Goal: Task Accomplishment & Management: Use online tool/utility

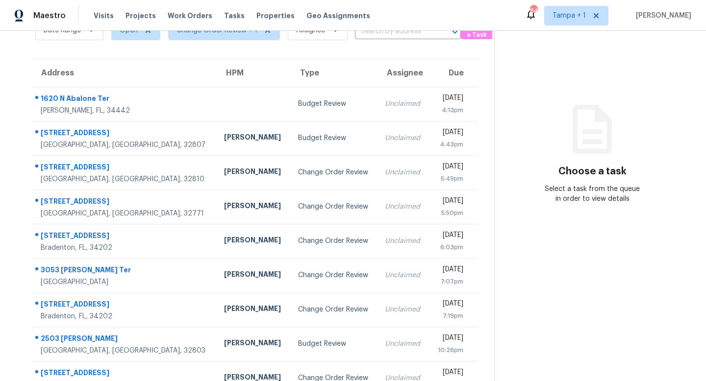
scroll to position [129, 0]
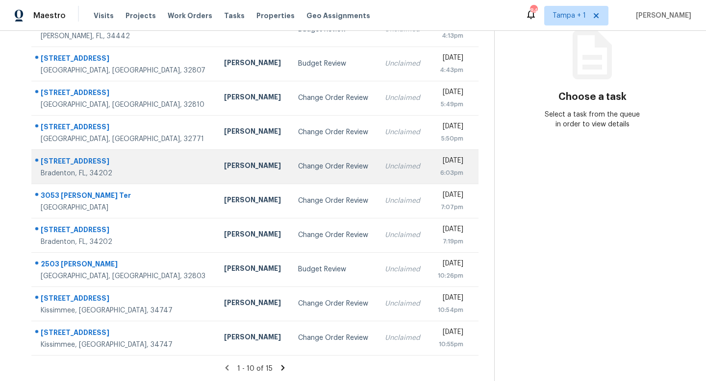
click at [298, 167] on div "Change Order Review" at bounding box center [334, 167] width 72 height 10
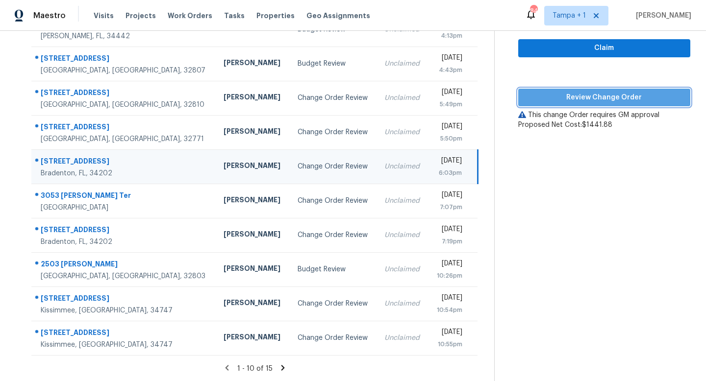
click at [591, 94] on span "Review Change Order" at bounding box center [604, 98] width 156 height 12
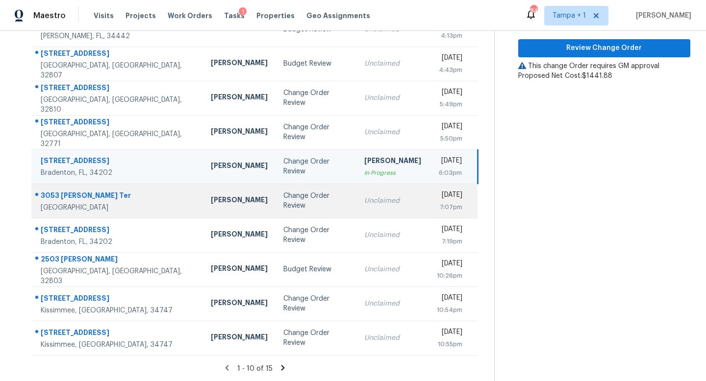
click at [283, 203] on div "Change Order Review" at bounding box center [315, 201] width 65 height 20
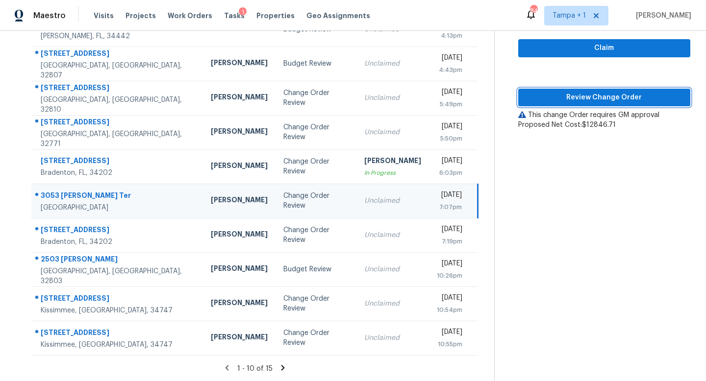
click at [603, 97] on span "Review Change Order" at bounding box center [604, 98] width 156 height 12
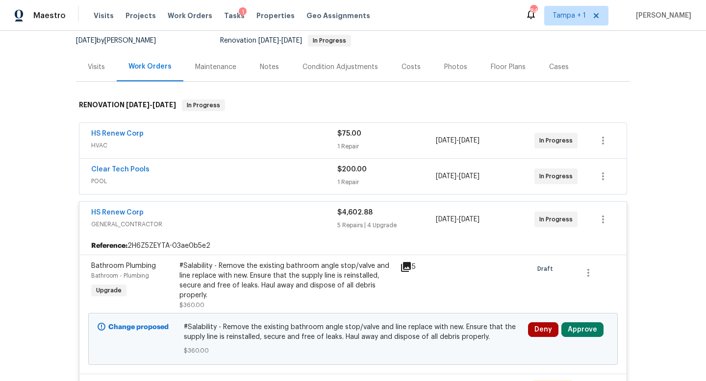
scroll to position [130, 0]
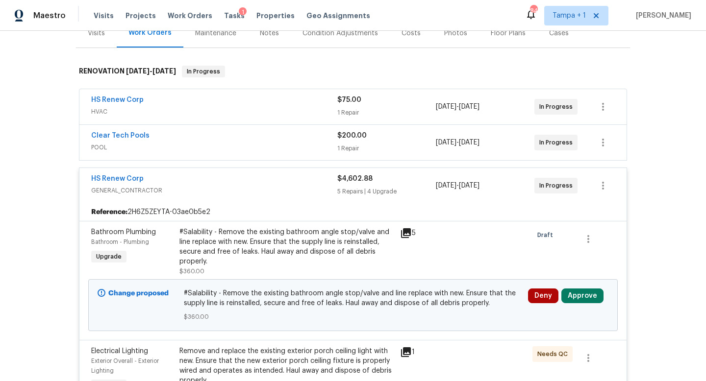
click at [410, 231] on icon at bounding box center [406, 233] width 10 height 10
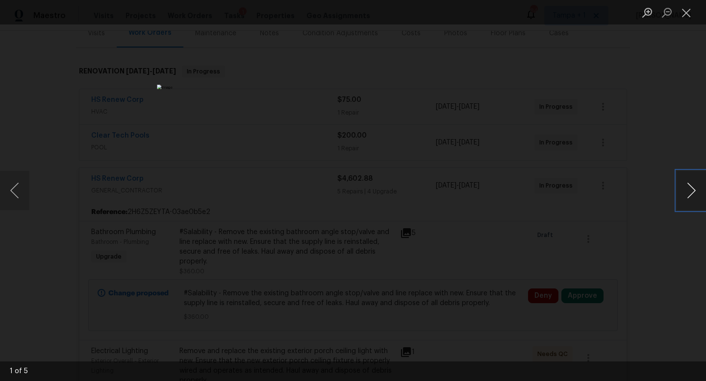
click at [692, 193] on button "Next image" at bounding box center [691, 190] width 29 height 39
click at [586, 146] on div "Lightbox" at bounding box center [353, 190] width 706 height 381
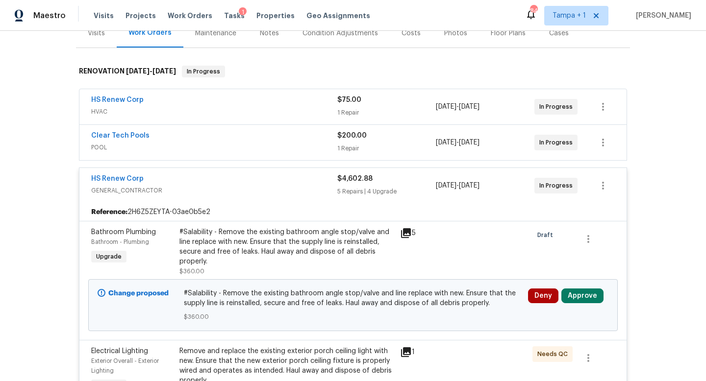
click at [311, 242] on div "#Salability - Remove the existing bathroom angle stop/valve and line replace wi…" at bounding box center [286, 246] width 215 height 39
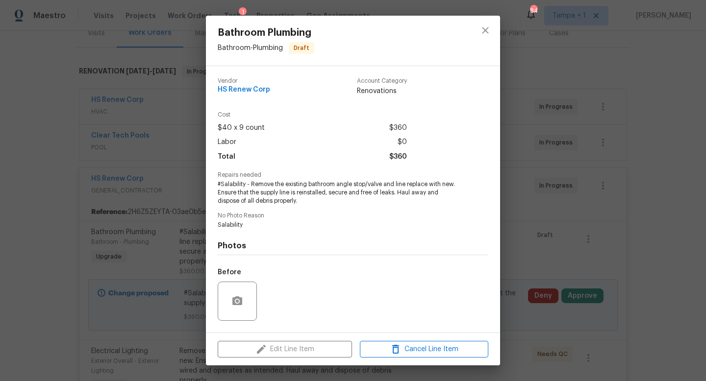
scroll to position [62, 0]
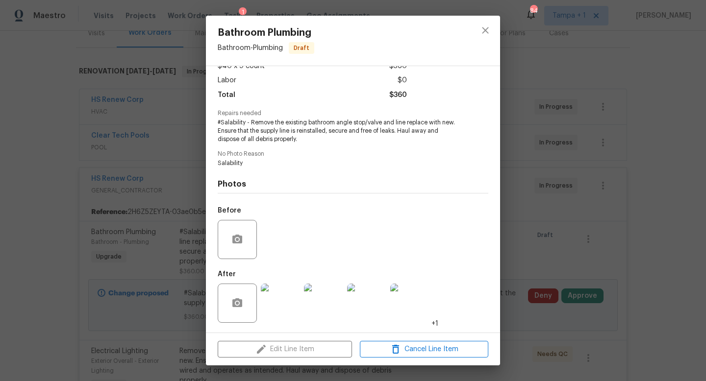
click at [271, 303] on img at bounding box center [280, 303] width 39 height 39
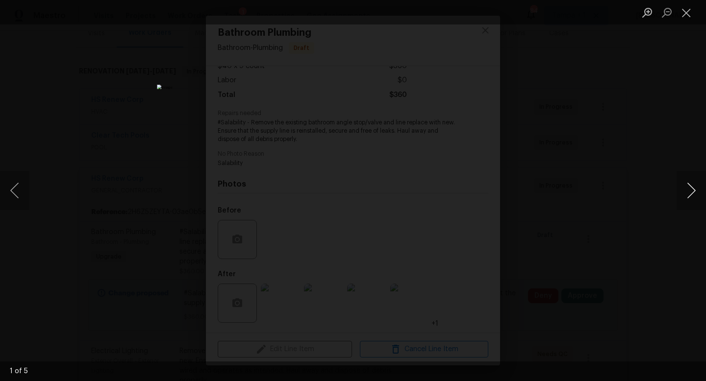
click at [694, 188] on button "Next image" at bounding box center [691, 190] width 29 height 39
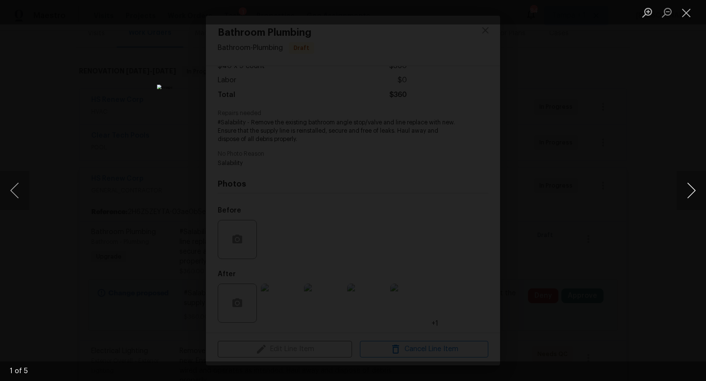
click at [694, 188] on button "Next image" at bounding box center [691, 190] width 29 height 39
click at [692, 190] on button "Next image" at bounding box center [691, 190] width 29 height 39
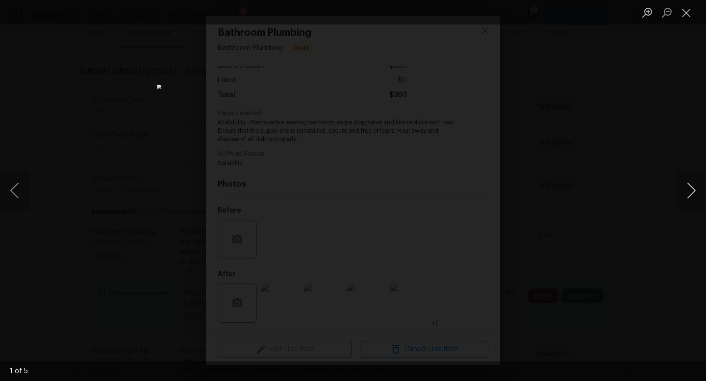
click at [692, 190] on button "Next image" at bounding box center [691, 190] width 29 height 39
click at [563, 131] on div "Lightbox" at bounding box center [353, 190] width 706 height 381
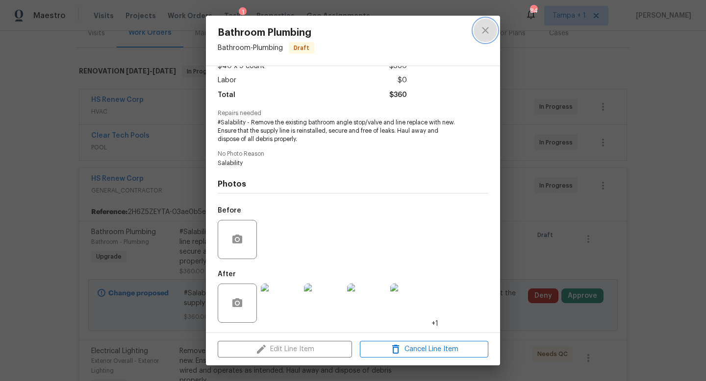
click at [490, 33] on icon "close" at bounding box center [486, 31] width 12 height 12
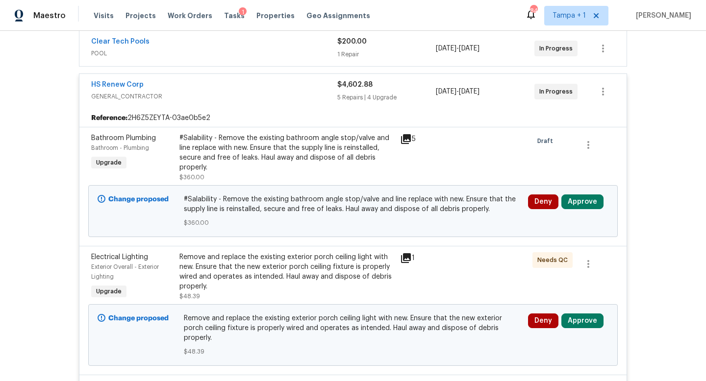
scroll to position [241, 0]
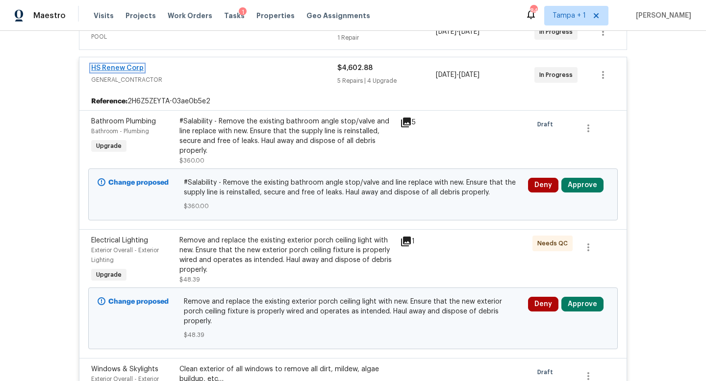
click at [132, 68] on link "HS Renew Corp" at bounding box center [117, 68] width 52 height 7
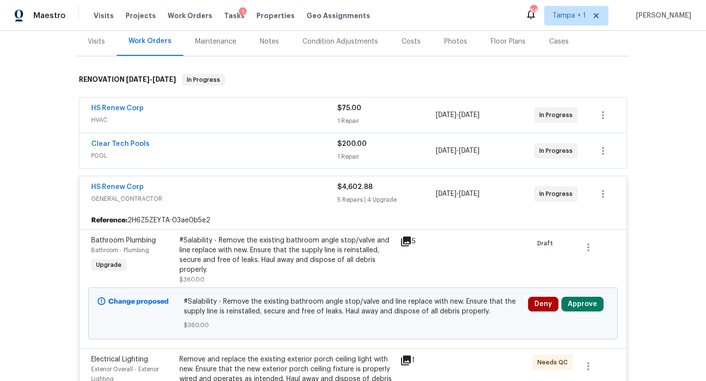
scroll to position [128, 0]
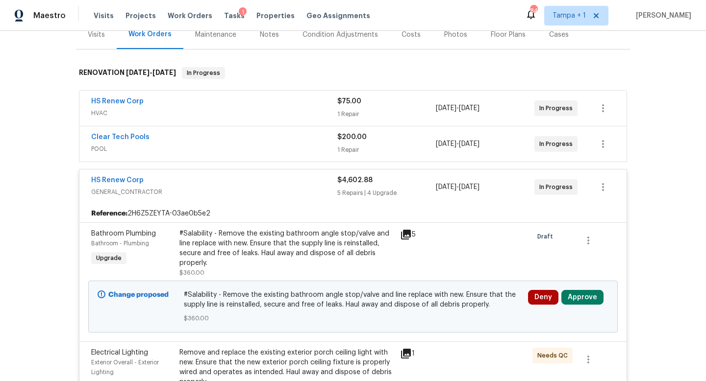
click at [292, 241] on div "#Salability - Remove the existing bathroom angle stop/valve and line replace wi…" at bounding box center [286, 248] width 215 height 39
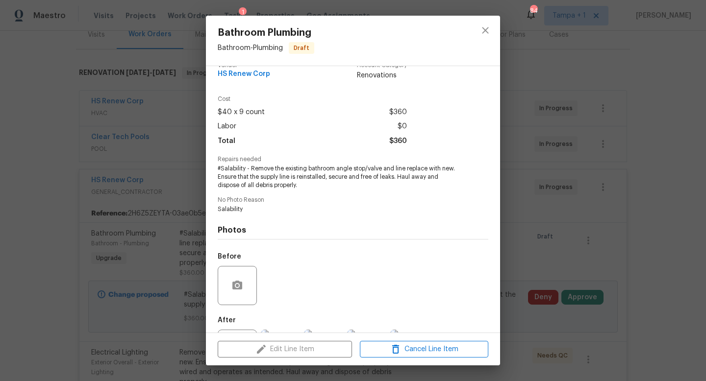
scroll to position [0, 0]
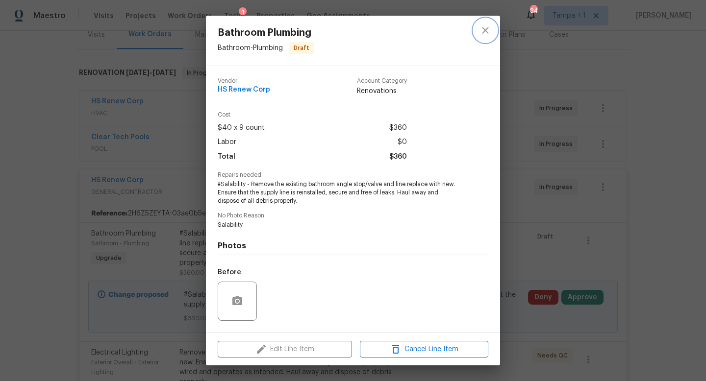
click at [488, 28] on icon "close" at bounding box center [485, 30] width 6 height 6
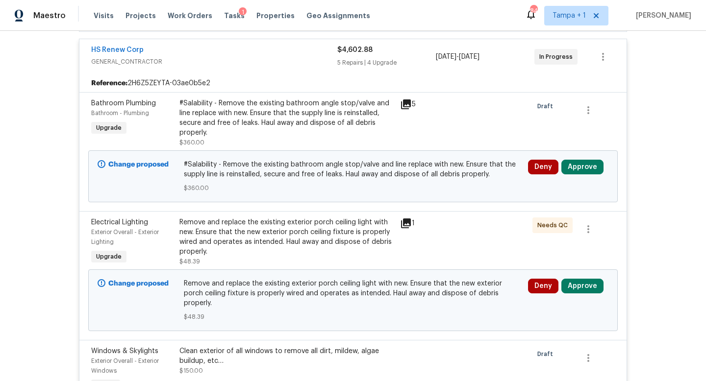
scroll to position [216, 0]
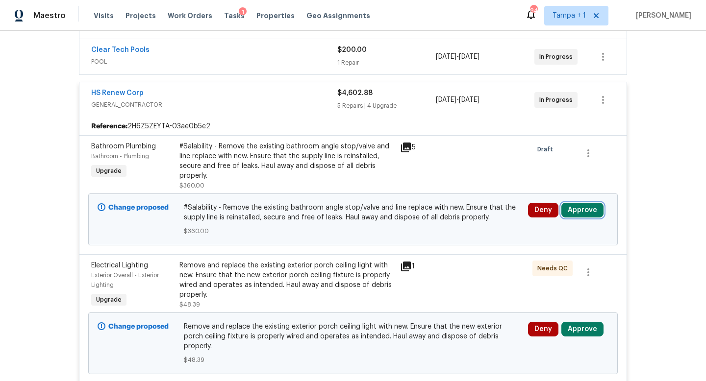
click at [575, 211] on button "Approve" at bounding box center [582, 210] width 42 height 15
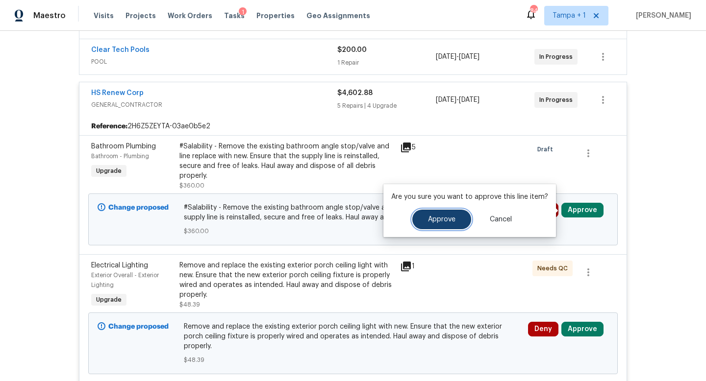
click at [433, 221] on span "Approve" at bounding box center [441, 219] width 27 height 7
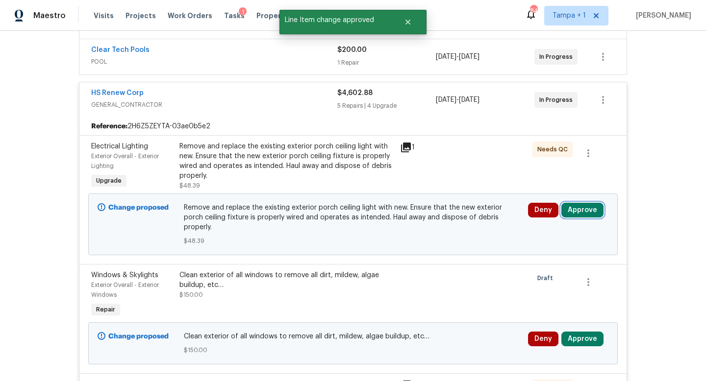
click at [578, 214] on button "Approve" at bounding box center [582, 210] width 42 height 15
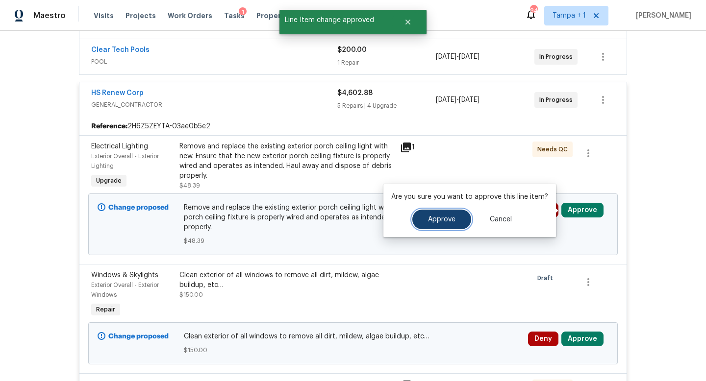
click at [441, 213] on button "Approve" at bounding box center [441, 220] width 59 height 20
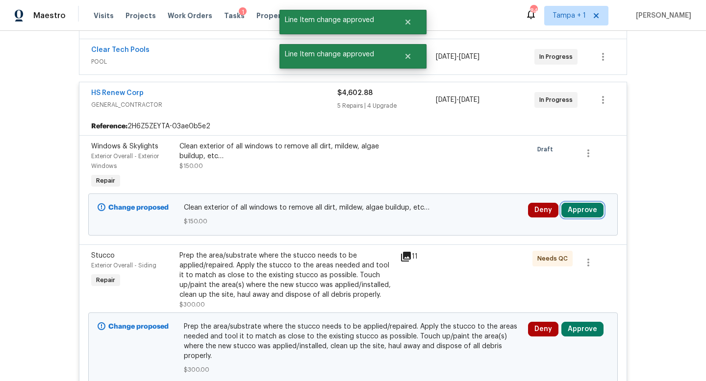
click at [580, 211] on button "Approve" at bounding box center [582, 210] width 42 height 15
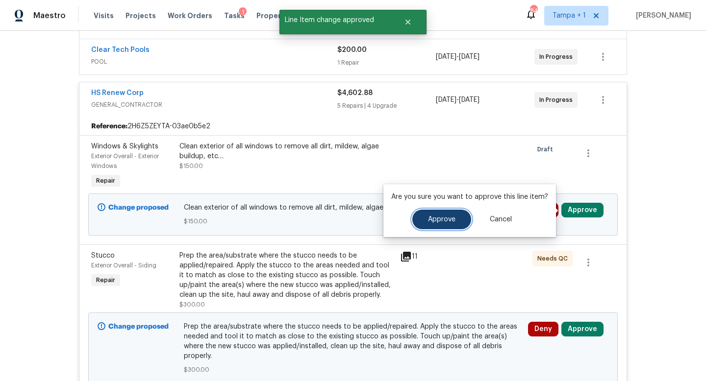
click at [433, 222] on span "Approve" at bounding box center [441, 219] width 27 height 7
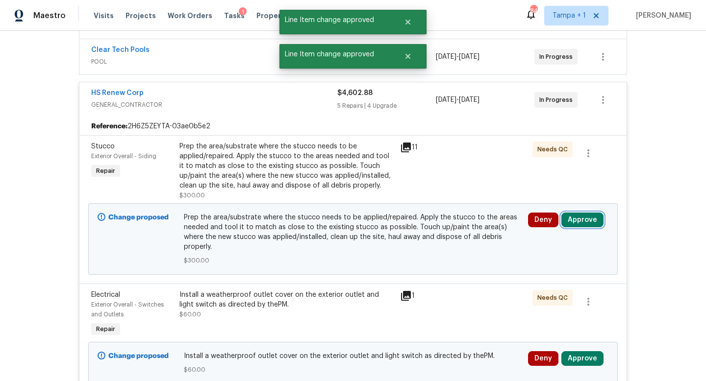
click at [583, 220] on button "Approve" at bounding box center [582, 220] width 42 height 15
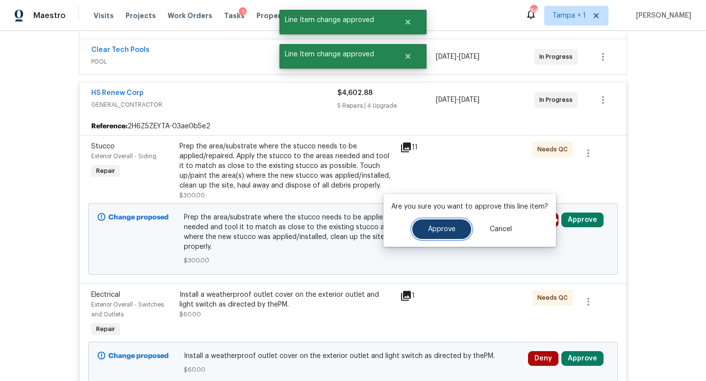
click at [434, 225] on button "Approve" at bounding box center [441, 230] width 59 height 20
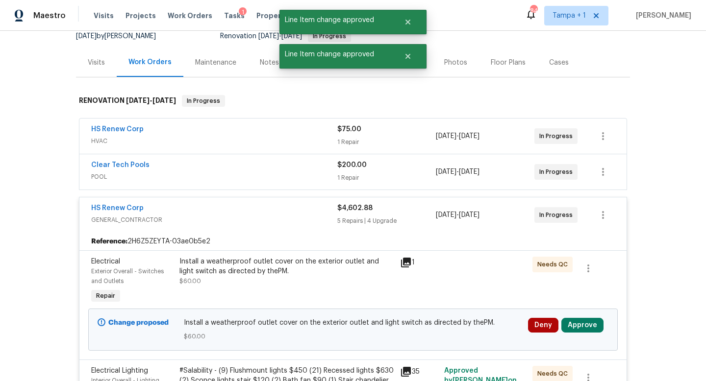
scroll to position [166, 0]
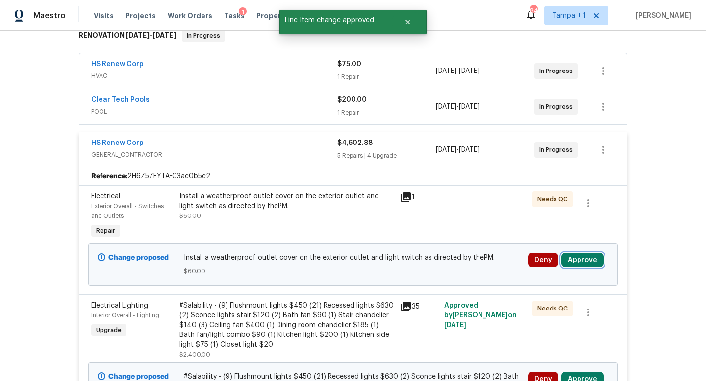
click at [577, 259] on button "Approve" at bounding box center [582, 260] width 42 height 15
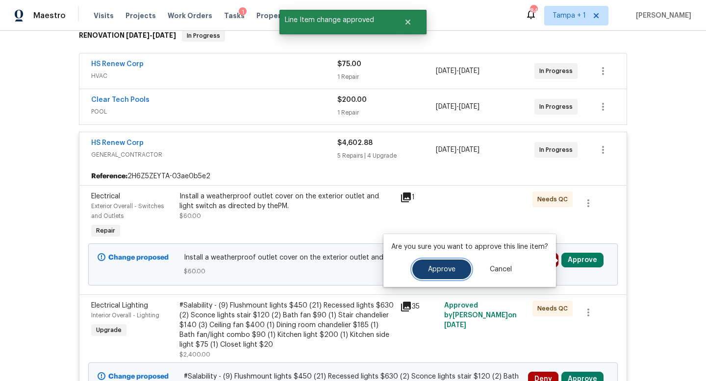
click at [438, 268] on span "Approve" at bounding box center [441, 269] width 27 height 7
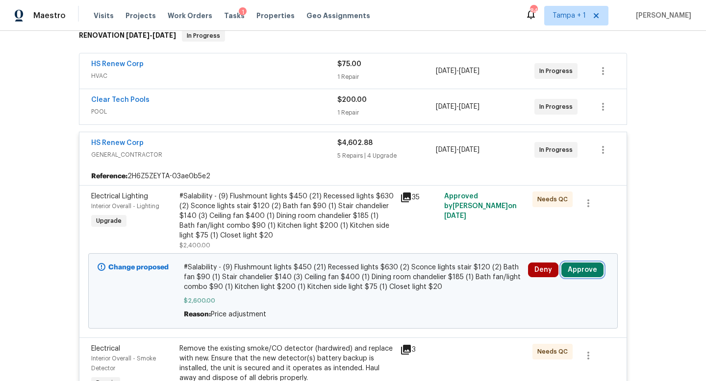
click at [584, 273] on button "Approve" at bounding box center [582, 270] width 42 height 15
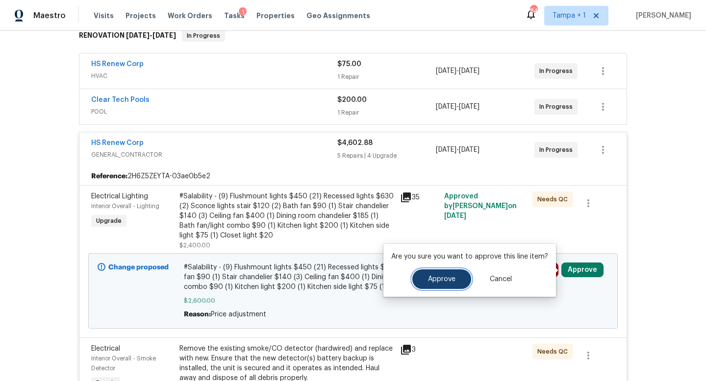
click at [444, 277] on span "Approve" at bounding box center [441, 279] width 27 height 7
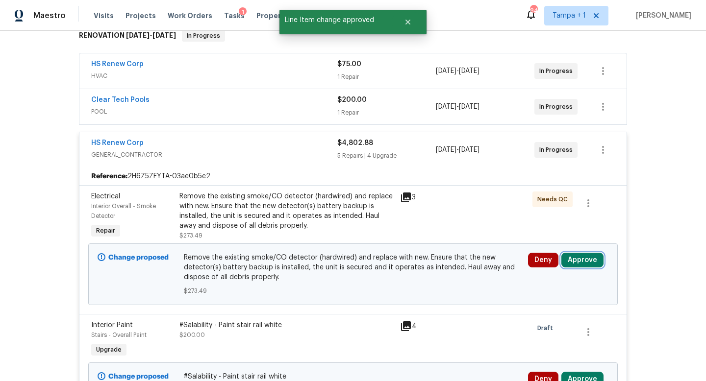
click at [585, 261] on button "Approve" at bounding box center [582, 260] width 42 height 15
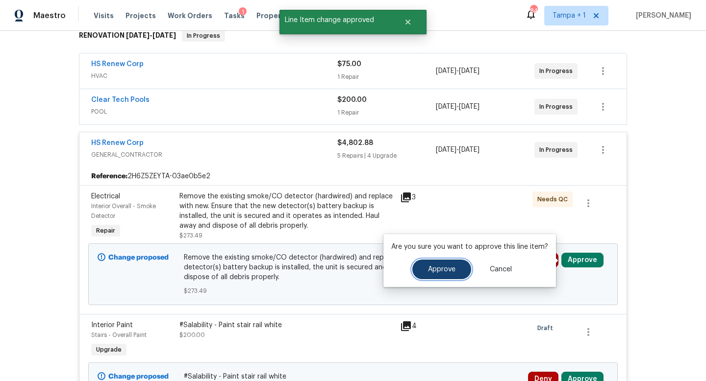
click at [443, 272] on span "Approve" at bounding box center [441, 269] width 27 height 7
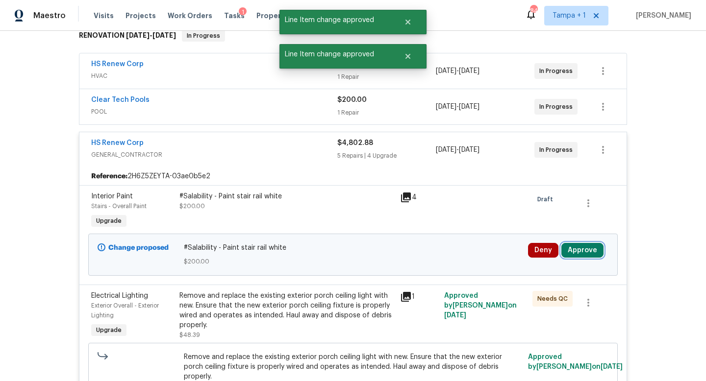
click at [575, 248] on button "Approve" at bounding box center [582, 250] width 42 height 15
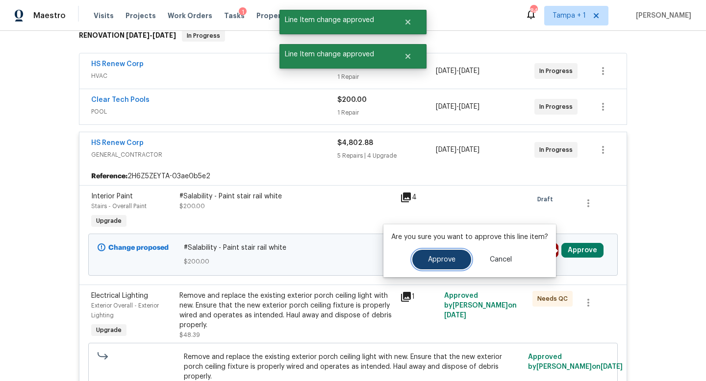
click at [420, 254] on button "Approve" at bounding box center [441, 260] width 59 height 20
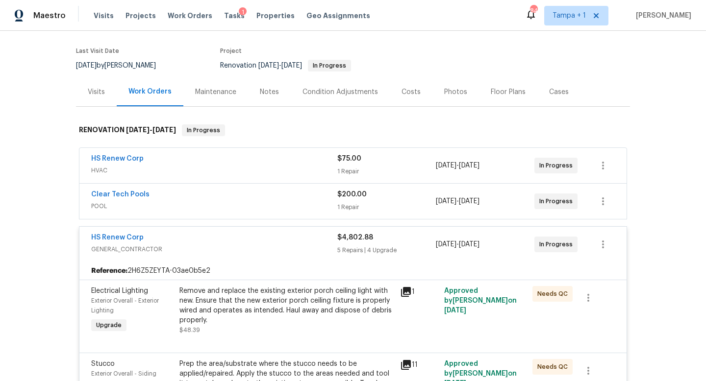
scroll to position [128, 0]
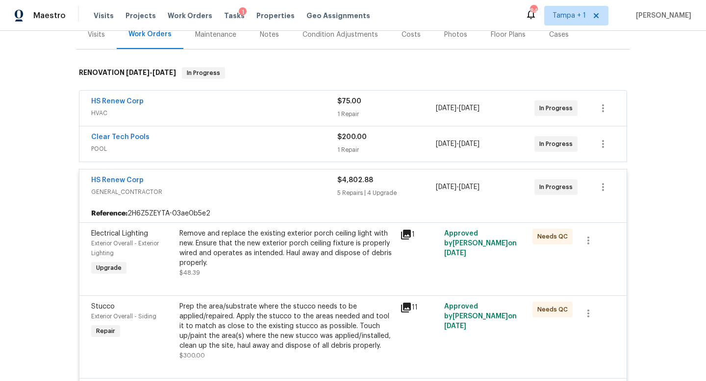
click at [305, 176] on div "HS Renew Corp" at bounding box center [214, 182] width 246 height 12
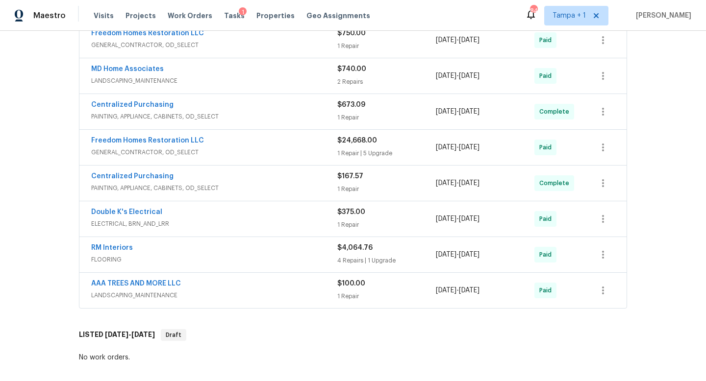
scroll to position [536, 0]
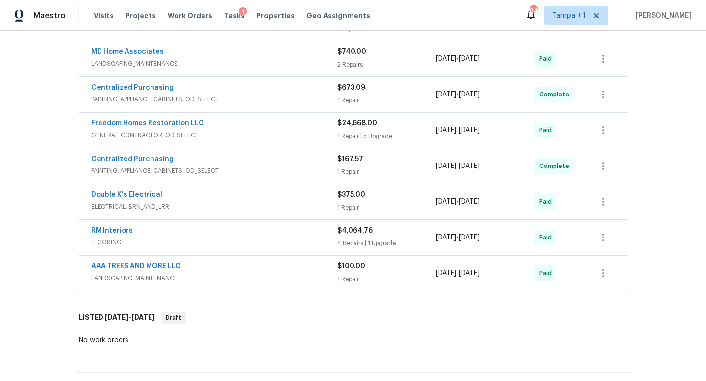
click at [298, 131] on span "GENERAL_CONTRACTOR, OD_SELECT" at bounding box center [214, 135] width 246 height 10
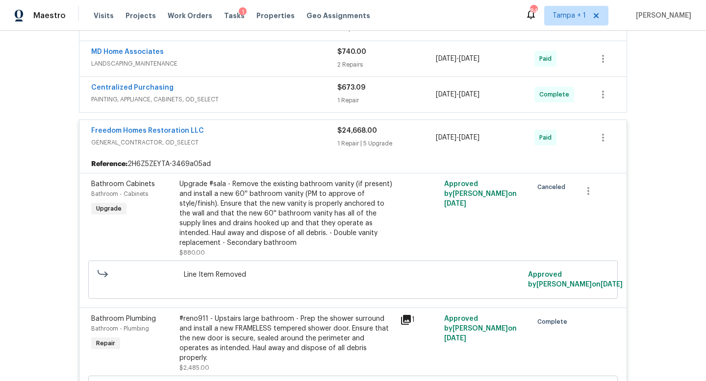
click at [298, 131] on div "Freedom Homes Restoration LLC" at bounding box center [214, 132] width 246 height 12
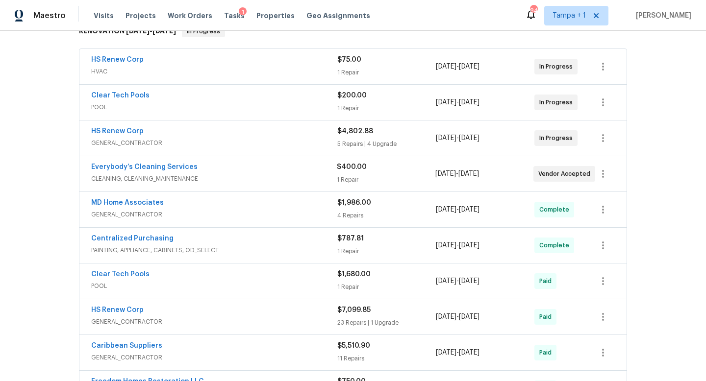
scroll to position [0, 0]
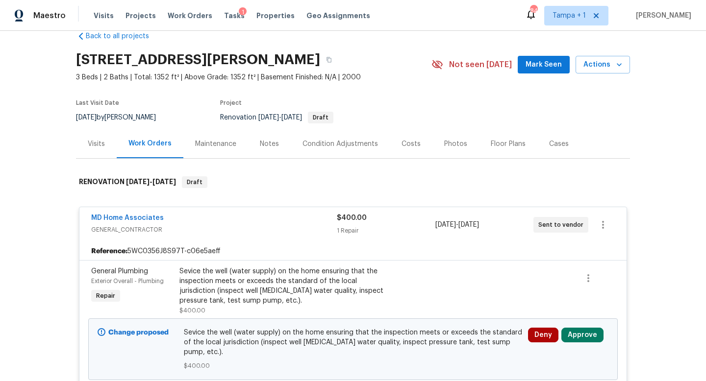
scroll to position [11, 0]
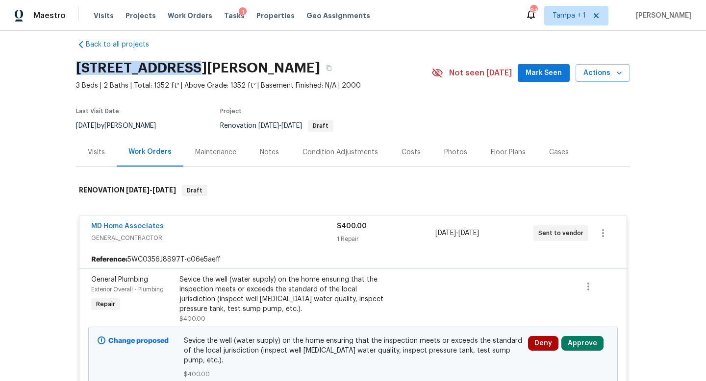
drag, startPoint x: 74, startPoint y: 67, endPoint x: 182, endPoint y: 71, distance: 107.9
click at [182, 71] on div "Back to all projects [STREET_ADDRESS][PERSON_NAME] 3 Beds | 2 Baths | Total: 13…" at bounding box center [353, 206] width 706 height 351
copy h2 "3053 [PERSON_NAME] Ter"
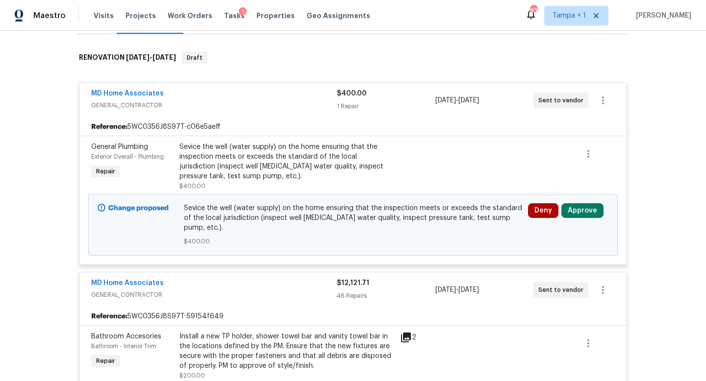
scroll to position [158, 0]
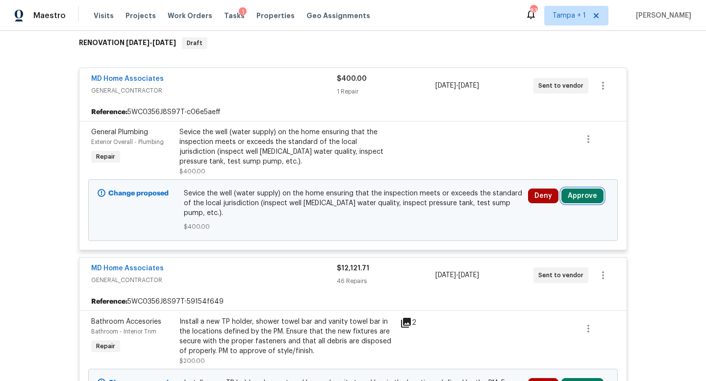
click at [587, 194] on button "Approve" at bounding box center [582, 196] width 42 height 15
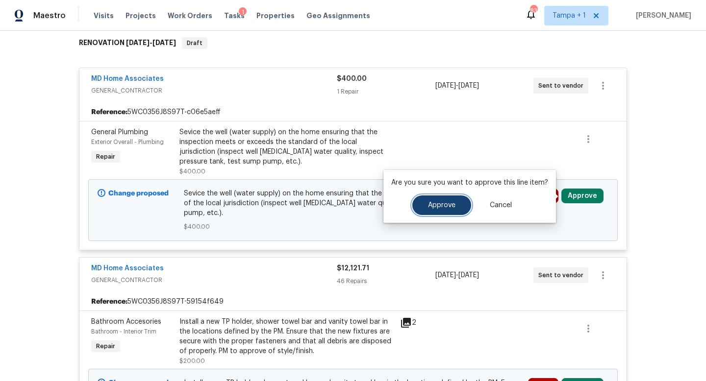
click at [443, 202] on span "Approve" at bounding box center [441, 205] width 27 height 7
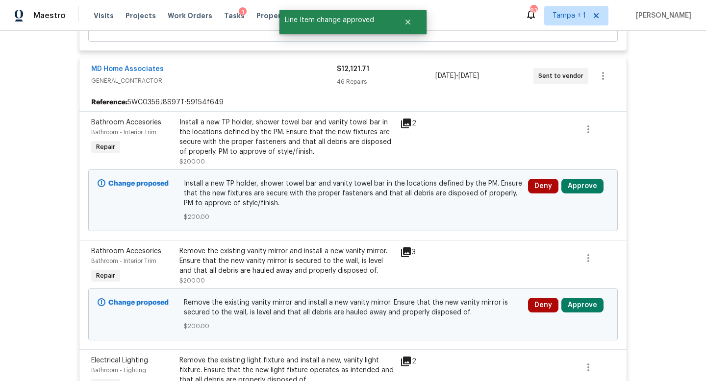
scroll to position [363, 0]
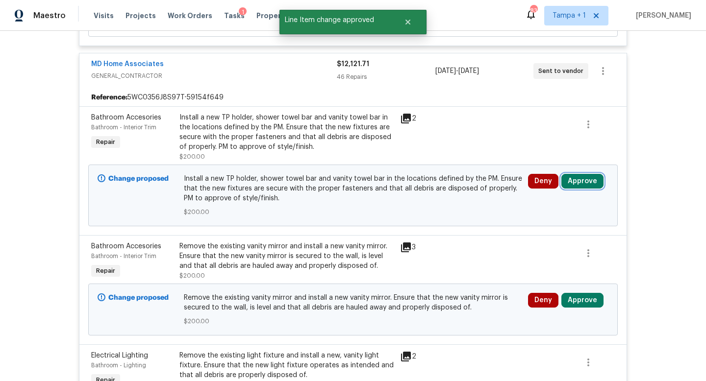
click at [578, 184] on button "Approve" at bounding box center [582, 181] width 42 height 15
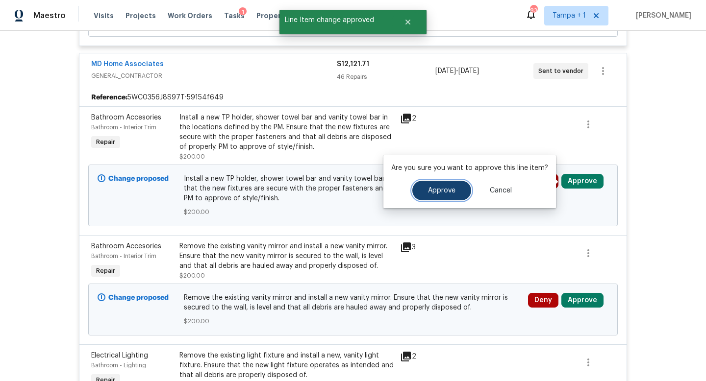
click at [431, 192] on span "Approve" at bounding box center [441, 190] width 27 height 7
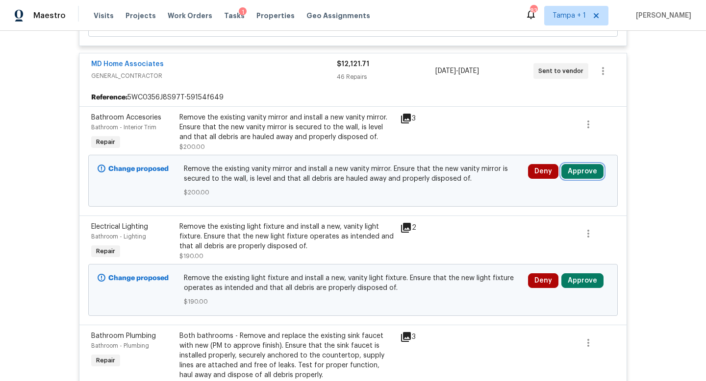
click at [580, 173] on button "Approve" at bounding box center [582, 171] width 42 height 15
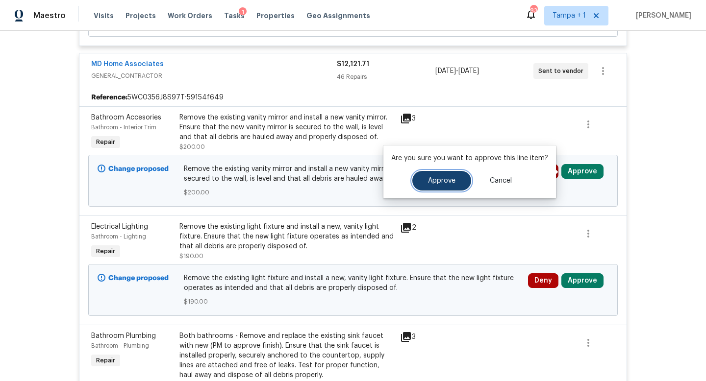
click at [433, 178] on span "Approve" at bounding box center [441, 180] width 27 height 7
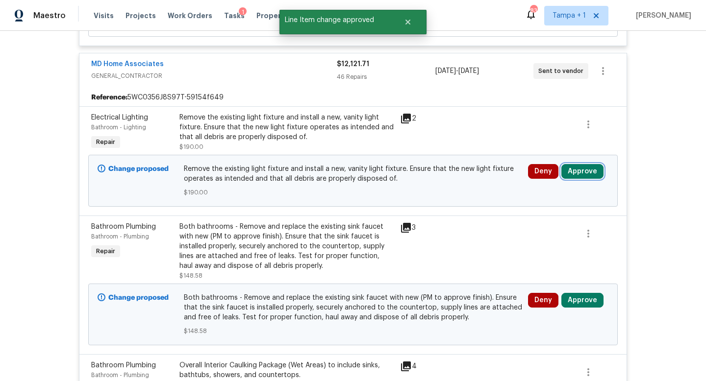
click at [581, 171] on button "Approve" at bounding box center [582, 171] width 42 height 15
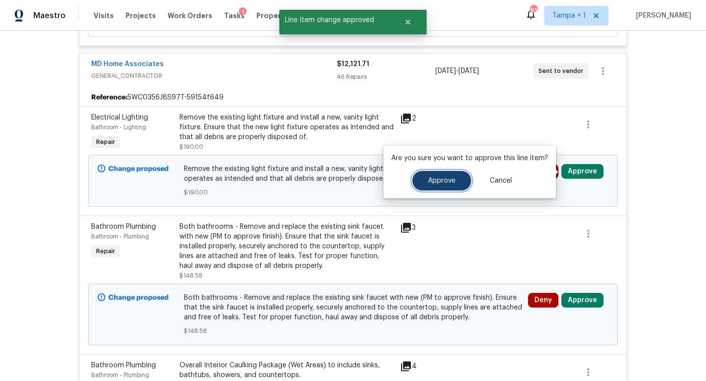
click at [444, 178] on span "Approve" at bounding box center [441, 180] width 27 height 7
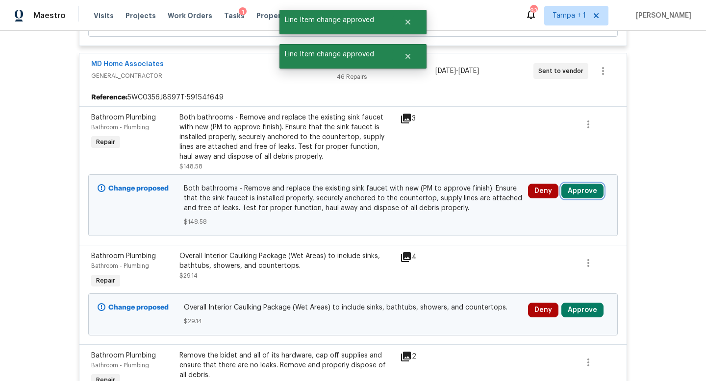
click at [580, 189] on button "Approve" at bounding box center [582, 191] width 42 height 15
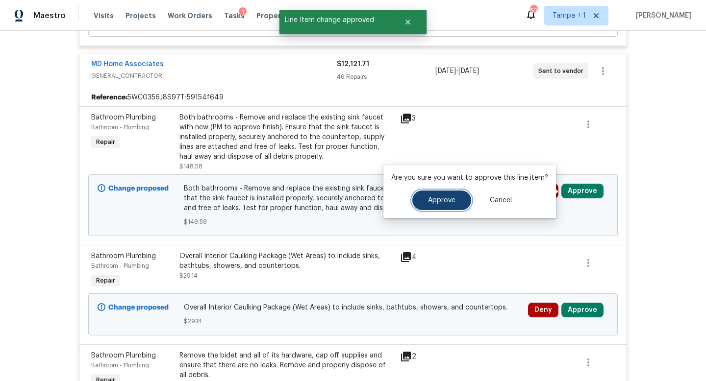
click at [435, 201] on span "Approve" at bounding box center [441, 200] width 27 height 7
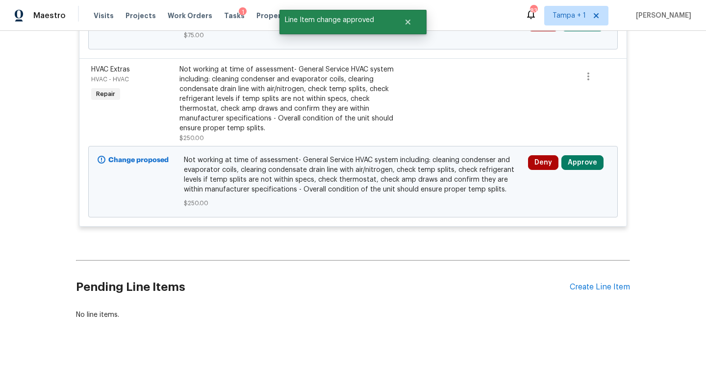
scroll to position [6694, 0]
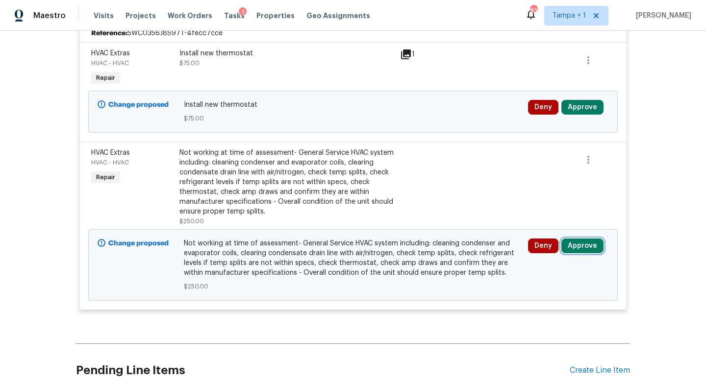
click at [577, 240] on button "Approve" at bounding box center [582, 246] width 42 height 15
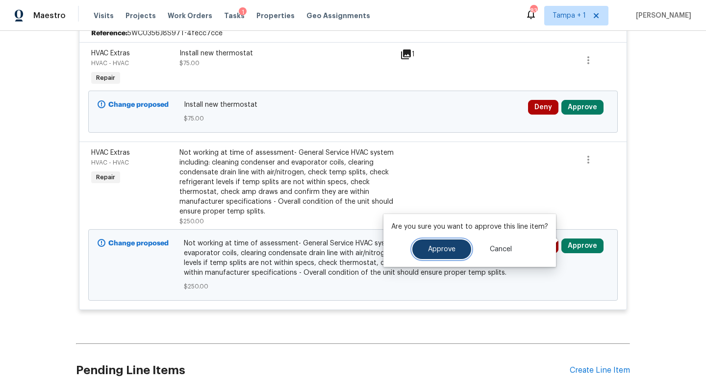
click at [442, 250] on span "Approve" at bounding box center [441, 249] width 27 height 7
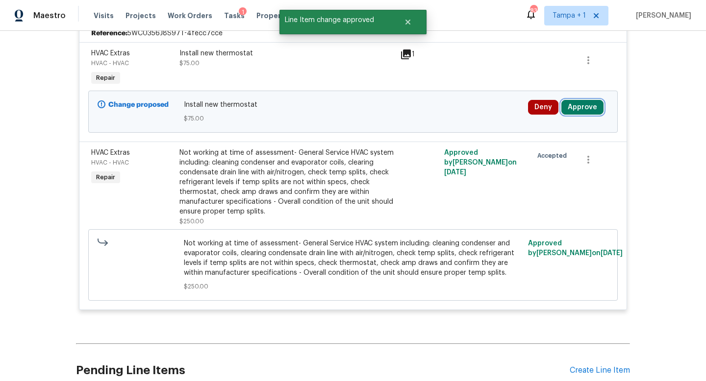
click at [579, 104] on button "Approve" at bounding box center [582, 107] width 42 height 15
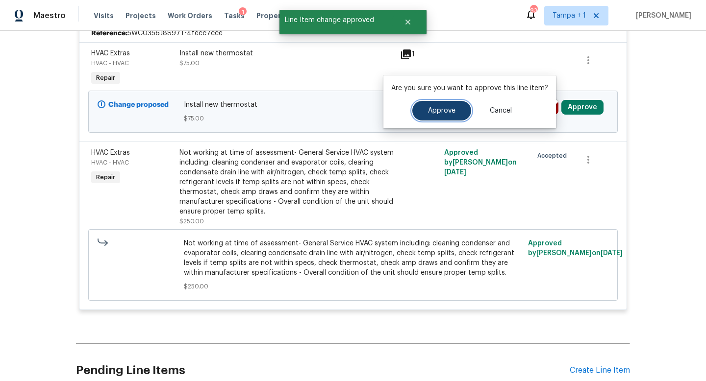
click at [432, 115] on button "Approve" at bounding box center [441, 111] width 59 height 20
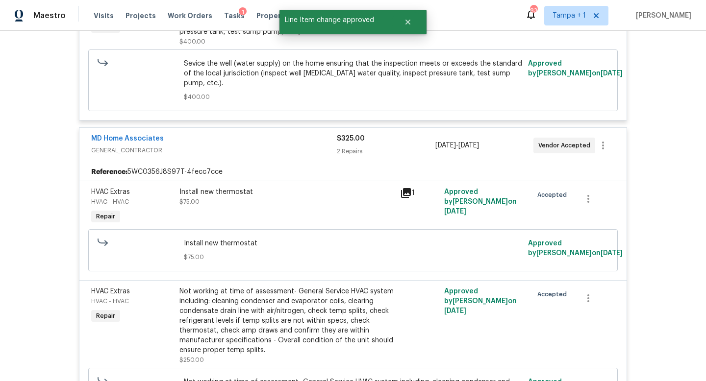
scroll to position [318, 0]
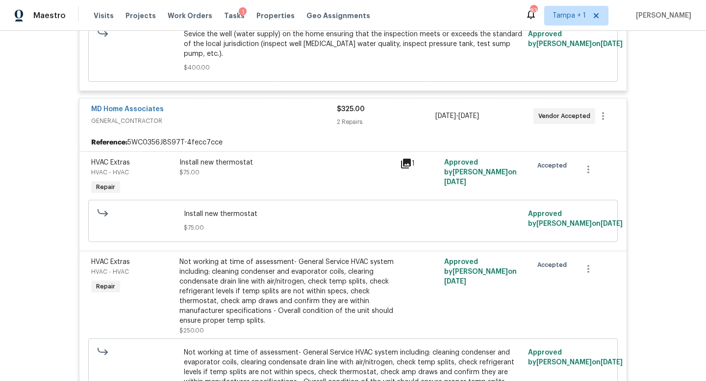
click at [291, 121] on span "GENERAL_CONTRACTOR" at bounding box center [214, 121] width 246 height 10
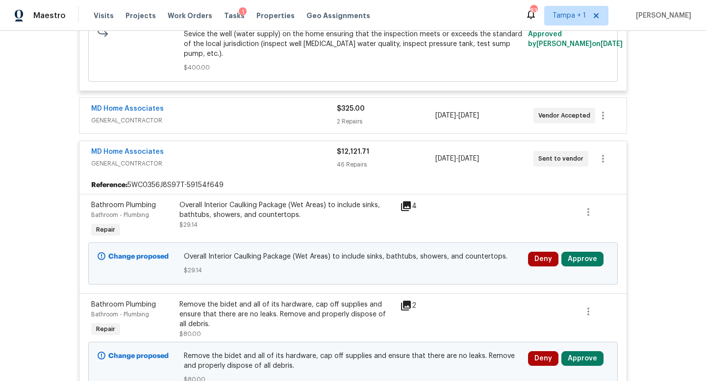
click at [291, 163] on span "GENERAL_CONTRACTOR" at bounding box center [214, 164] width 246 height 10
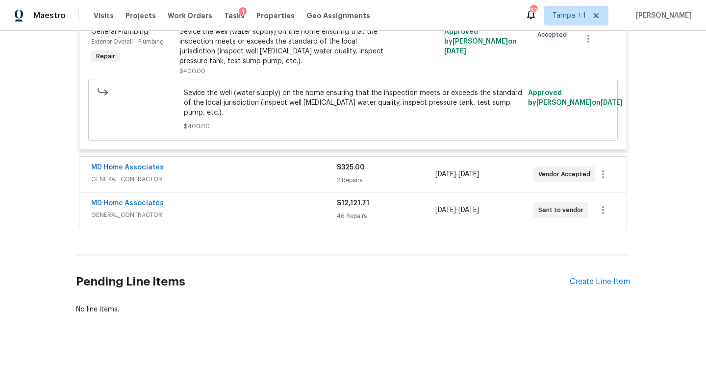
scroll to position [126, 0]
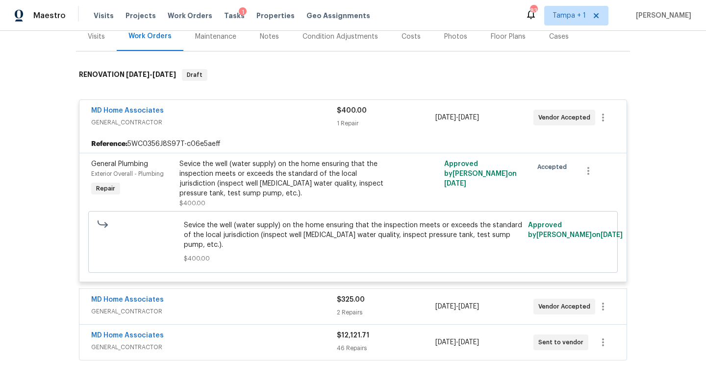
click at [284, 346] on span "GENERAL_CONTRACTOR" at bounding box center [214, 348] width 246 height 10
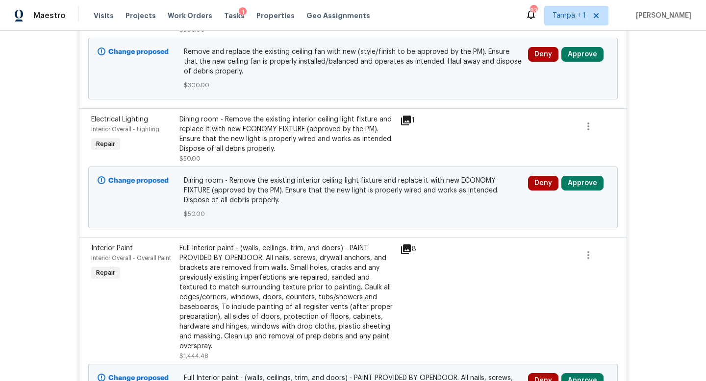
scroll to position [5066, 0]
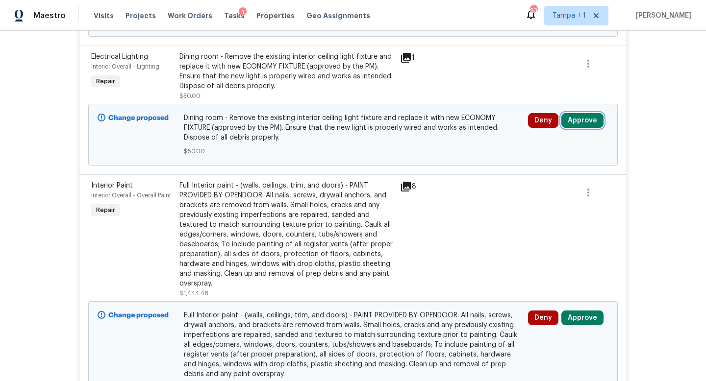
click at [583, 113] on button "Approve" at bounding box center [582, 120] width 42 height 15
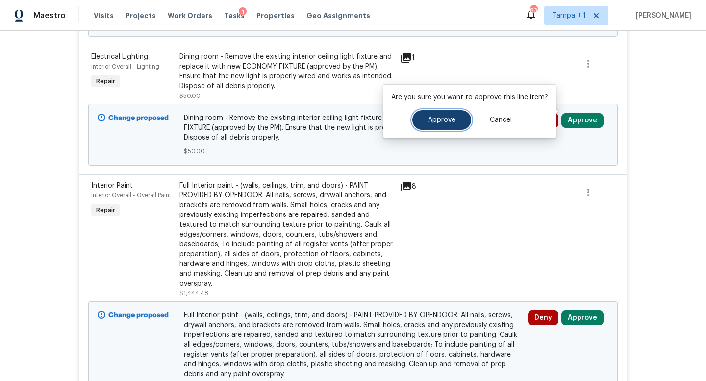
click at [443, 119] on span "Approve" at bounding box center [441, 120] width 27 height 7
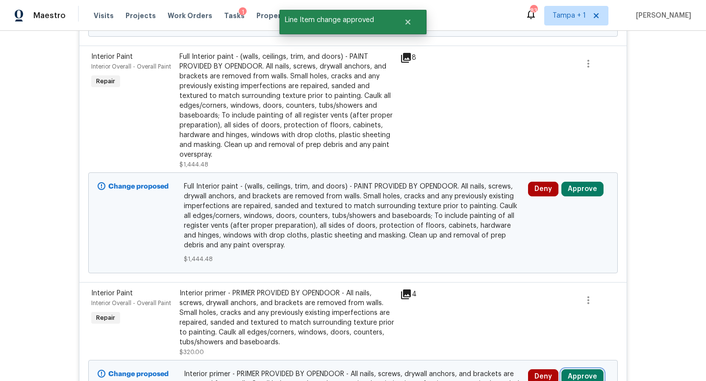
click at [580, 370] on button "Approve" at bounding box center [582, 377] width 42 height 15
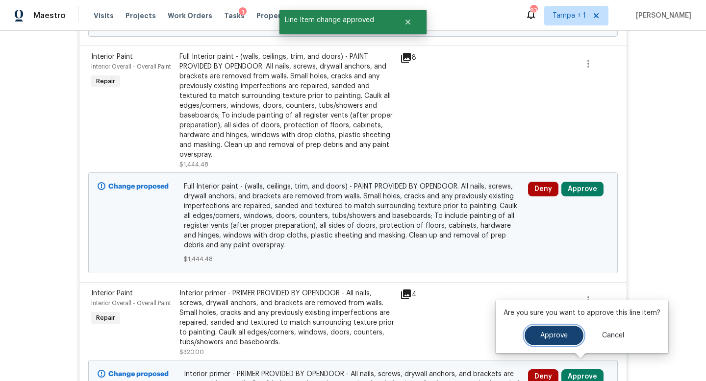
click at [548, 338] on span "Approve" at bounding box center [553, 335] width 27 height 7
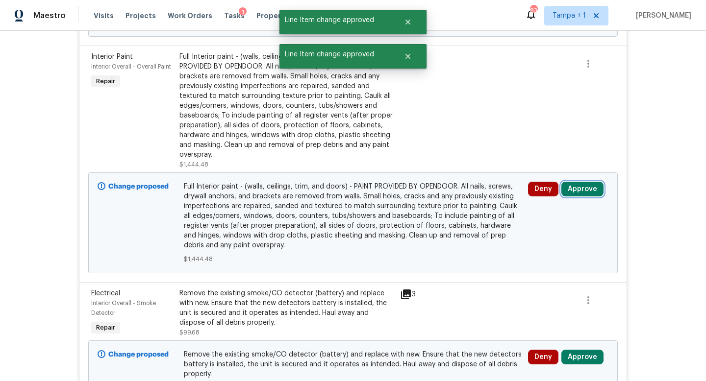
click at [582, 182] on button "Approve" at bounding box center [582, 189] width 42 height 15
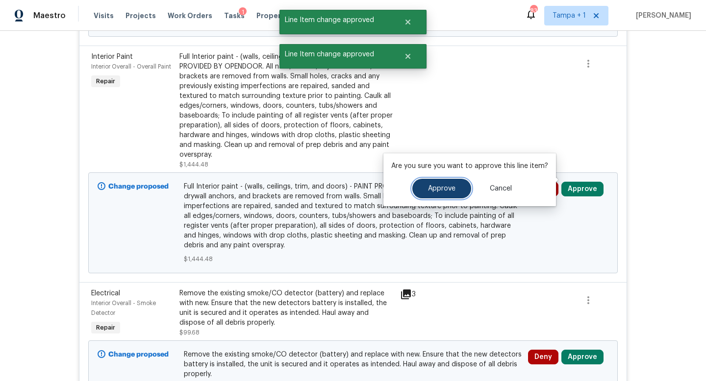
click at [439, 186] on span "Approve" at bounding box center [441, 188] width 27 height 7
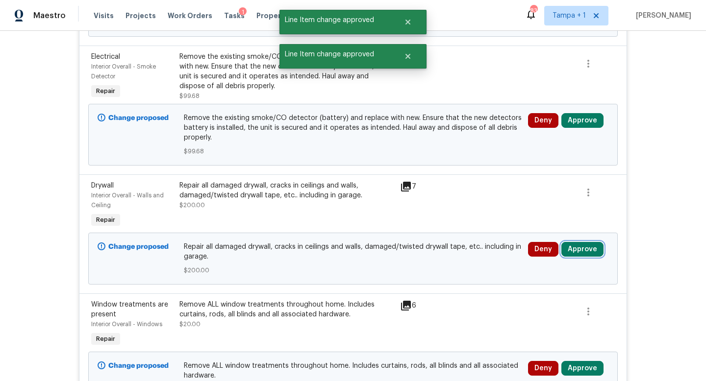
click at [589, 242] on button "Approve" at bounding box center [582, 249] width 42 height 15
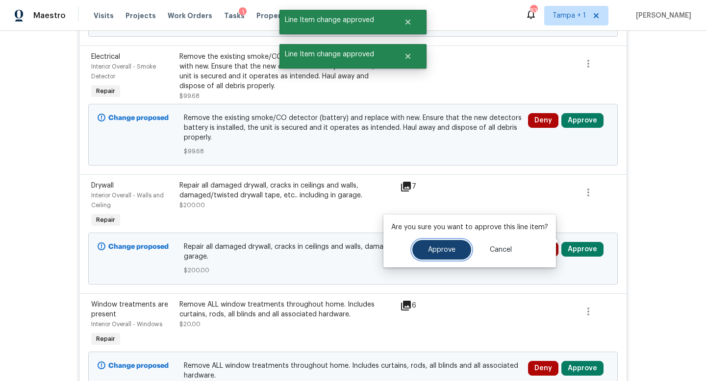
click at [430, 247] on span "Approve" at bounding box center [441, 250] width 27 height 7
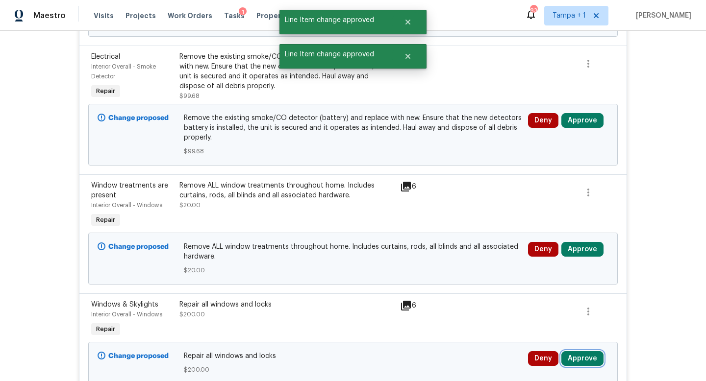
click at [583, 353] on button "Approve" at bounding box center [582, 359] width 42 height 15
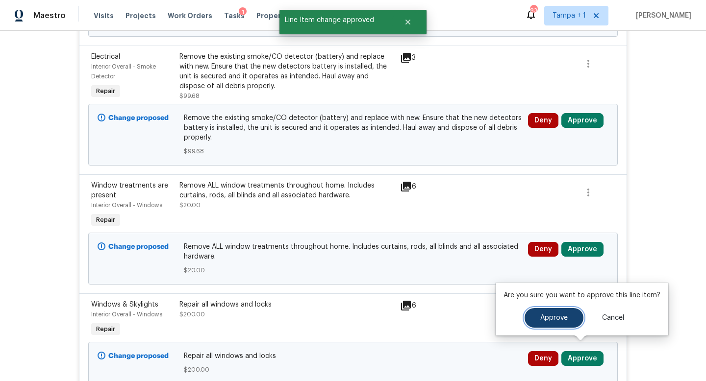
click at [547, 315] on span "Approve" at bounding box center [553, 318] width 27 height 7
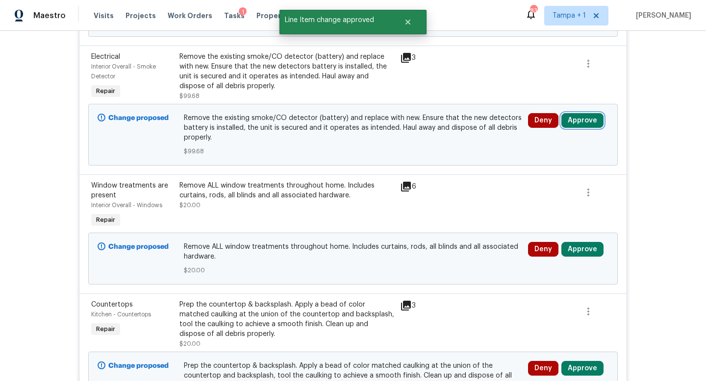
click at [580, 115] on button "Approve" at bounding box center [582, 120] width 42 height 15
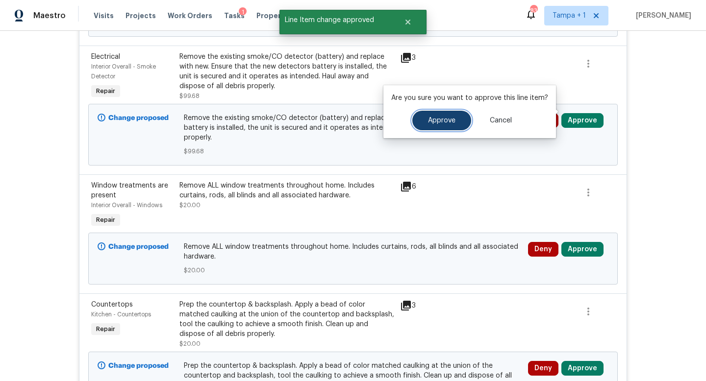
click at [442, 117] on span "Approve" at bounding box center [441, 120] width 27 height 7
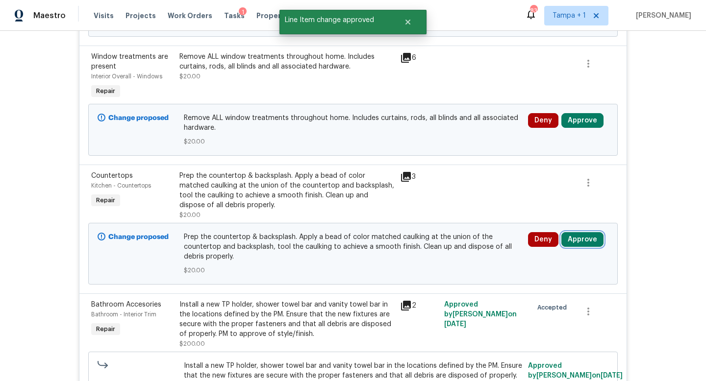
click at [580, 232] on button "Approve" at bounding box center [582, 239] width 42 height 15
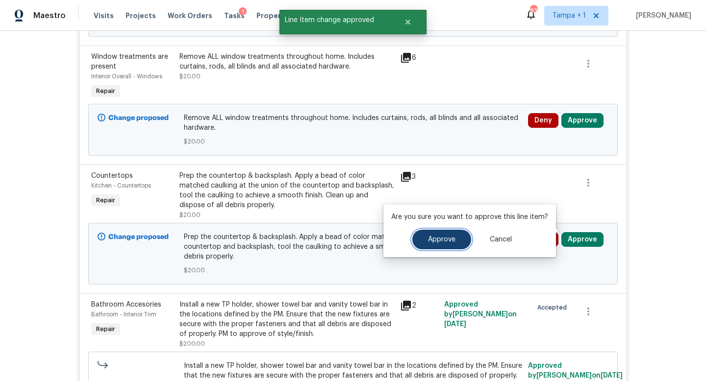
click at [443, 238] on span "Approve" at bounding box center [441, 239] width 27 height 7
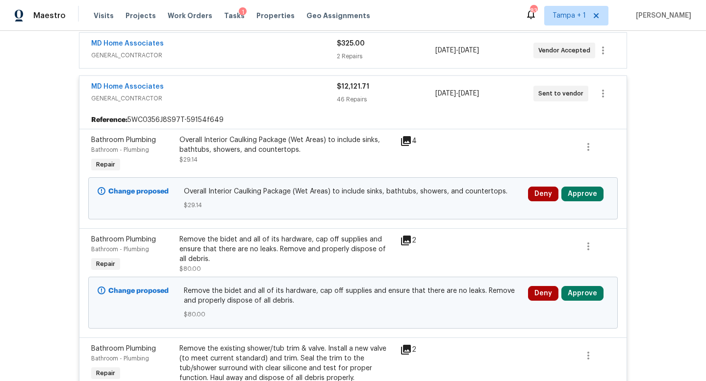
scroll to position [385, 0]
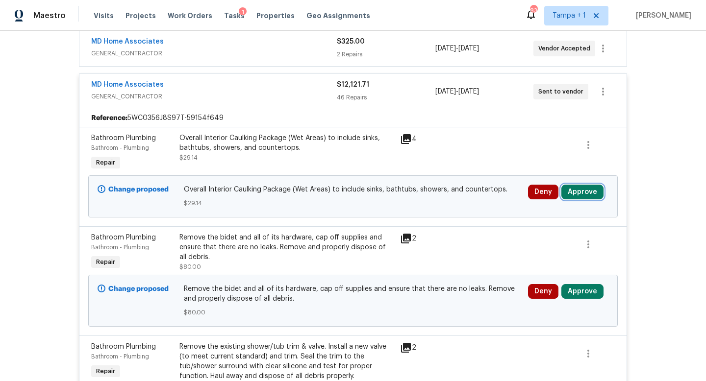
click at [586, 192] on button "Approve" at bounding box center [582, 192] width 42 height 15
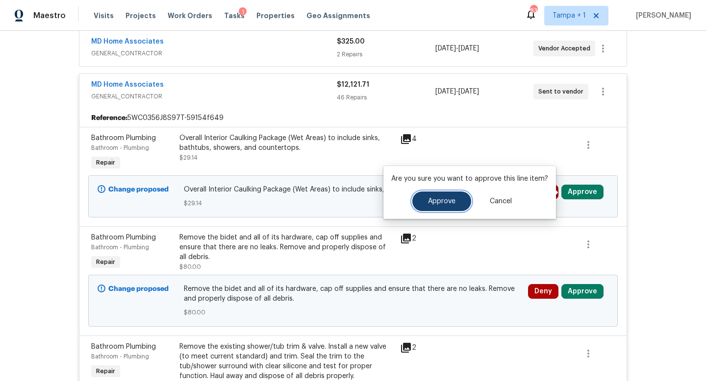
click at [451, 201] on span "Approve" at bounding box center [441, 201] width 27 height 7
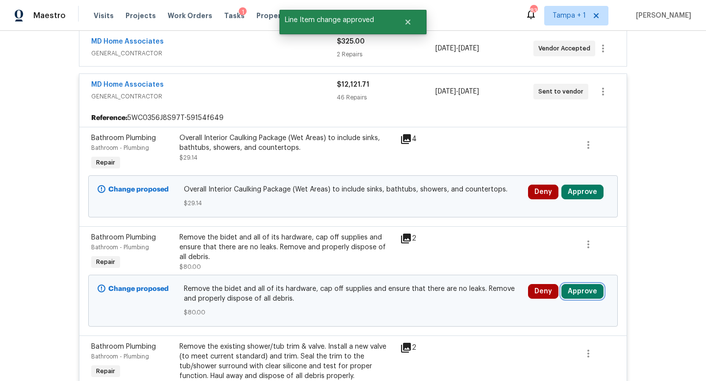
click at [590, 292] on button "Approve" at bounding box center [582, 291] width 42 height 15
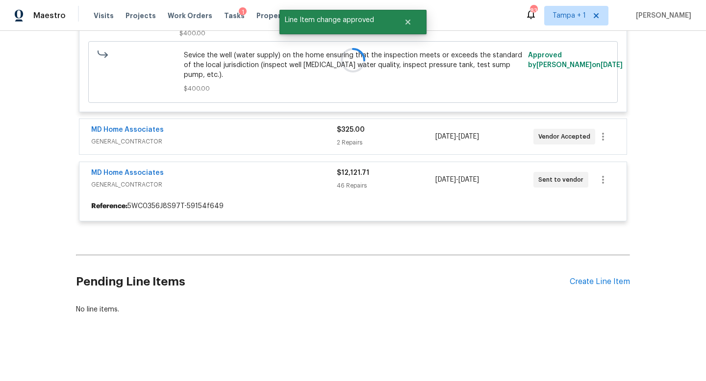
click at [435, 308] on div "Back to all projects 3053 Draper Ter, North Port, FL 34286 3 Beds | 2 Baths | T…" at bounding box center [353, 34] width 554 height 577
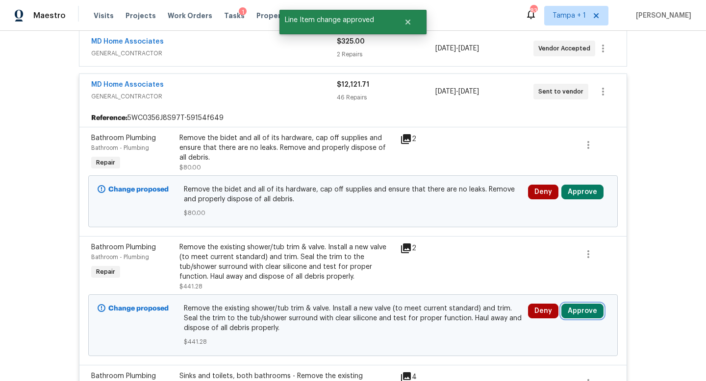
click at [579, 311] on button "Approve" at bounding box center [582, 311] width 42 height 15
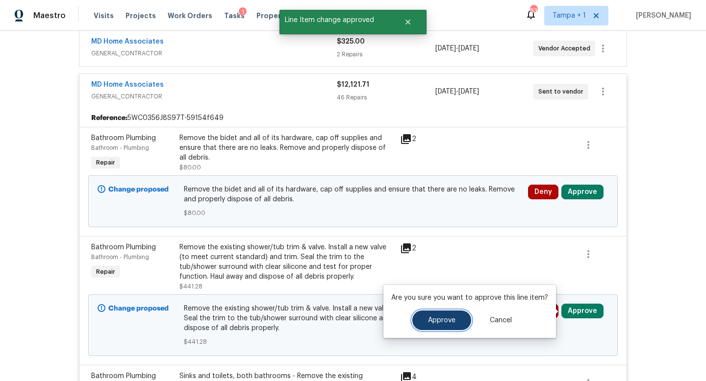
click at [439, 320] on span "Approve" at bounding box center [441, 320] width 27 height 7
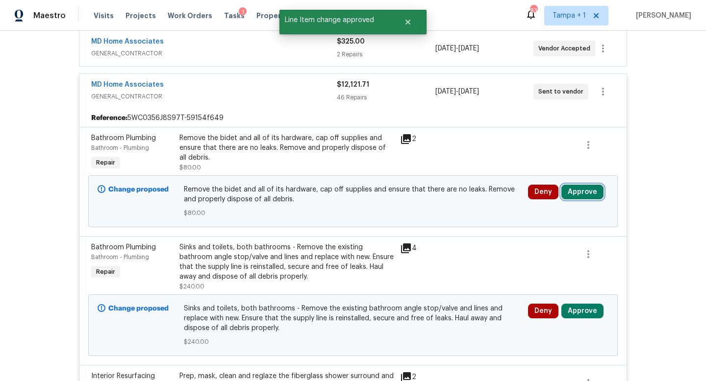
click at [583, 192] on button "Approve" at bounding box center [582, 192] width 42 height 15
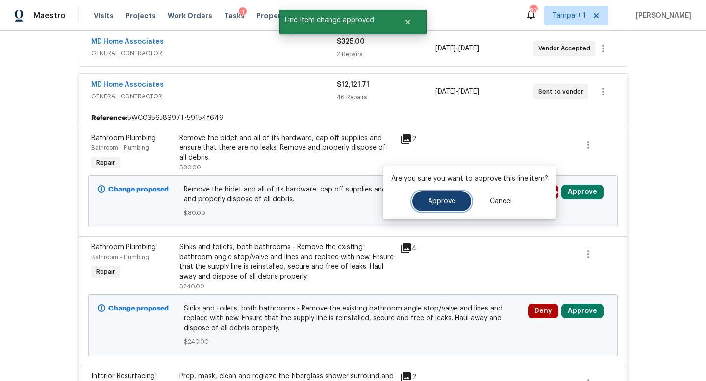
click at [443, 199] on span "Approve" at bounding box center [441, 201] width 27 height 7
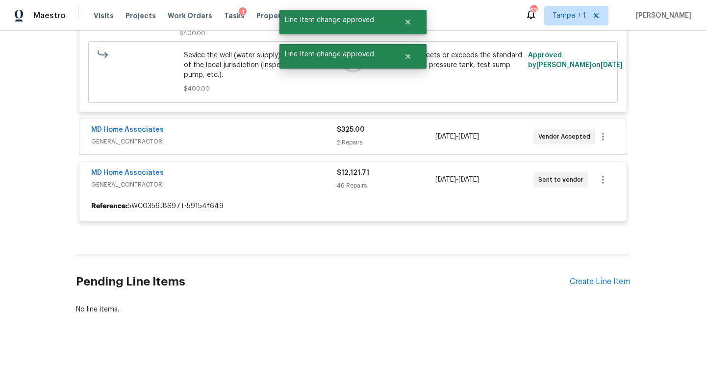
click at [579, 311] on div "No line items." at bounding box center [353, 310] width 554 height 10
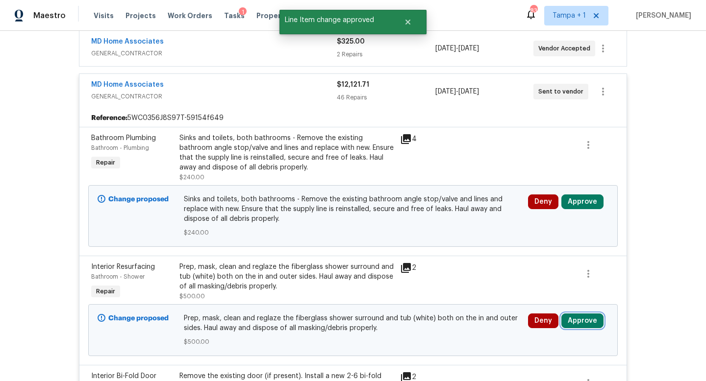
click at [578, 319] on button "Approve" at bounding box center [582, 321] width 42 height 15
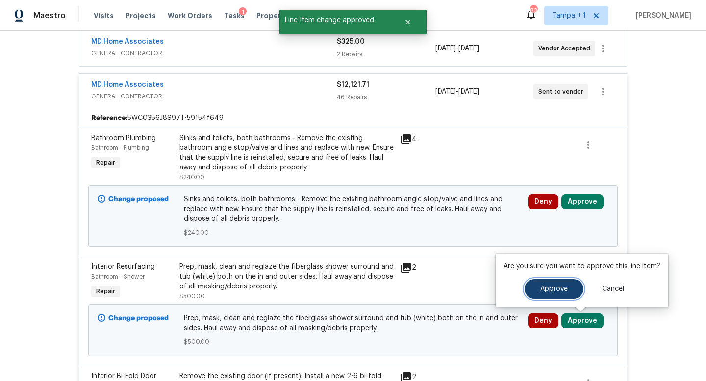
click at [548, 293] on span "Approve" at bounding box center [553, 289] width 27 height 7
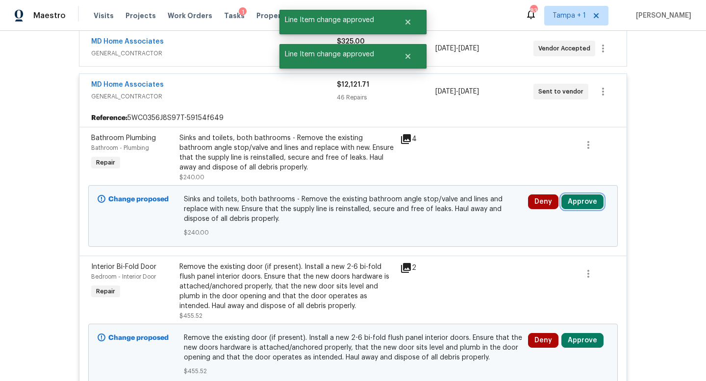
click at [581, 202] on button "Approve" at bounding box center [582, 202] width 42 height 15
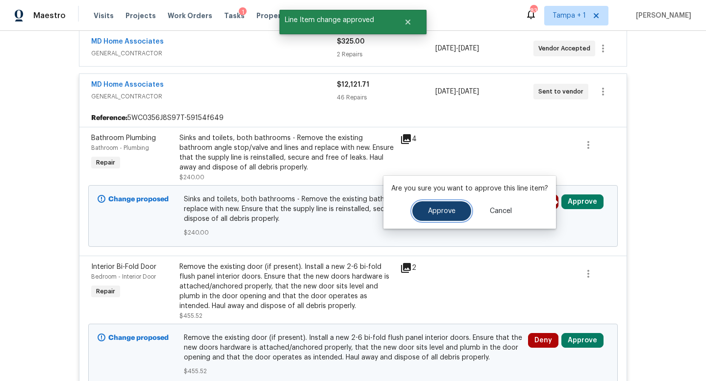
click at [419, 206] on button "Approve" at bounding box center [441, 212] width 59 height 20
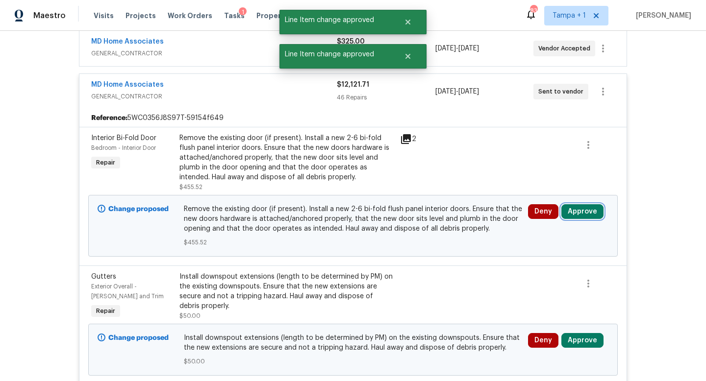
click at [585, 212] on button "Approve" at bounding box center [582, 211] width 42 height 15
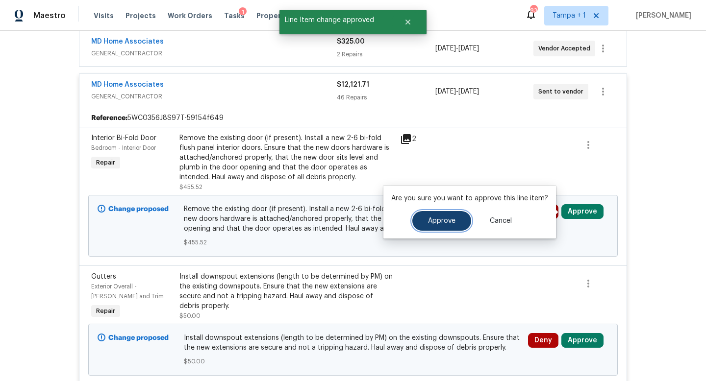
click at [439, 217] on button "Approve" at bounding box center [441, 221] width 59 height 20
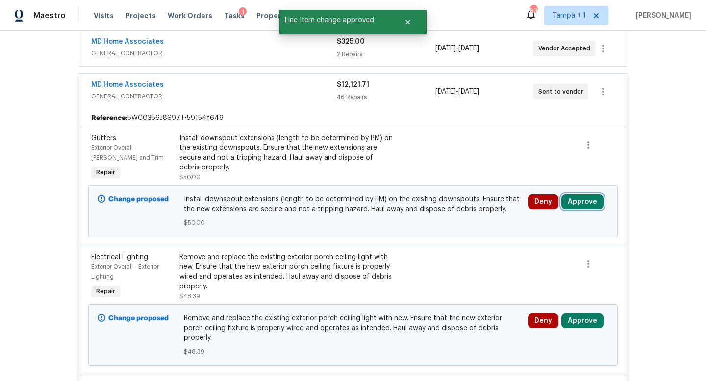
click at [582, 200] on button "Approve" at bounding box center [582, 202] width 42 height 15
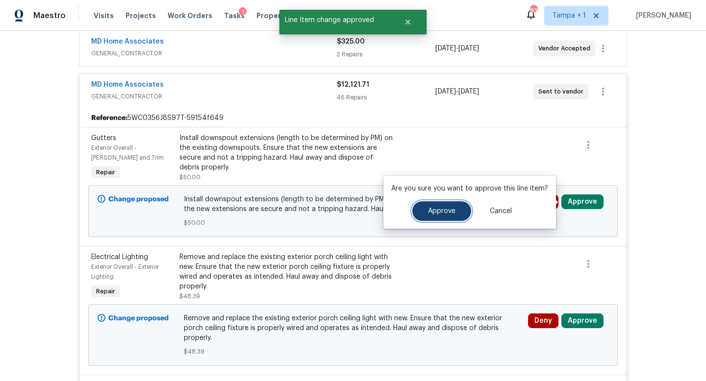
click at [431, 208] on span "Approve" at bounding box center [441, 211] width 27 height 7
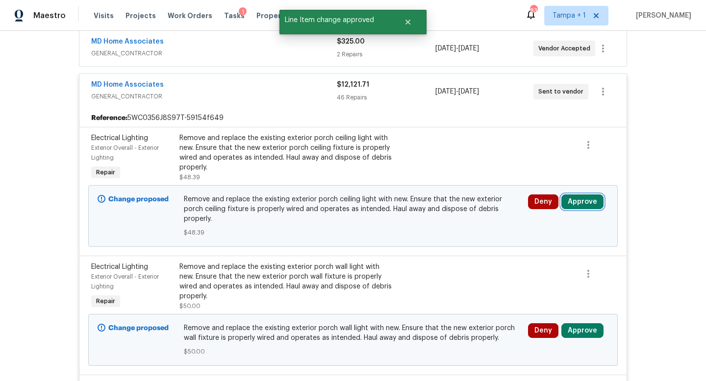
click at [586, 205] on button "Approve" at bounding box center [582, 202] width 42 height 15
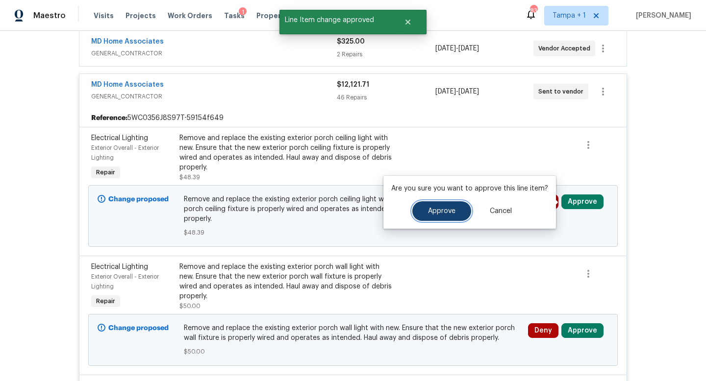
click at [441, 208] on span "Approve" at bounding box center [441, 211] width 27 height 7
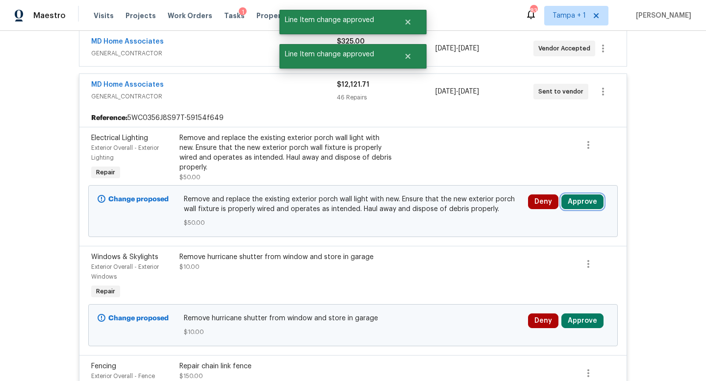
click at [573, 202] on button "Approve" at bounding box center [582, 202] width 42 height 15
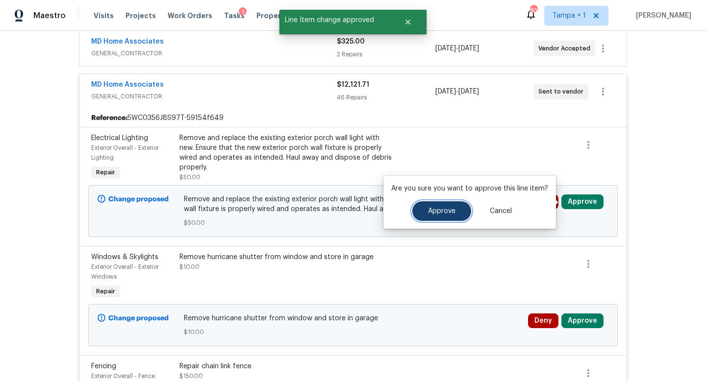
click at [437, 208] on span "Approve" at bounding box center [441, 211] width 27 height 7
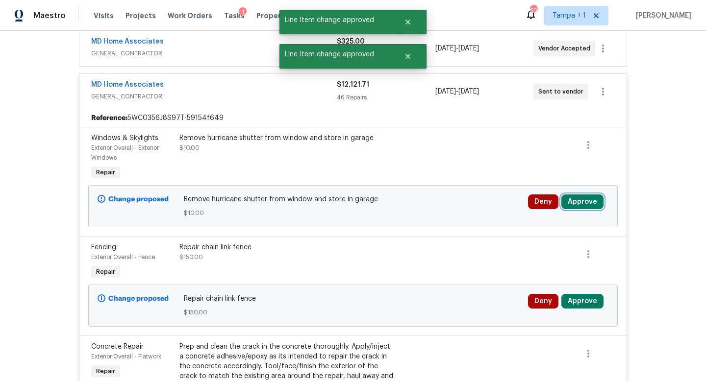
click at [585, 200] on button "Approve" at bounding box center [582, 202] width 42 height 15
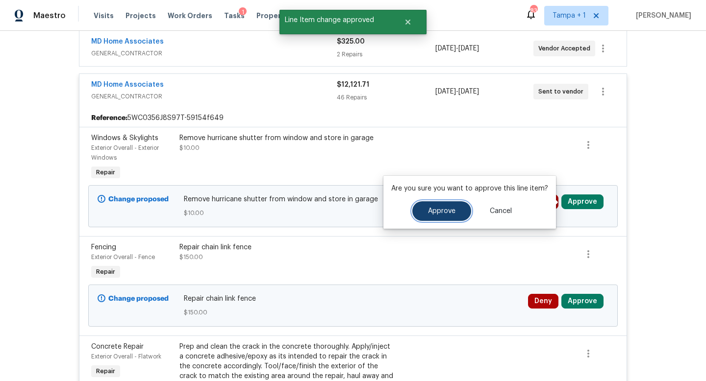
click at [444, 211] on span "Approve" at bounding box center [441, 211] width 27 height 7
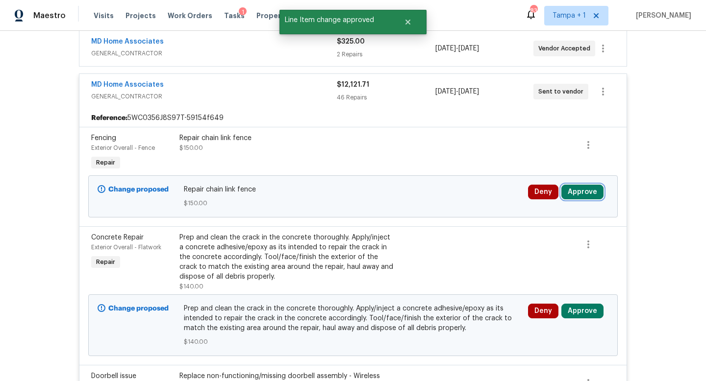
click at [584, 192] on button "Approve" at bounding box center [582, 192] width 42 height 15
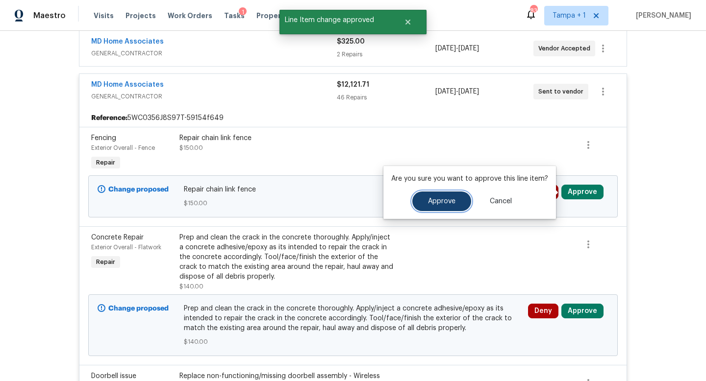
click at [437, 200] on span "Approve" at bounding box center [441, 201] width 27 height 7
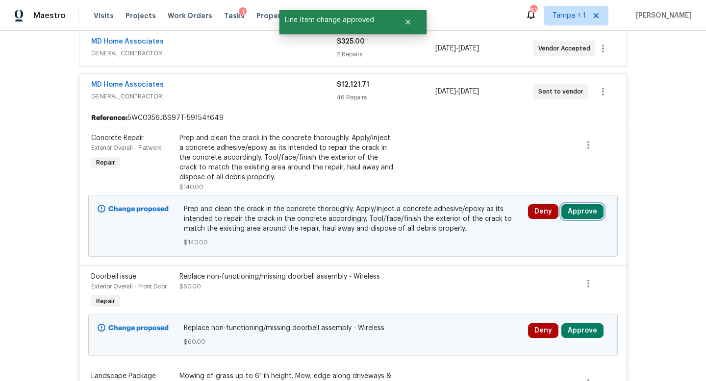
click at [586, 211] on button "Approve" at bounding box center [582, 211] width 42 height 15
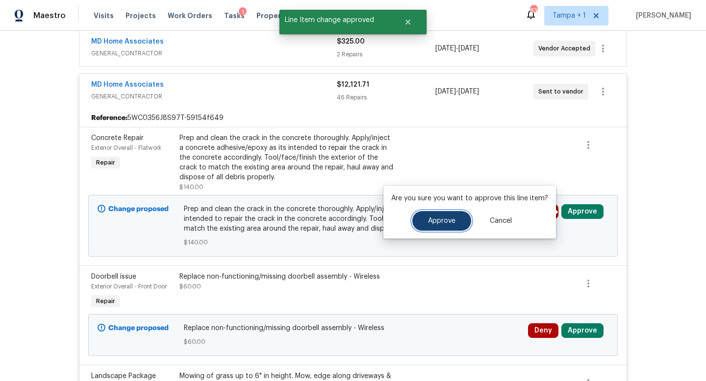
click at [438, 215] on button "Approve" at bounding box center [441, 221] width 59 height 20
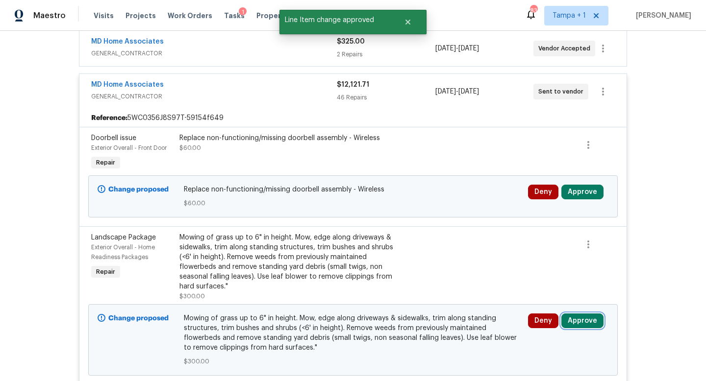
click at [577, 323] on button "Approve" at bounding box center [582, 321] width 42 height 15
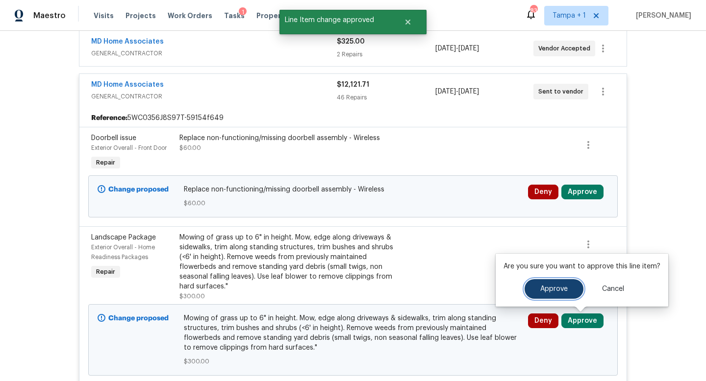
click at [551, 288] on span "Approve" at bounding box center [553, 289] width 27 height 7
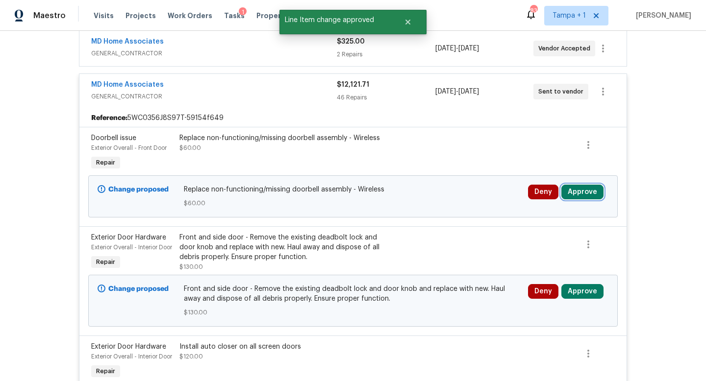
click at [589, 192] on button "Approve" at bounding box center [582, 192] width 42 height 15
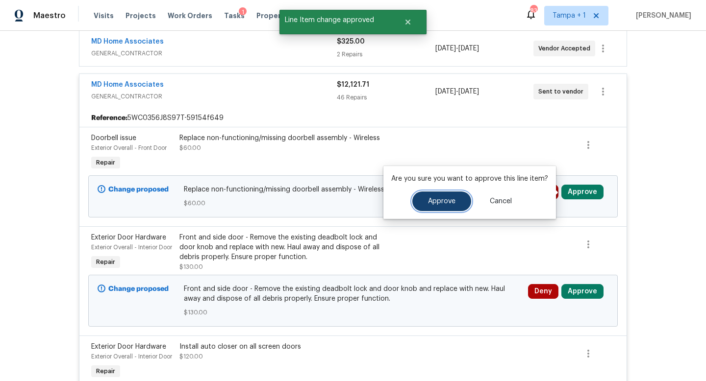
click at [444, 200] on span "Approve" at bounding box center [441, 201] width 27 height 7
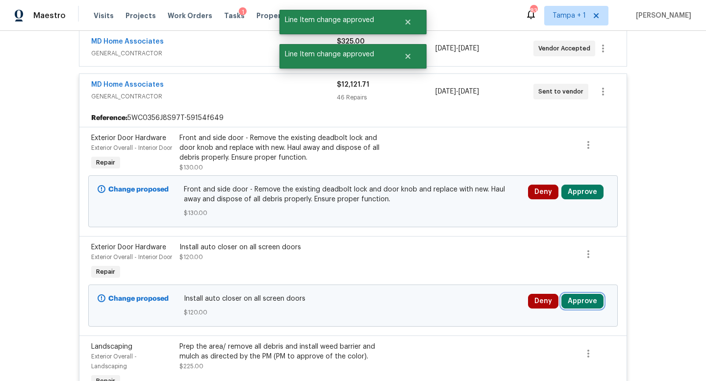
click at [582, 309] on button "Approve" at bounding box center [582, 301] width 42 height 15
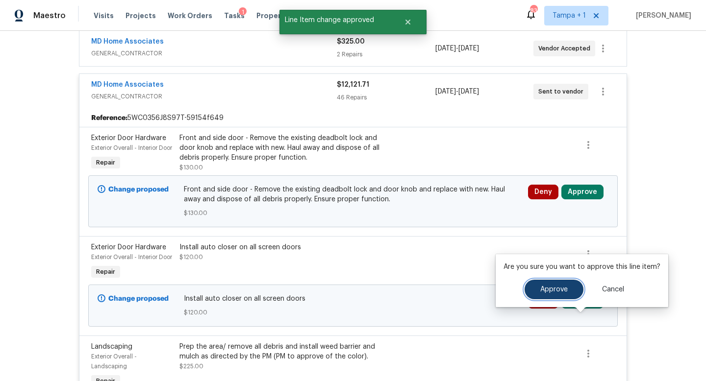
click at [556, 286] on span "Approve" at bounding box center [553, 289] width 27 height 7
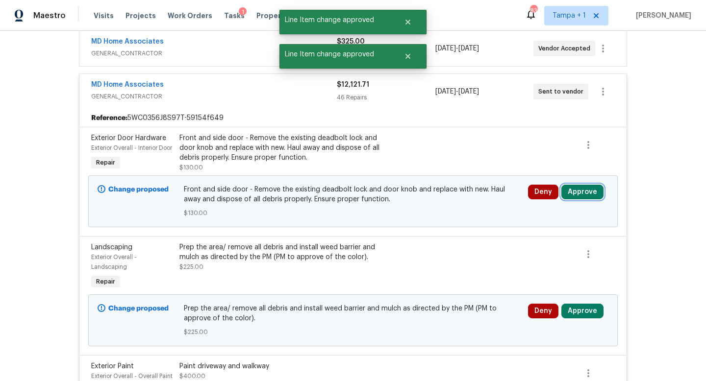
click at [585, 200] on button "Approve" at bounding box center [582, 192] width 42 height 15
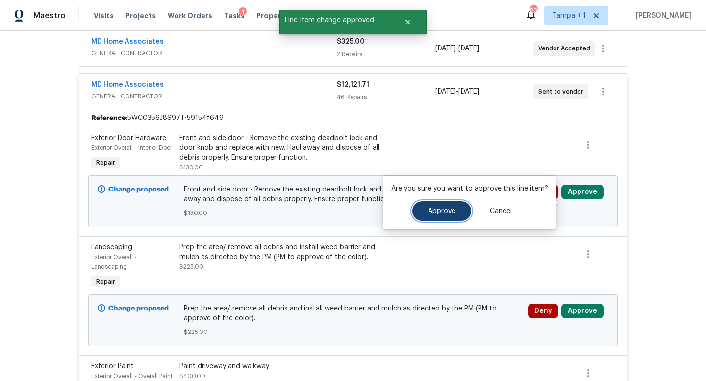
click at [431, 209] on span "Approve" at bounding box center [441, 211] width 27 height 7
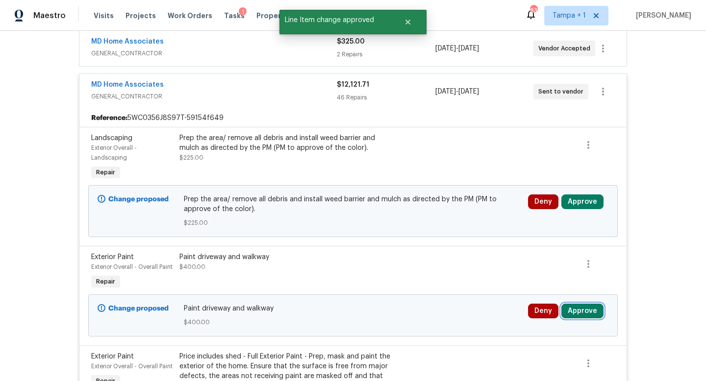
click at [587, 306] on button "Approve" at bounding box center [582, 311] width 42 height 15
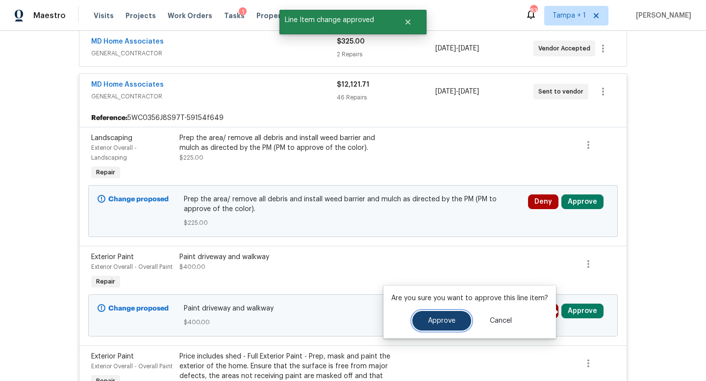
click at [437, 321] on span "Approve" at bounding box center [441, 321] width 27 height 7
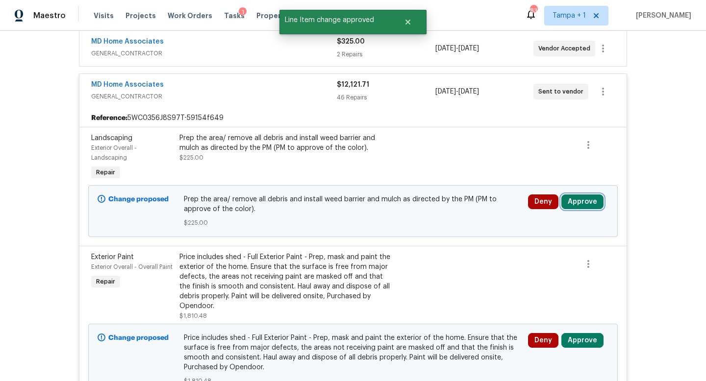
click at [579, 198] on button "Approve" at bounding box center [582, 202] width 42 height 15
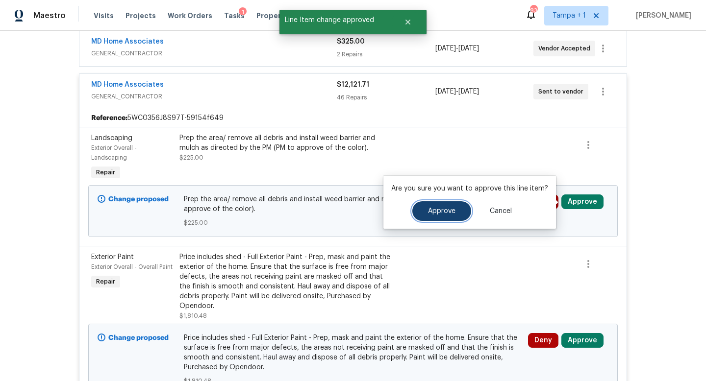
click at [436, 205] on button "Approve" at bounding box center [441, 212] width 59 height 20
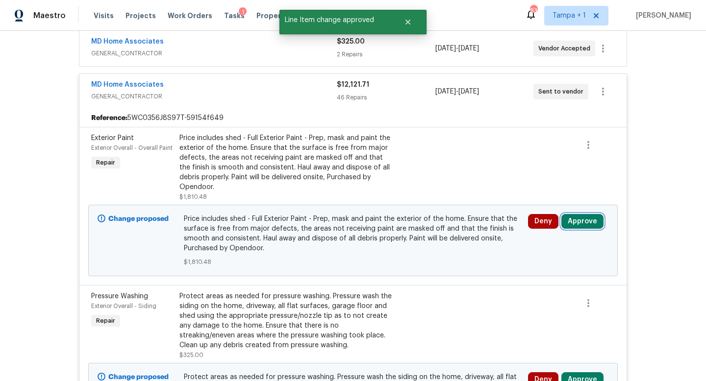
click at [582, 223] on button "Approve" at bounding box center [582, 221] width 42 height 15
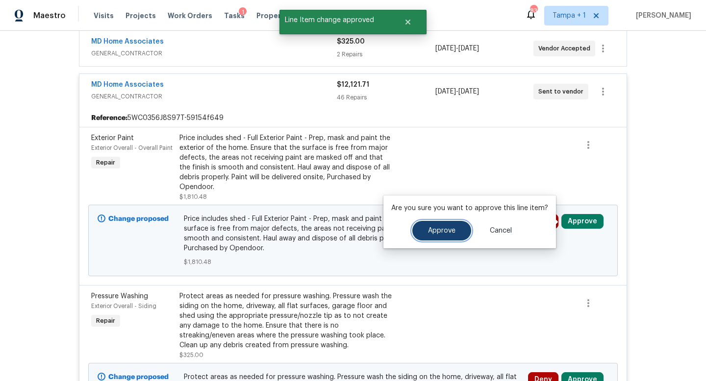
click at [444, 231] on span "Approve" at bounding box center [441, 230] width 27 height 7
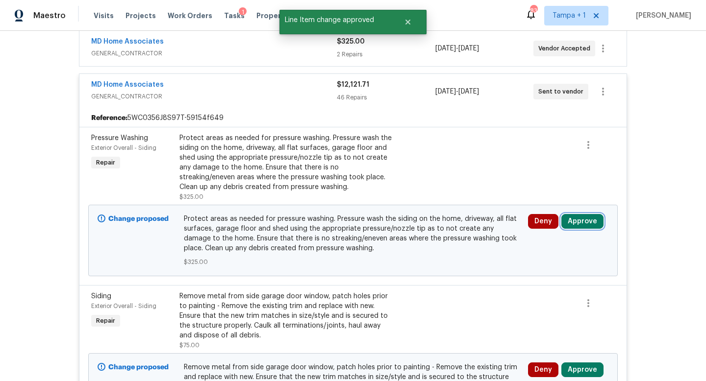
click at [586, 224] on button "Approve" at bounding box center [582, 221] width 42 height 15
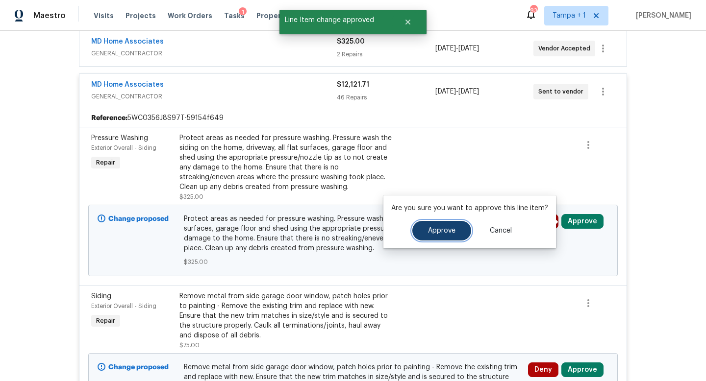
click at [449, 231] on span "Approve" at bounding box center [441, 230] width 27 height 7
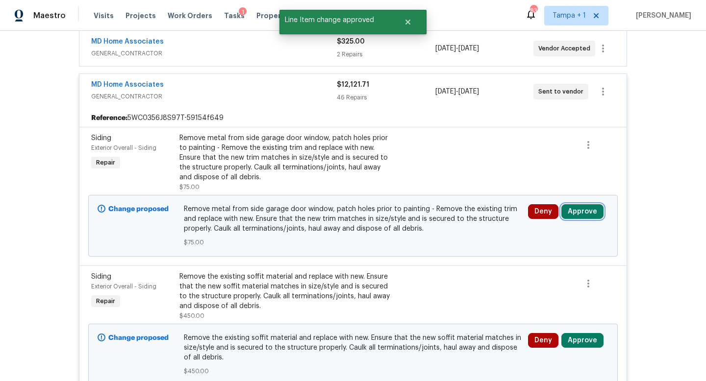
click at [578, 209] on button "Approve" at bounding box center [582, 211] width 42 height 15
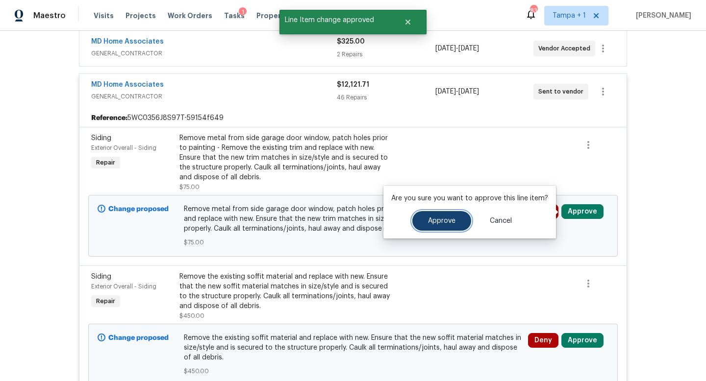
click at [424, 219] on button "Approve" at bounding box center [441, 221] width 59 height 20
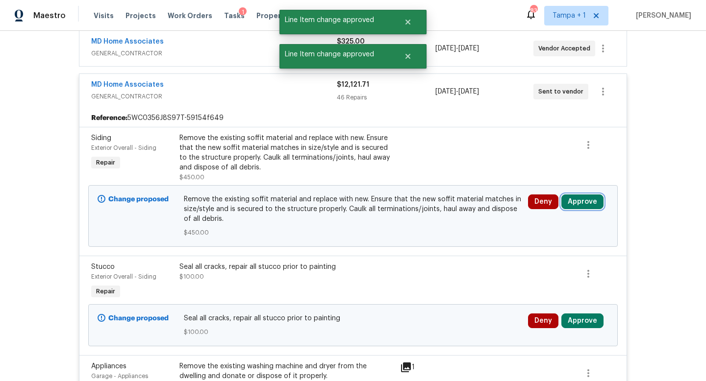
click at [582, 203] on button "Approve" at bounding box center [582, 202] width 42 height 15
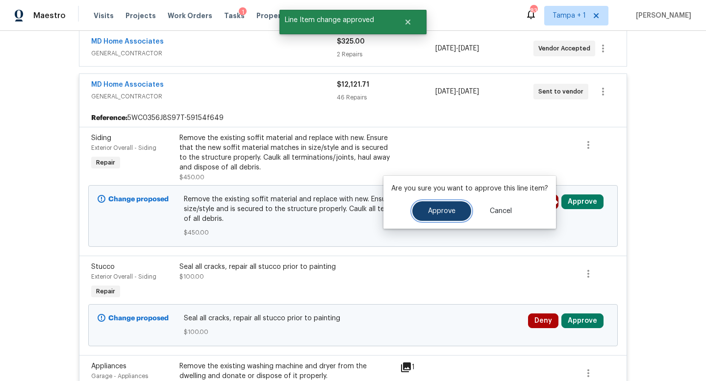
click at [437, 213] on span "Approve" at bounding box center [441, 211] width 27 height 7
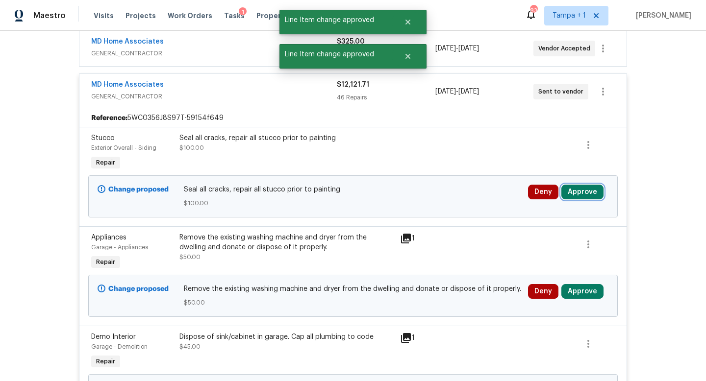
click at [577, 193] on button "Approve" at bounding box center [582, 192] width 42 height 15
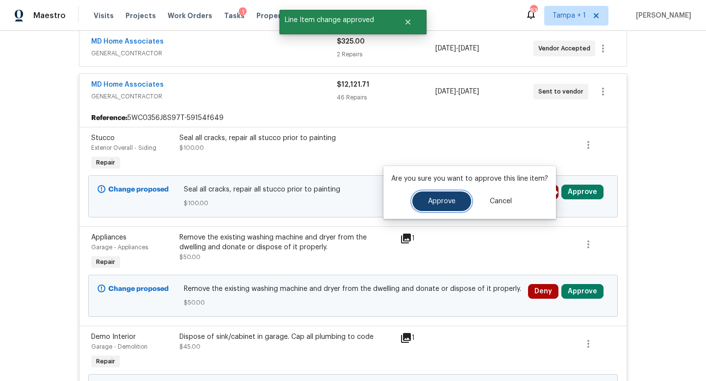
click at [437, 202] on span "Approve" at bounding box center [441, 201] width 27 height 7
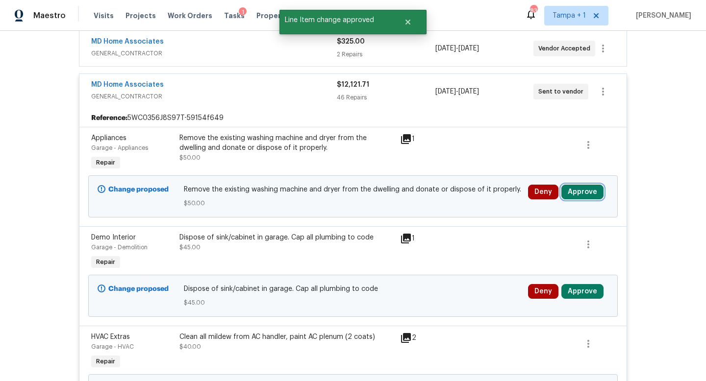
click at [587, 194] on button "Approve" at bounding box center [582, 192] width 42 height 15
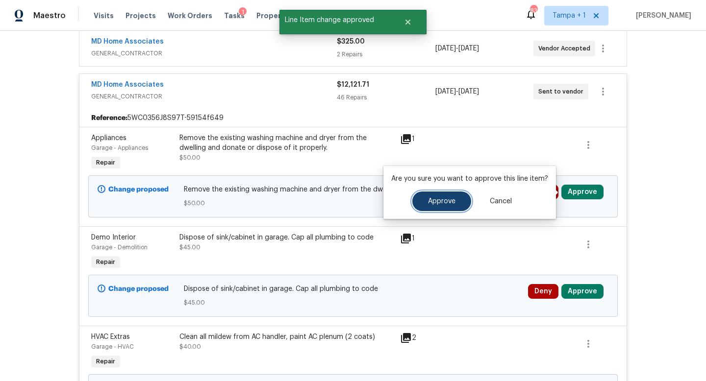
click at [444, 200] on span "Approve" at bounding box center [441, 201] width 27 height 7
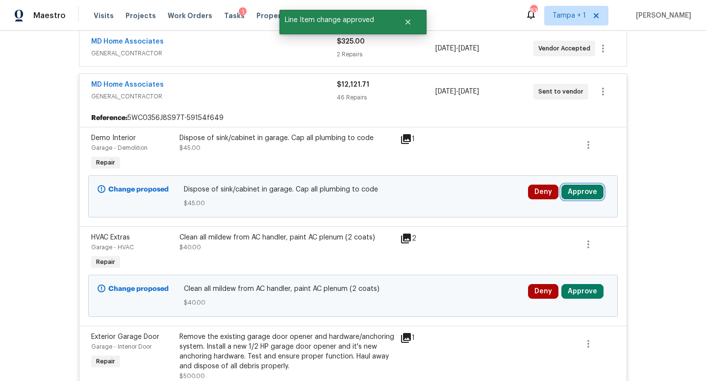
click at [588, 188] on button "Approve" at bounding box center [582, 192] width 42 height 15
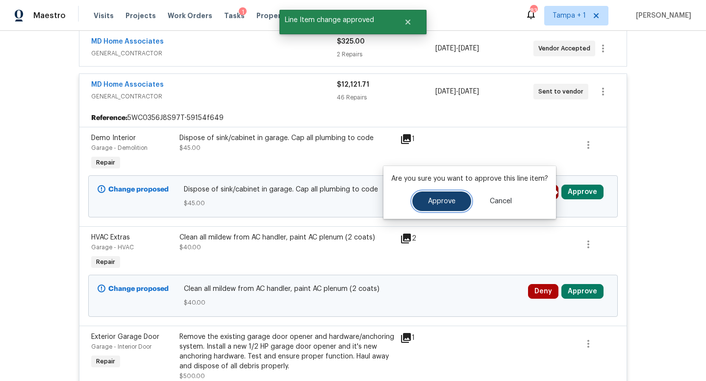
click at [428, 200] on span "Approve" at bounding box center [441, 201] width 27 height 7
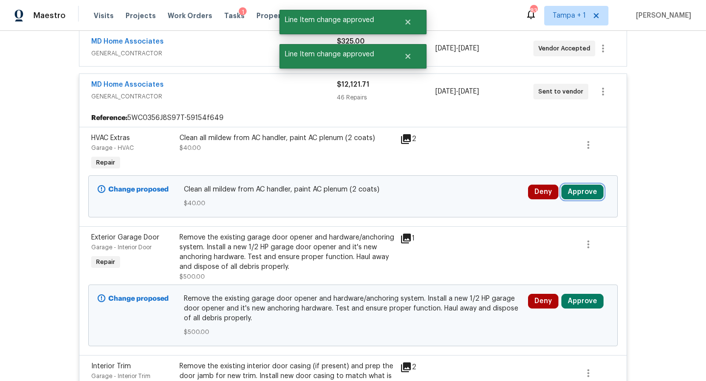
click at [588, 188] on button "Approve" at bounding box center [582, 192] width 42 height 15
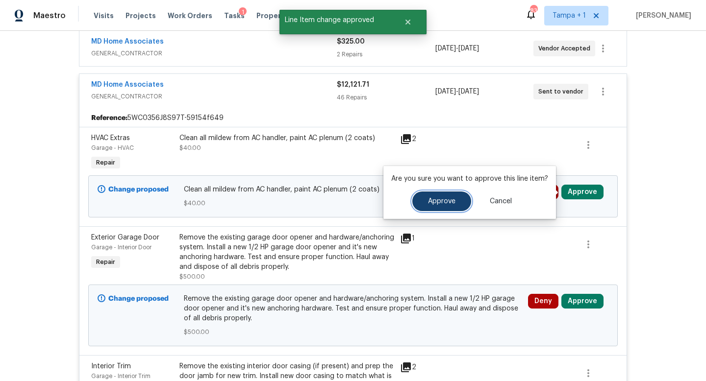
click at [436, 200] on span "Approve" at bounding box center [441, 201] width 27 height 7
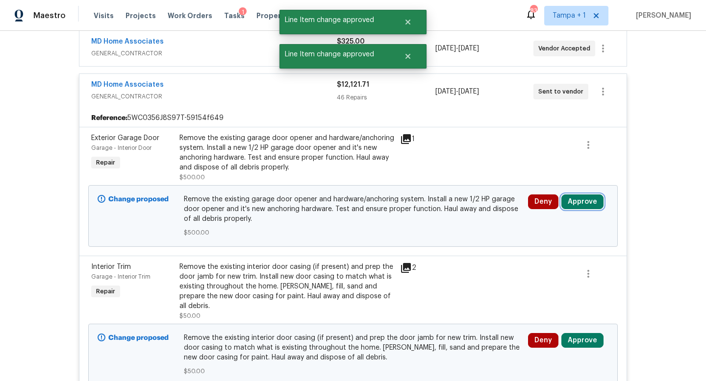
click at [583, 202] on button "Approve" at bounding box center [582, 202] width 42 height 15
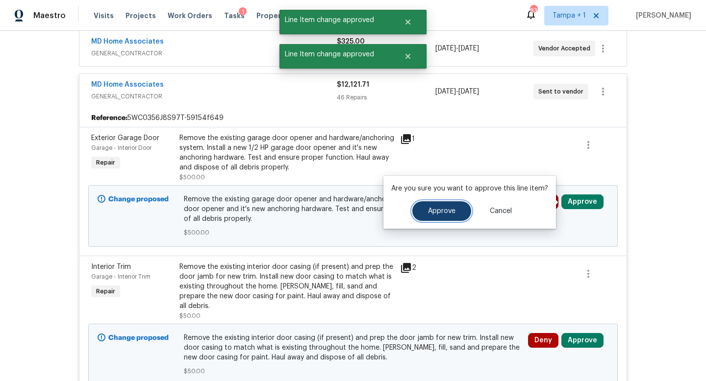
click at [437, 208] on span "Approve" at bounding box center [441, 211] width 27 height 7
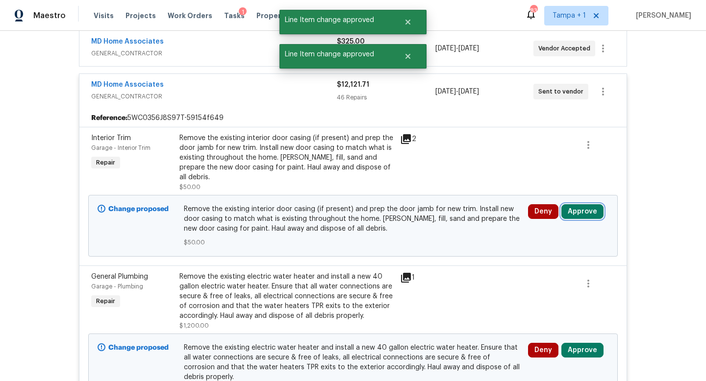
click at [582, 204] on button "Approve" at bounding box center [582, 211] width 42 height 15
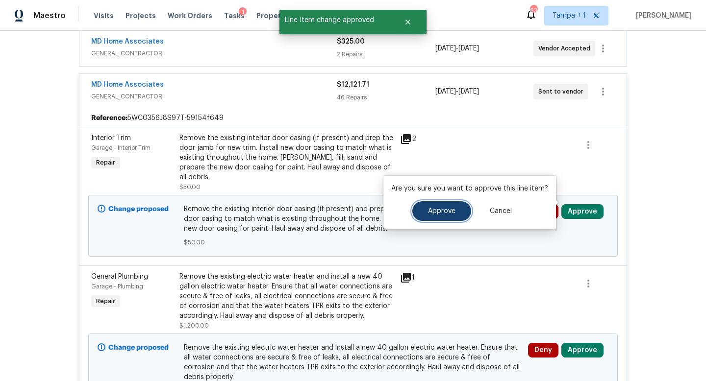
click at [433, 209] on span "Approve" at bounding box center [441, 211] width 27 height 7
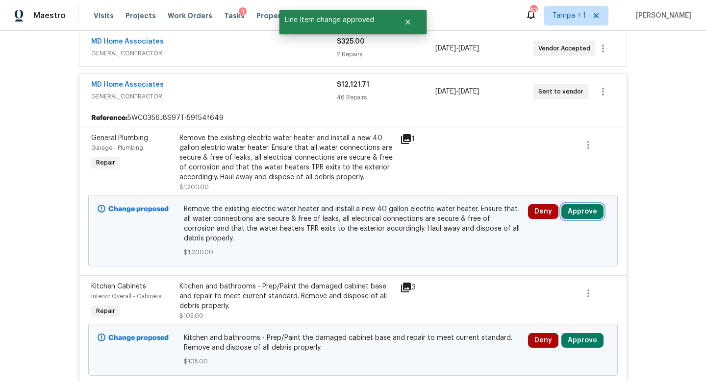
click at [583, 214] on button "Approve" at bounding box center [582, 211] width 42 height 15
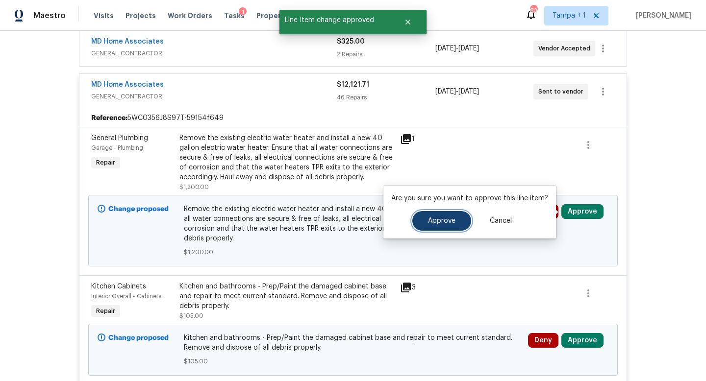
click at [438, 218] on span "Approve" at bounding box center [441, 221] width 27 height 7
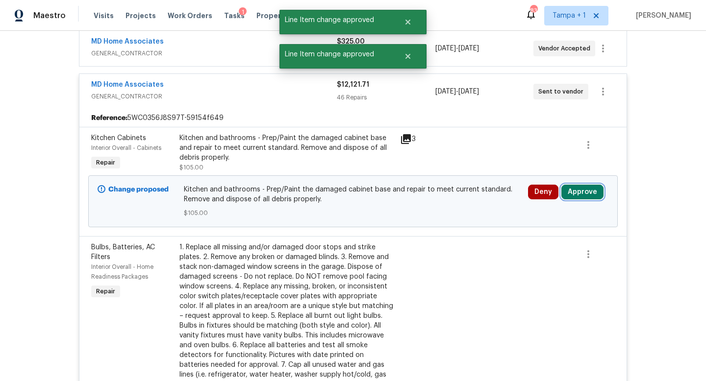
click at [595, 194] on button "Approve" at bounding box center [582, 192] width 42 height 15
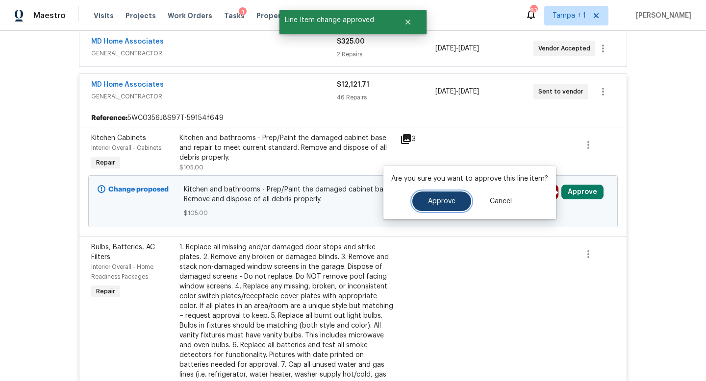
click at [441, 202] on span "Approve" at bounding box center [441, 201] width 27 height 7
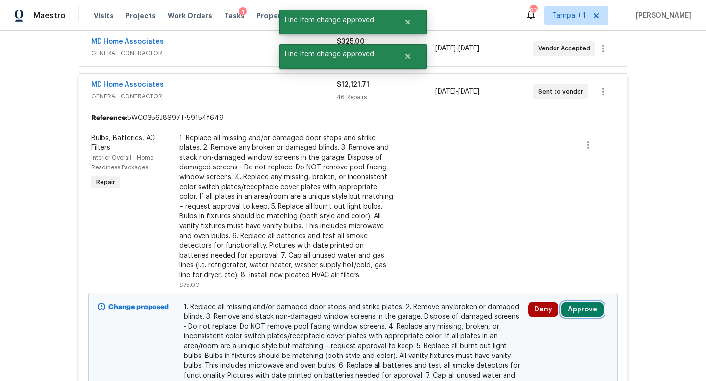
click at [584, 306] on button "Approve" at bounding box center [582, 310] width 42 height 15
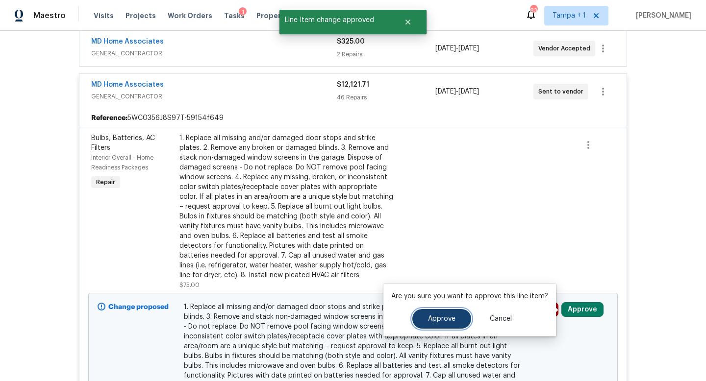
click at [432, 315] on button "Approve" at bounding box center [441, 319] width 59 height 20
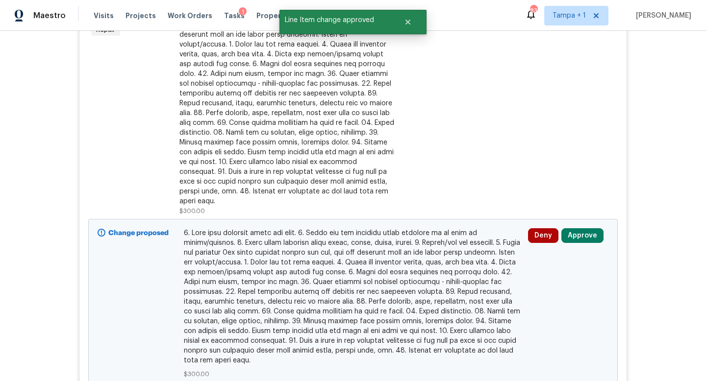
scroll to position [588, 0]
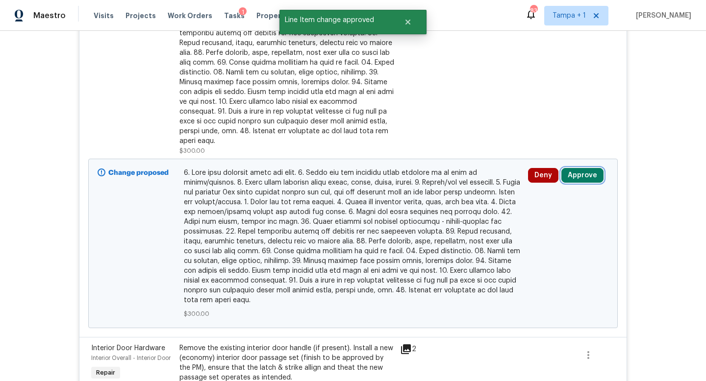
click at [585, 168] on button "Approve" at bounding box center [582, 175] width 42 height 15
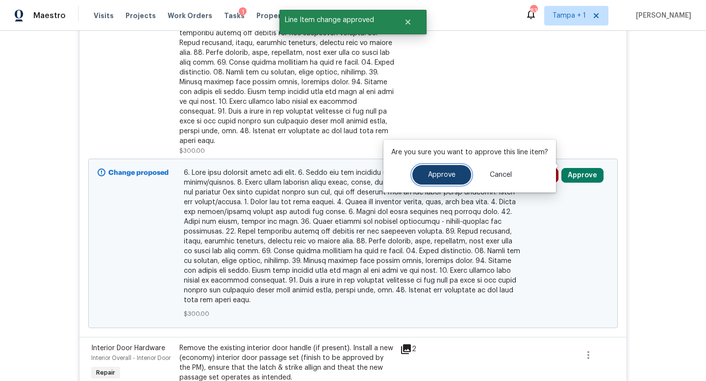
click at [439, 174] on span "Approve" at bounding box center [441, 175] width 27 height 7
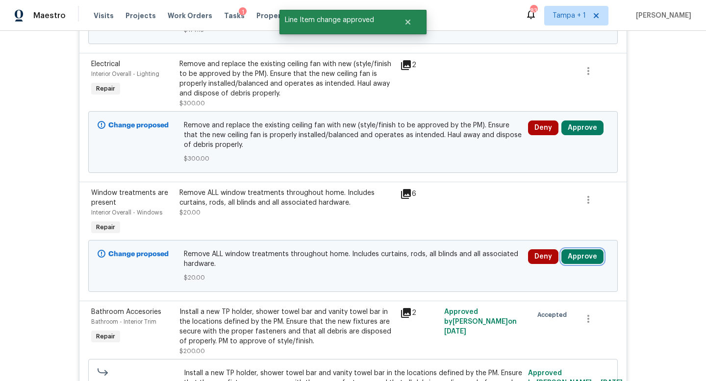
click at [579, 255] on button "Approve" at bounding box center [582, 257] width 42 height 15
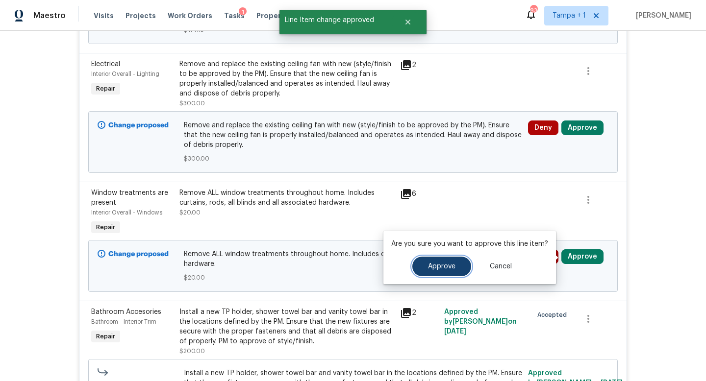
click at [421, 260] on button "Approve" at bounding box center [441, 267] width 59 height 20
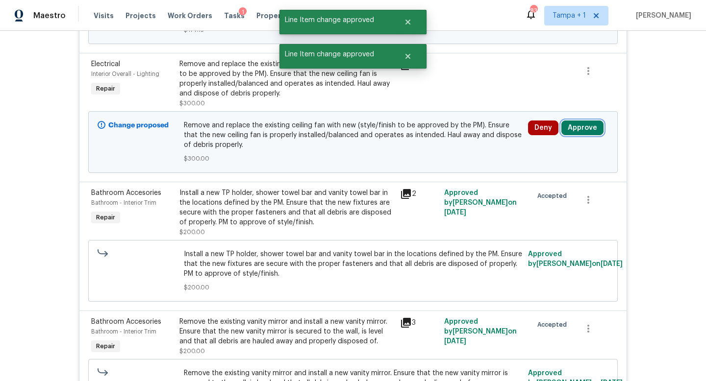
click at [582, 127] on button "Approve" at bounding box center [582, 128] width 42 height 15
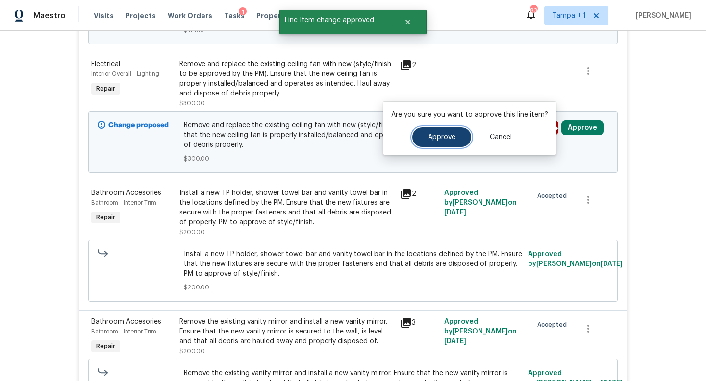
click at [455, 145] on button "Approve" at bounding box center [441, 137] width 59 height 20
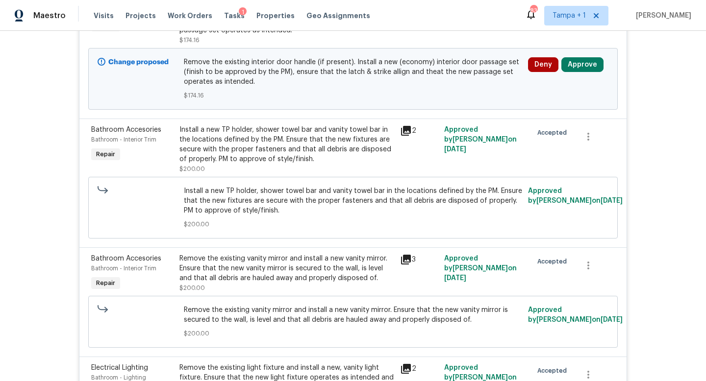
scroll to position [443, 0]
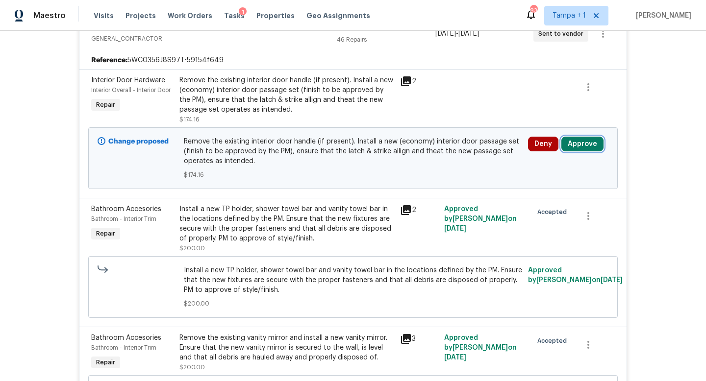
click at [580, 147] on button "Approve" at bounding box center [582, 144] width 42 height 15
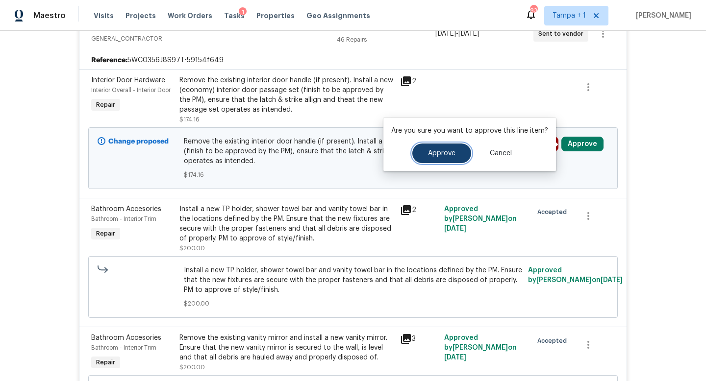
click at [446, 159] on button "Approve" at bounding box center [441, 154] width 59 height 20
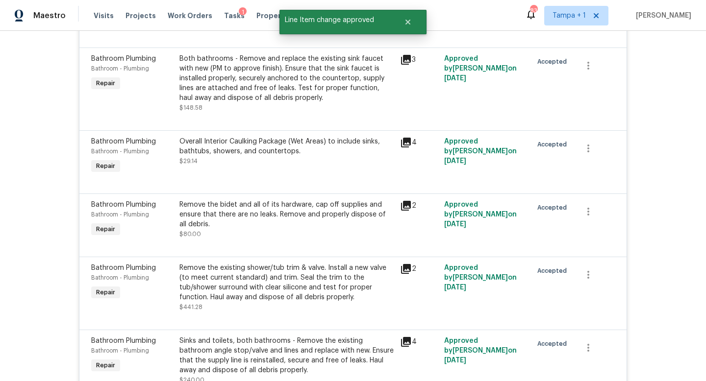
scroll to position [0, 0]
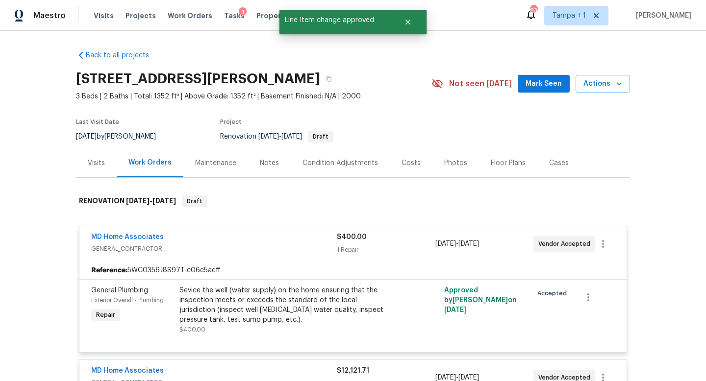
click at [287, 246] on span "GENERAL_CONTRACTOR" at bounding box center [214, 249] width 246 height 10
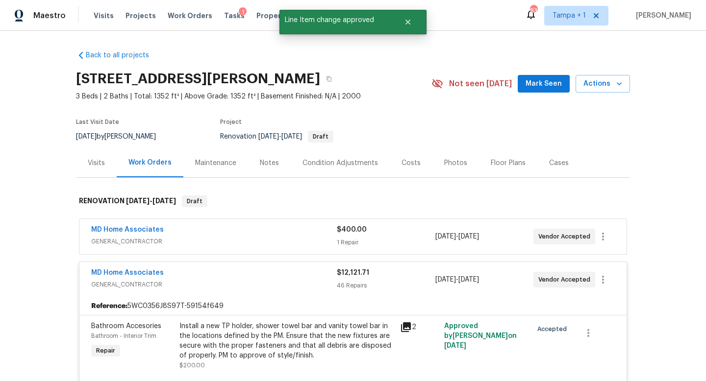
click at [282, 276] on div "MD Home Associates" at bounding box center [214, 274] width 246 height 12
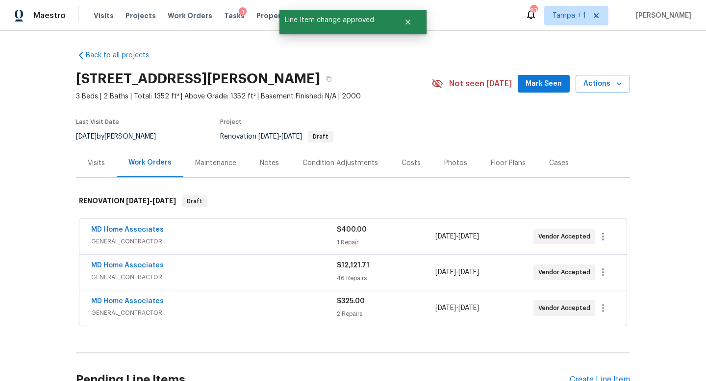
scroll to position [98, 0]
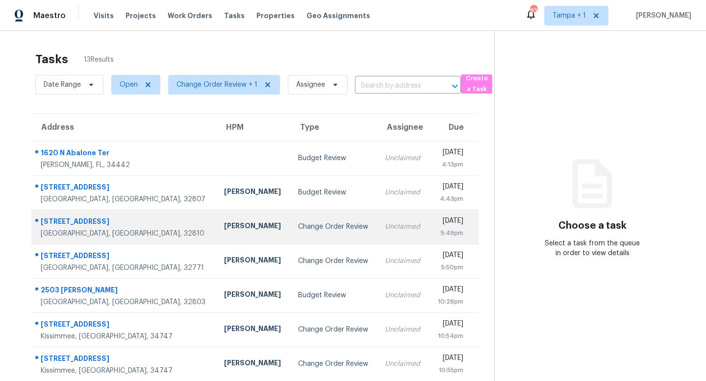
click at [298, 222] on div "Change Order Review" at bounding box center [334, 227] width 72 height 10
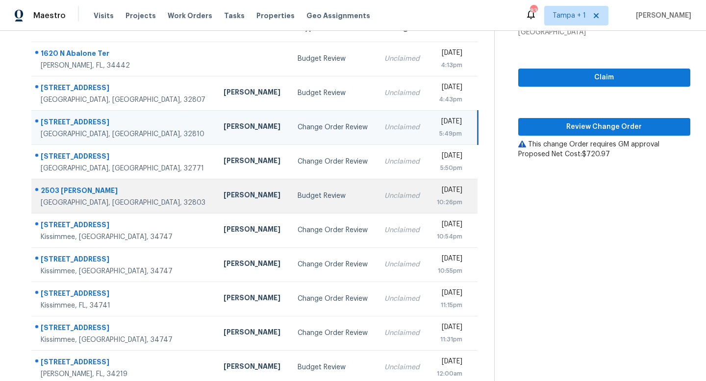
scroll to position [129, 0]
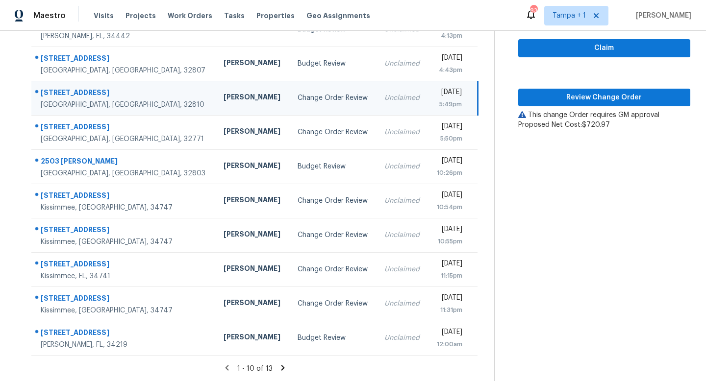
click at [282, 365] on icon at bounding box center [282, 368] width 9 height 9
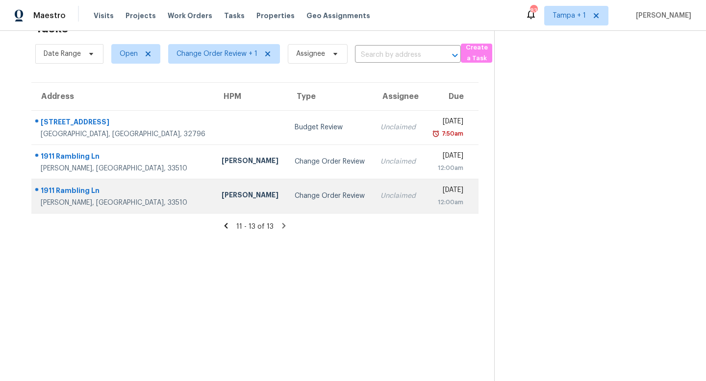
click at [295, 194] on div "Change Order Review" at bounding box center [330, 196] width 71 height 10
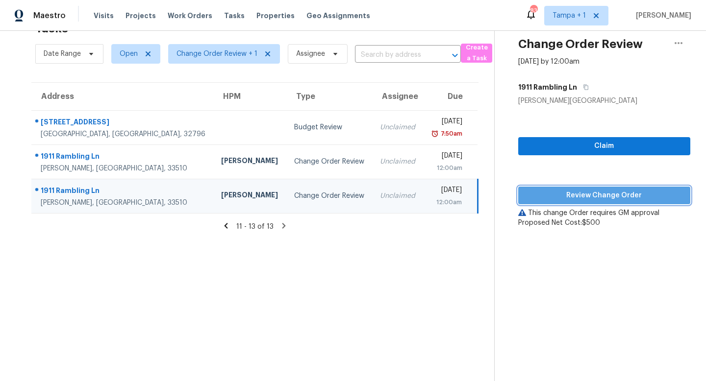
click at [633, 198] on span "Review Change Order" at bounding box center [604, 196] width 156 height 12
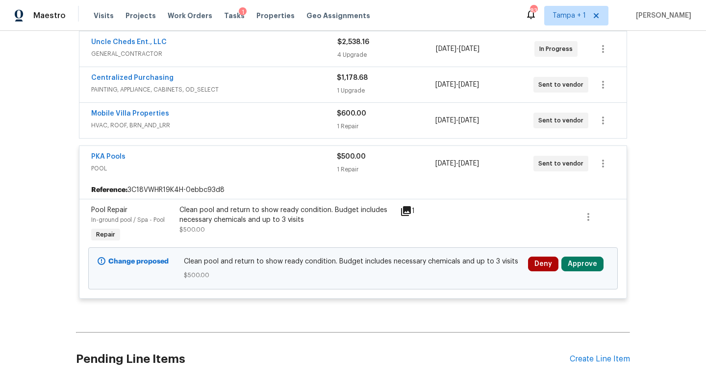
scroll to position [244, 0]
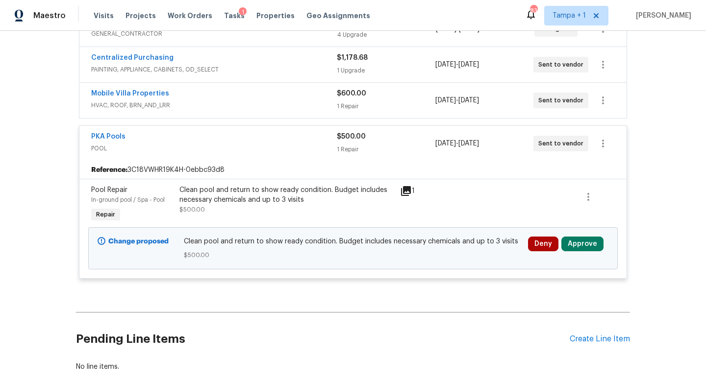
click at [407, 188] on icon at bounding box center [406, 191] width 10 height 10
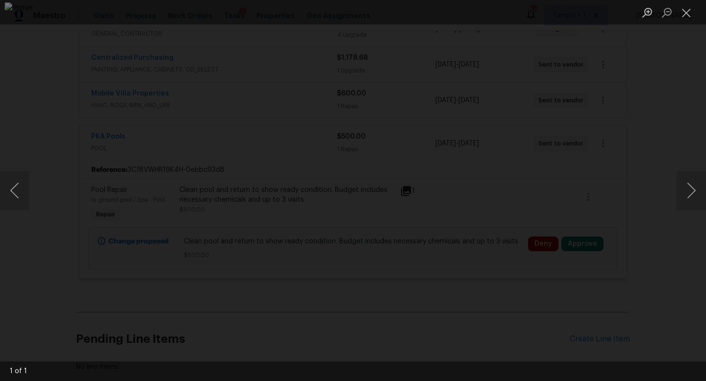
click at [636, 182] on div "Lightbox" at bounding box center [353, 190] width 706 height 381
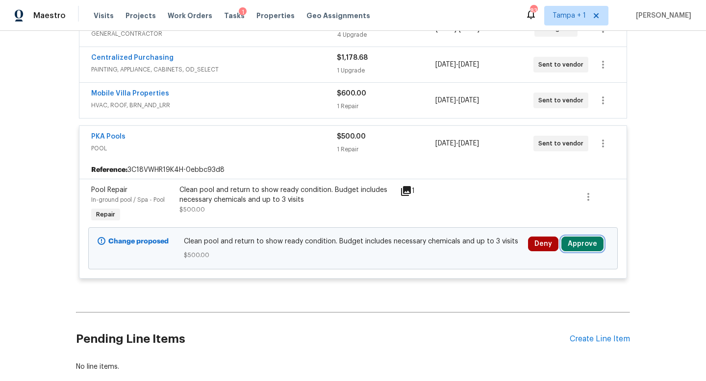
click at [584, 241] on button "Approve" at bounding box center [582, 244] width 42 height 15
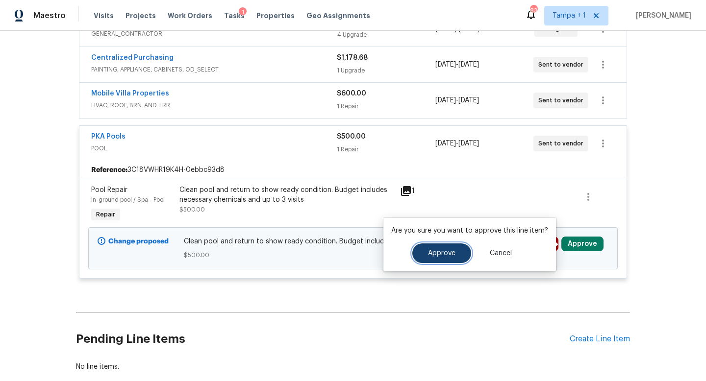
click at [432, 251] on span "Approve" at bounding box center [441, 253] width 27 height 7
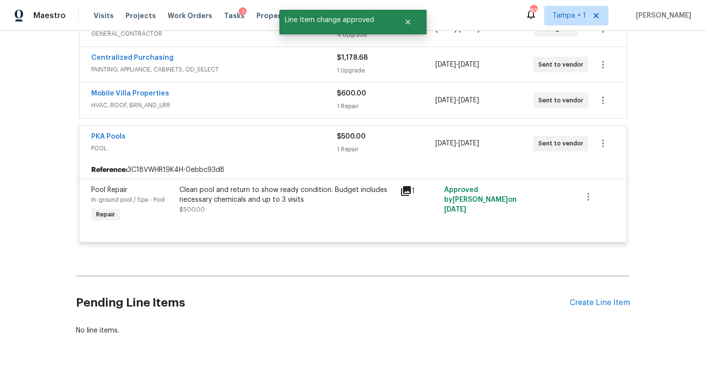
click at [279, 144] on span "POOL" at bounding box center [214, 149] width 246 height 10
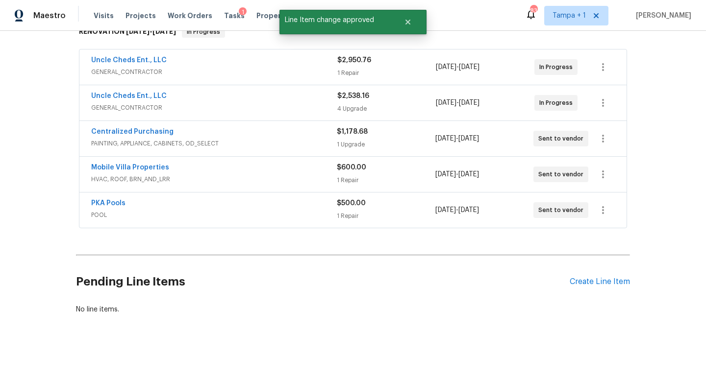
click at [288, 173] on div "Mobile Villa Properties" at bounding box center [214, 169] width 246 height 12
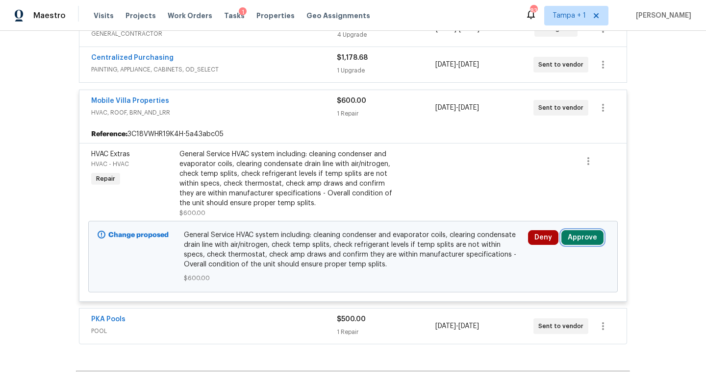
click at [579, 239] on button "Approve" at bounding box center [582, 237] width 42 height 15
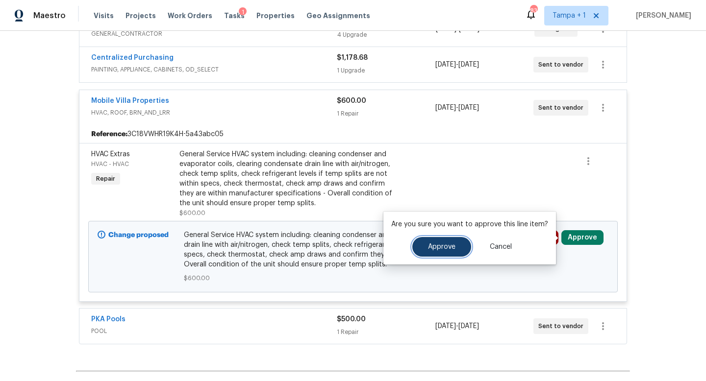
click at [440, 243] on button "Approve" at bounding box center [441, 247] width 59 height 20
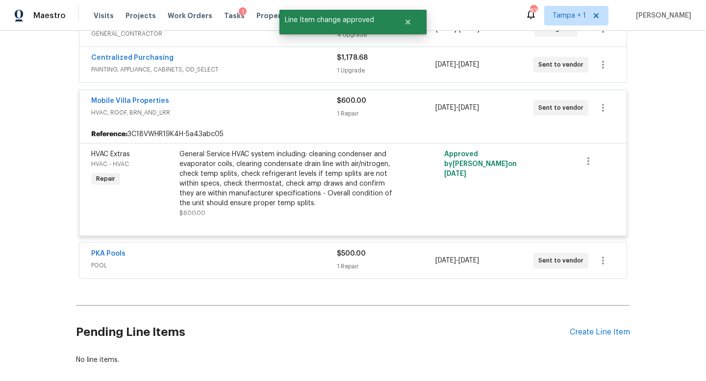
click at [279, 113] on span "HVAC, ROOF, BRN_AND_LRR" at bounding box center [214, 113] width 246 height 10
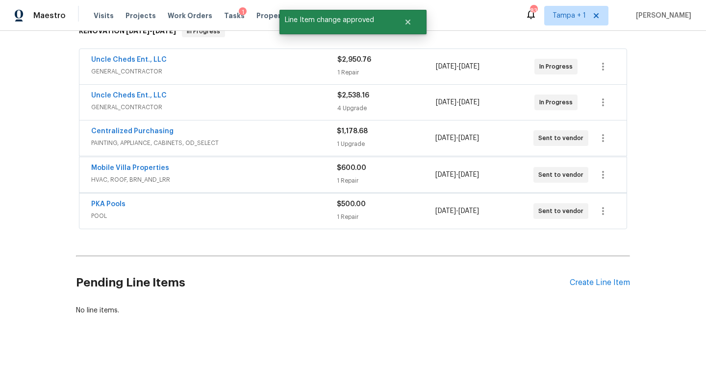
scroll to position [170, 0]
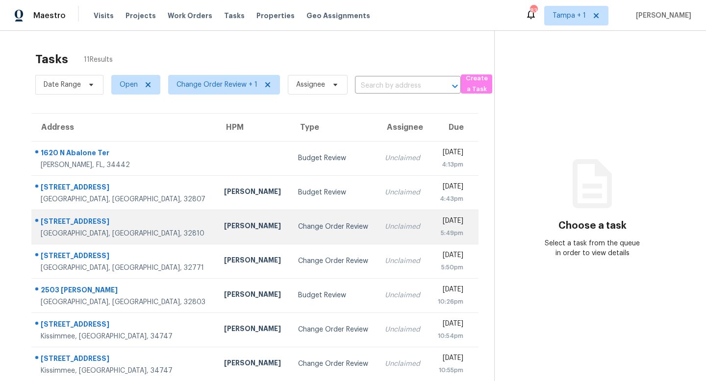
click at [298, 225] on div "Change Order Review" at bounding box center [334, 227] width 72 height 10
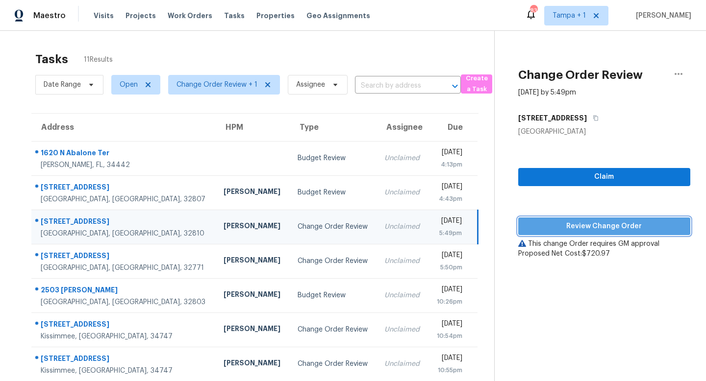
click at [604, 226] on span "Review Change Order" at bounding box center [604, 227] width 156 height 12
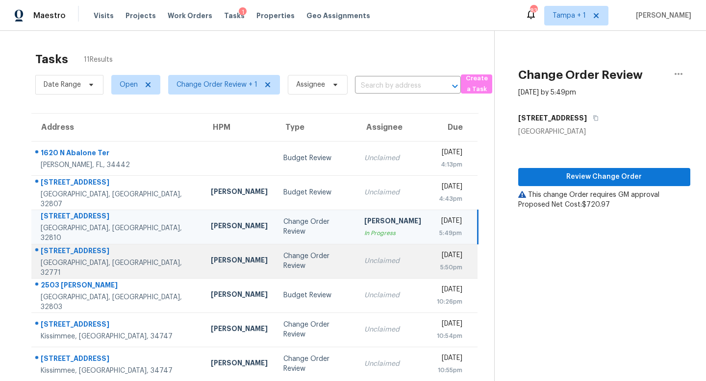
click at [281, 255] on td "Change Order Review" at bounding box center [316, 261] width 81 height 34
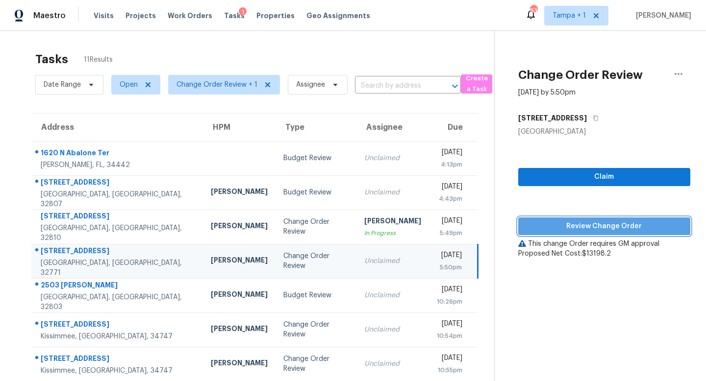
click at [601, 222] on span "Review Change Order" at bounding box center [604, 227] width 156 height 12
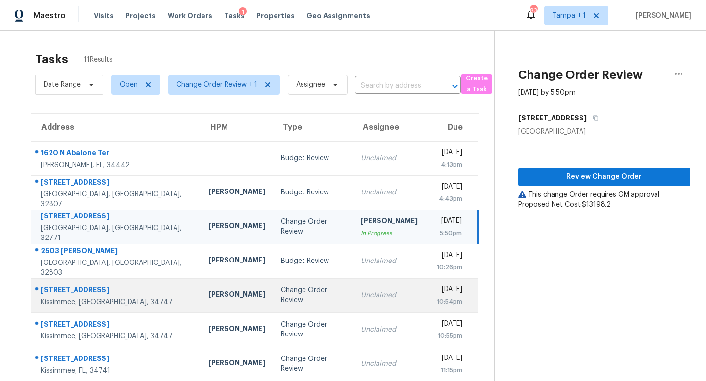
click at [283, 294] on div "Change Order Review" at bounding box center [313, 296] width 64 height 20
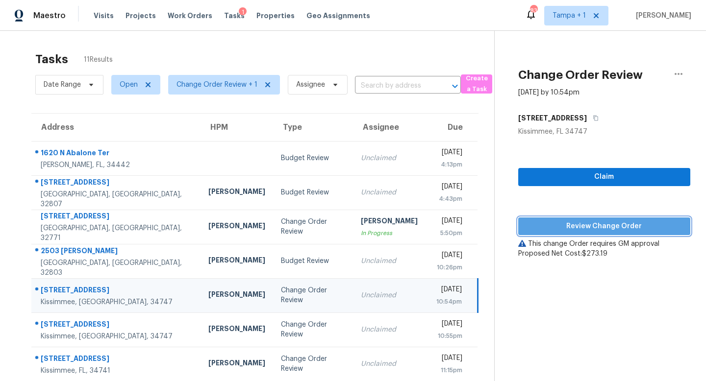
click at [585, 226] on span "Review Change Order" at bounding box center [604, 227] width 156 height 12
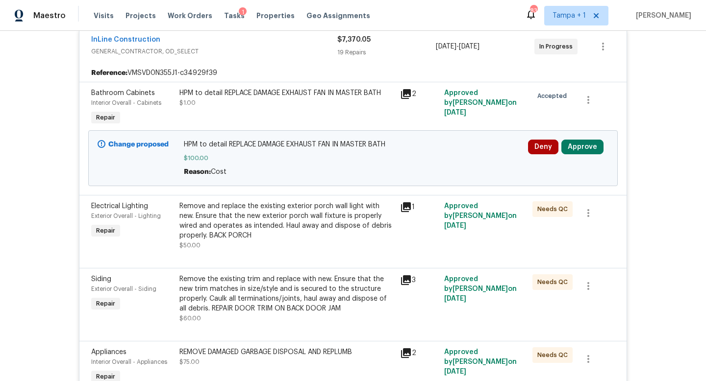
scroll to position [199, 0]
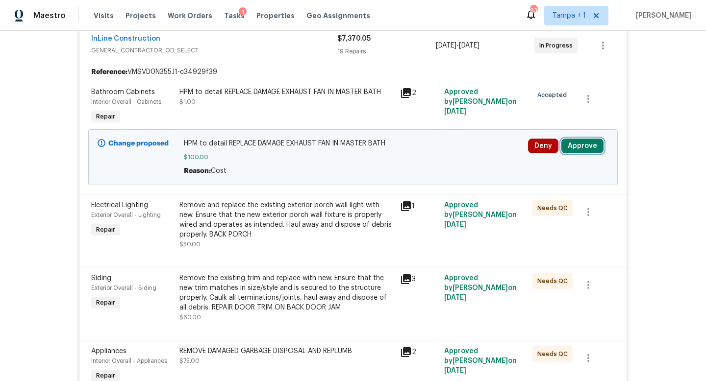
click at [574, 146] on button "Approve" at bounding box center [582, 146] width 42 height 15
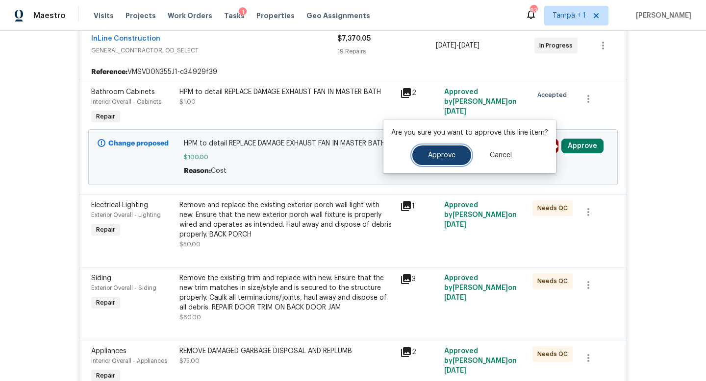
click at [436, 150] on button "Approve" at bounding box center [441, 156] width 59 height 20
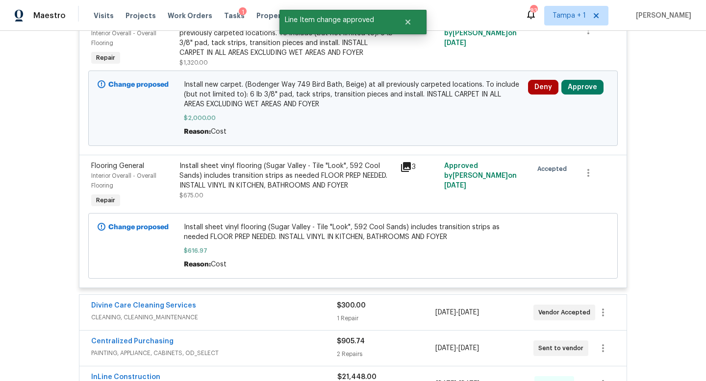
scroll to position [2085, 0]
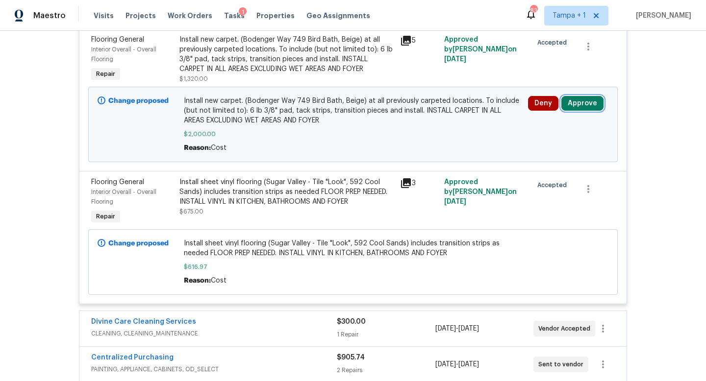
click at [581, 109] on button "Approve" at bounding box center [582, 103] width 42 height 15
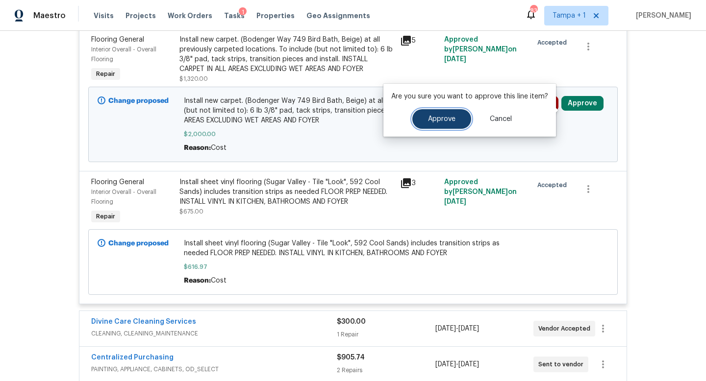
click at [445, 119] on span "Approve" at bounding box center [441, 119] width 27 height 7
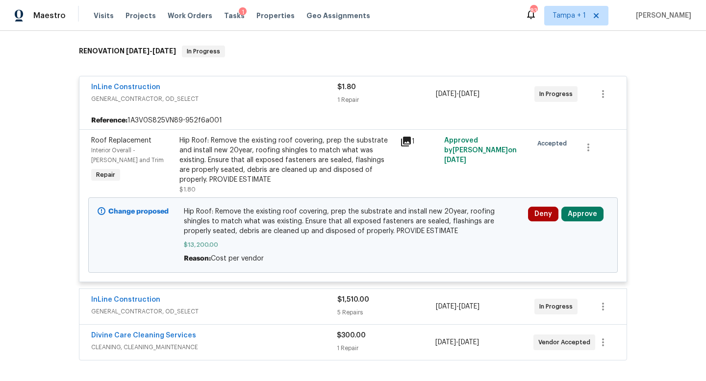
scroll to position [171, 0]
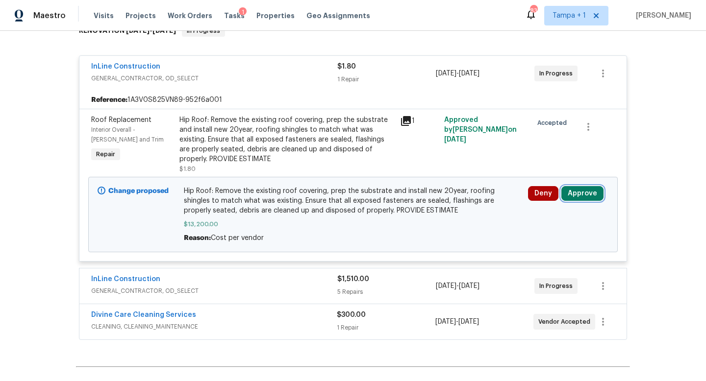
click at [574, 195] on button "Approve" at bounding box center [582, 193] width 42 height 15
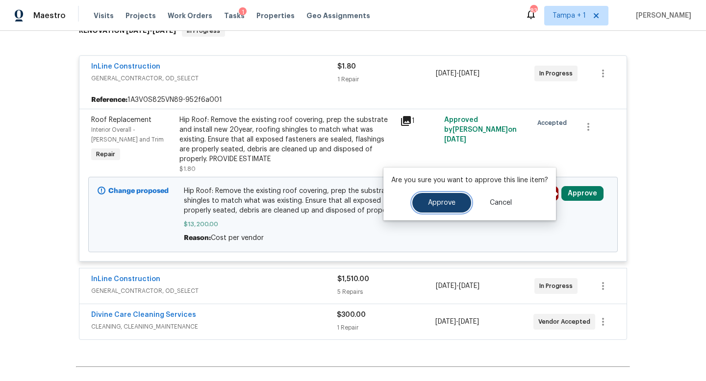
click at [448, 206] on span "Approve" at bounding box center [441, 203] width 27 height 7
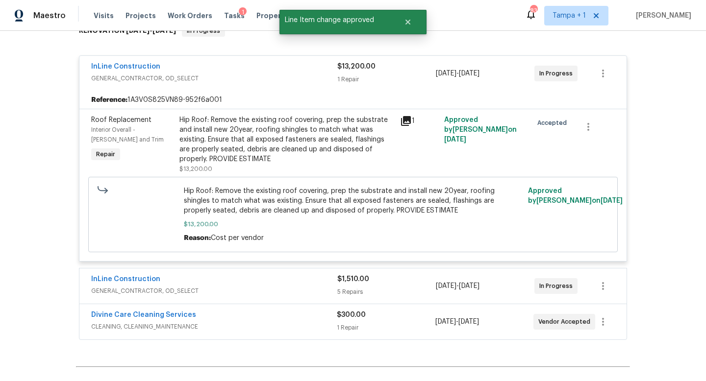
click at [287, 69] on div "InLine Construction" at bounding box center [214, 68] width 246 height 12
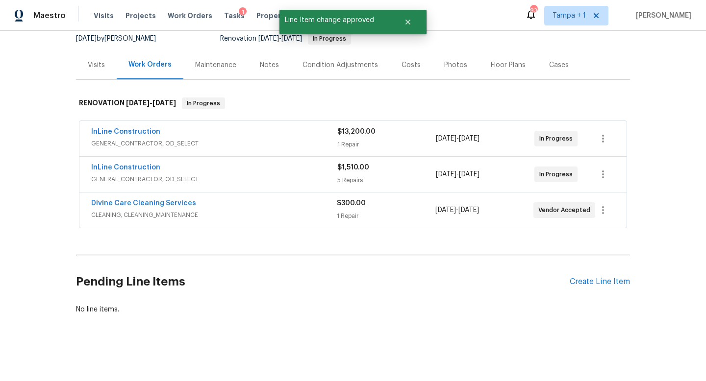
scroll to position [98, 0]
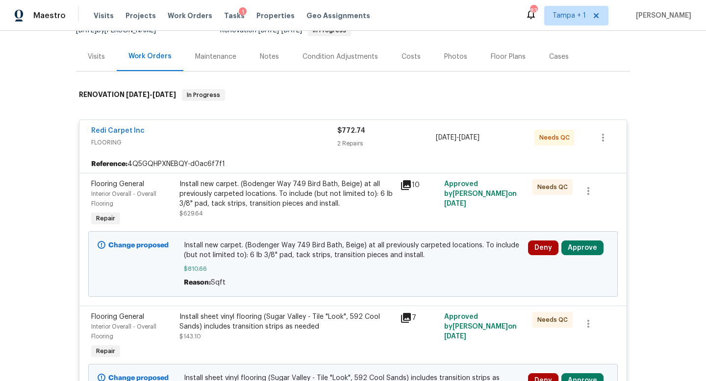
scroll to position [144, 0]
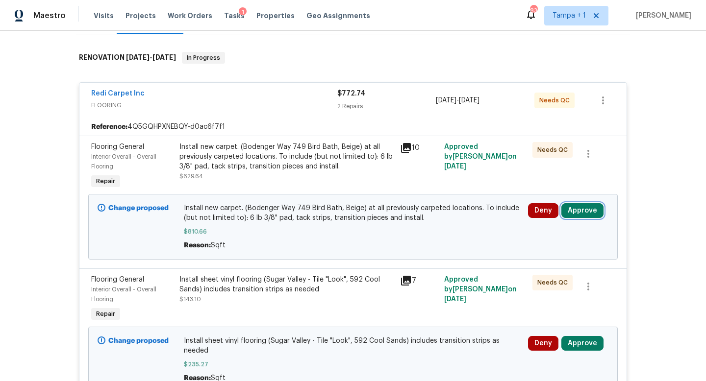
click at [587, 207] on button "Approve" at bounding box center [582, 210] width 42 height 15
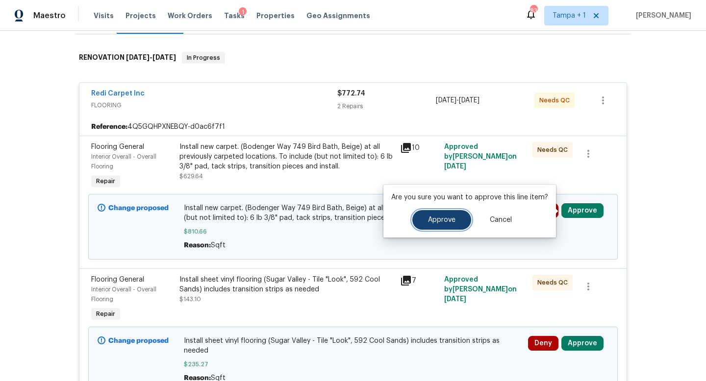
click at [433, 217] on span "Approve" at bounding box center [441, 220] width 27 height 7
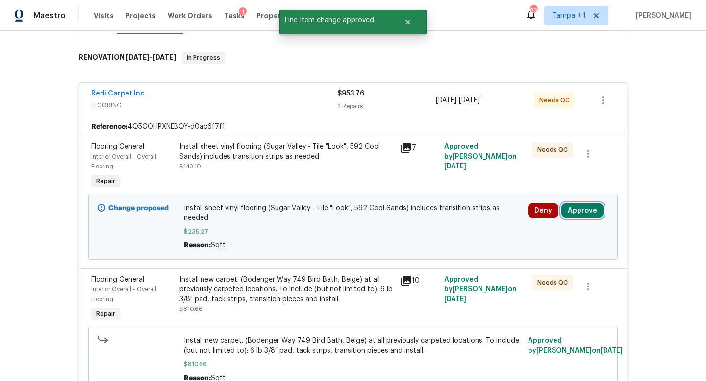
click at [584, 208] on button "Approve" at bounding box center [582, 210] width 42 height 15
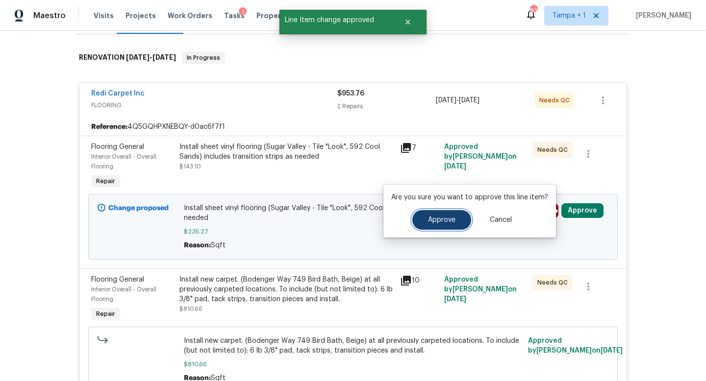
click at [449, 217] on span "Approve" at bounding box center [441, 220] width 27 height 7
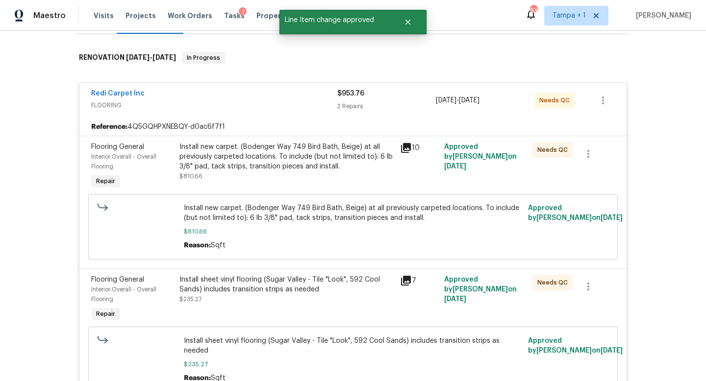
click at [296, 98] on div "Redi Carpet Inc" at bounding box center [214, 95] width 246 height 12
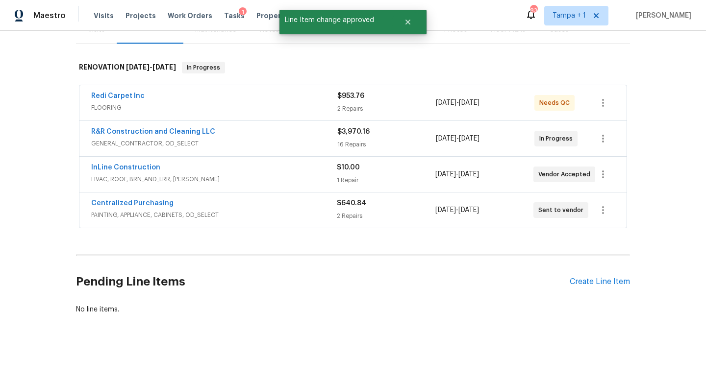
click at [305, 132] on div "R&R Construction and Cleaning LLC" at bounding box center [214, 133] width 246 height 12
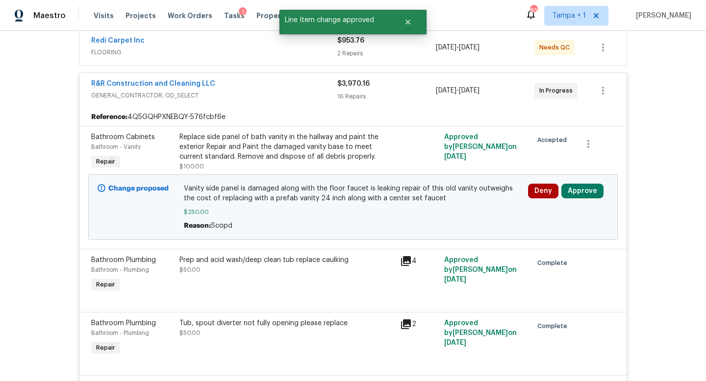
scroll to position [218, 0]
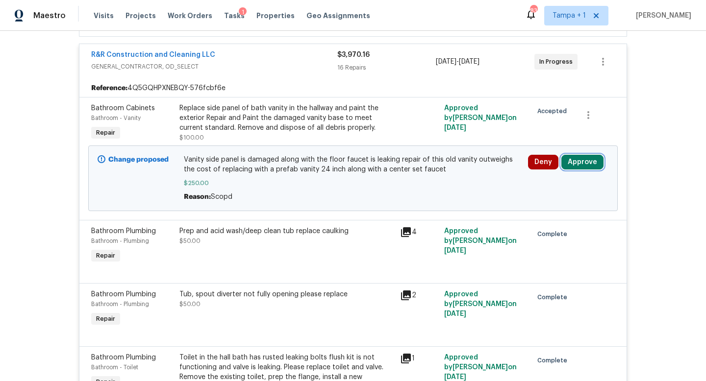
click at [582, 161] on button "Approve" at bounding box center [582, 162] width 42 height 15
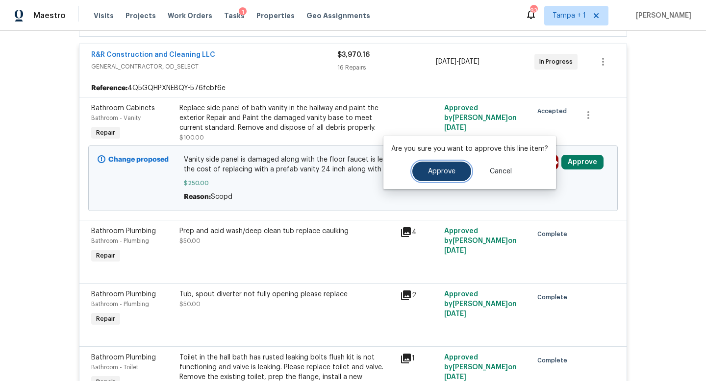
click at [433, 169] on span "Approve" at bounding box center [441, 171] width 27 height 7
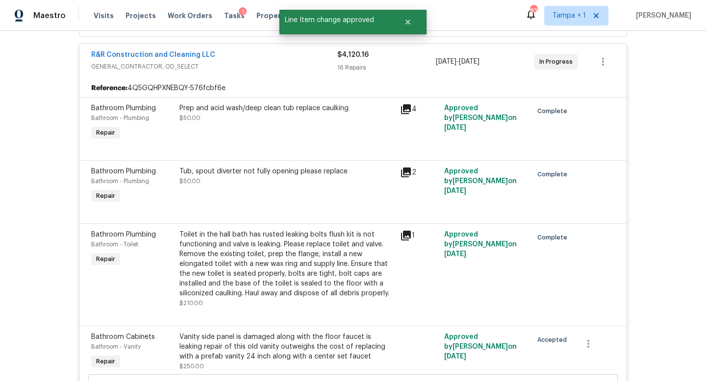
click at [291, 63] on span "GENERAL_CONTRACTOR, OD_SELECT" at bounding box center [214, 67] width 246 height 10
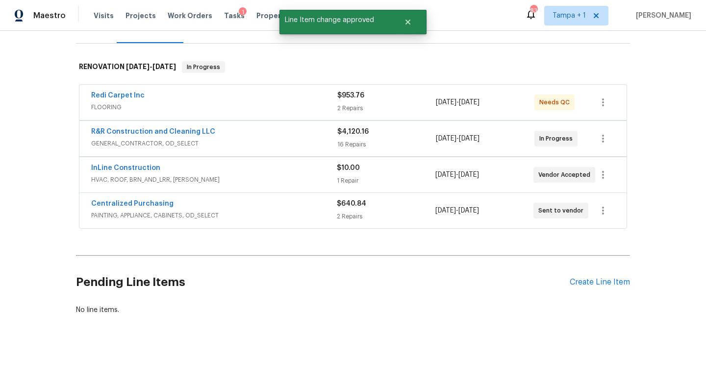
scroll to position [134, 0]
click at [294, 170] on div "InLine Construction" at bounding box center [214, 169] width 246 height 12
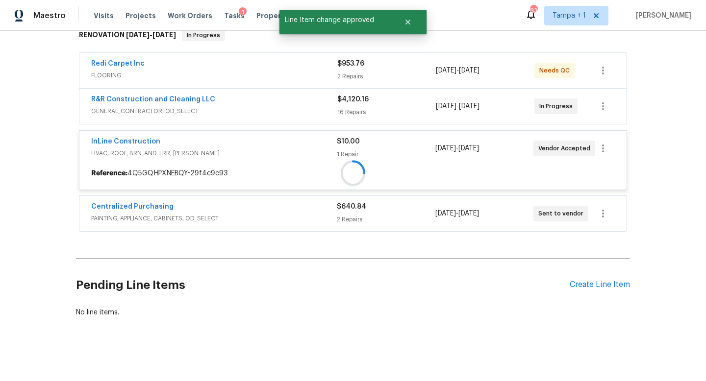
scroll to position [218, 0]
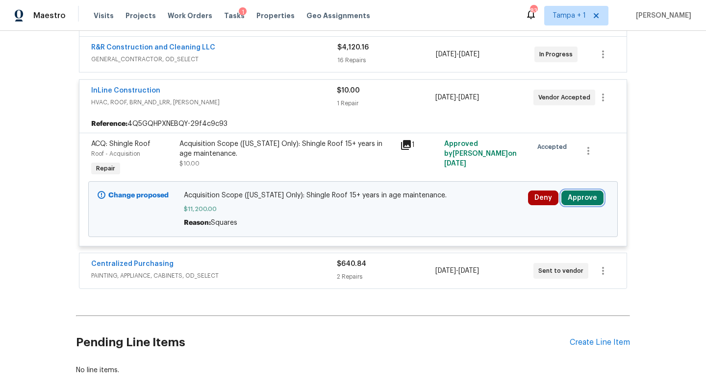
click at [581, 198] on button "Approve" at bounding box center [582, 198] width 42 height 15
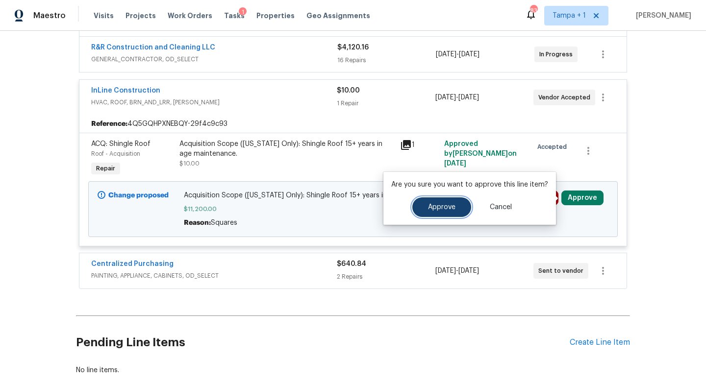
click at [436, 208] on span "Approve" at bounding box center [441, 207] width 27 height 7
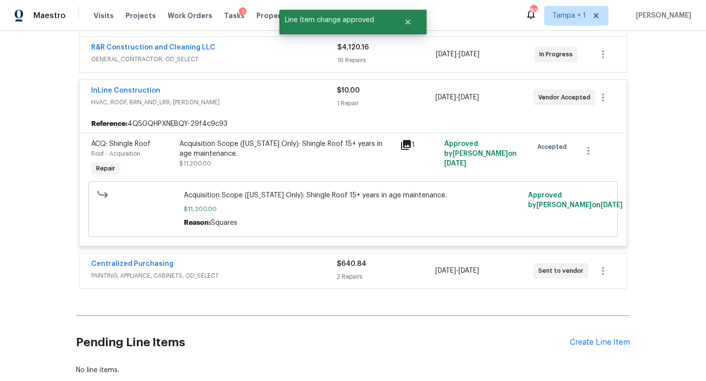
click at [294, 267] on div "Centralized Purchasing" at bounding box center [214, 265] width 246 height 12
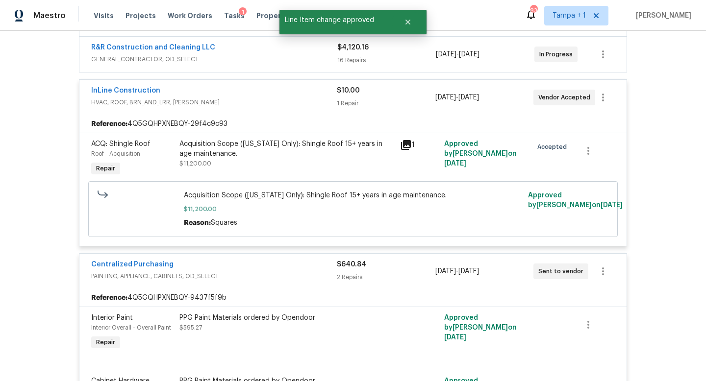
scroll to position [431, 0]
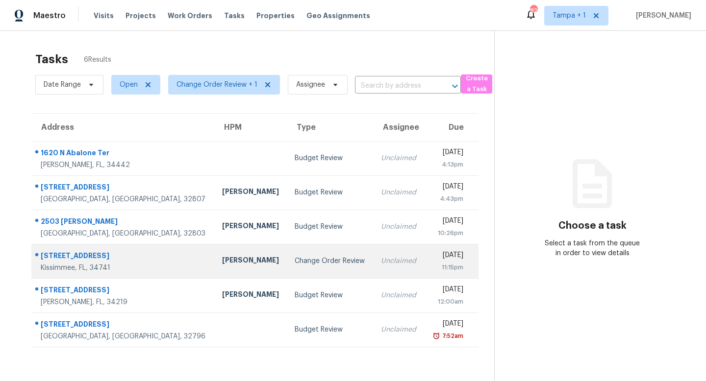
click at [295, 262] on div "Change Order Review" at bounding box center [330, 261] width 71 height 10
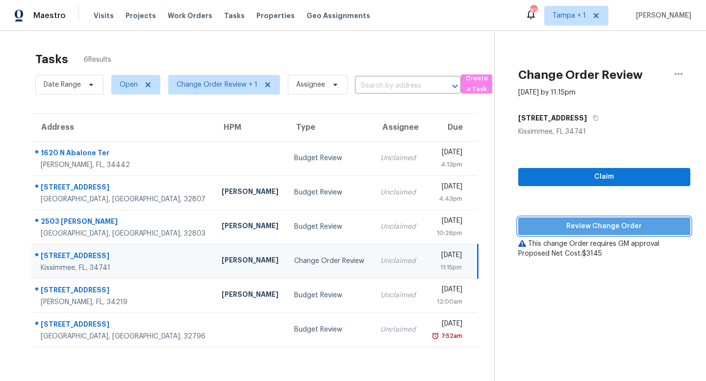
click at [609, 224] on span "Review Change Order" at bounding box center [604, 227] width 156 height 12
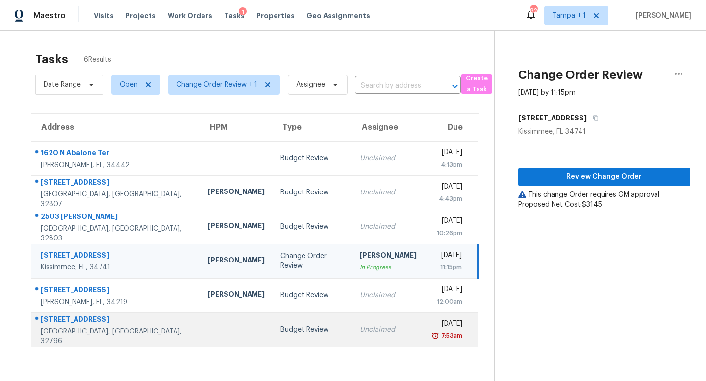
click at [293, 321] on td "Budget Review" at bounding box center [312, 330] width 79 height 34
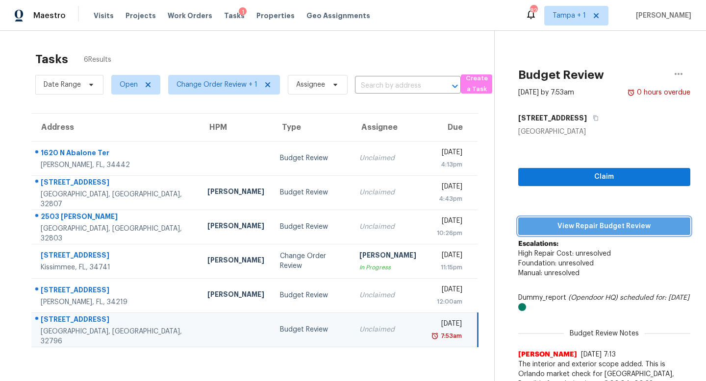
click at [579, 227] on span "View Repair Budget Review" at bounding box center [604, 227] width 156 height 12
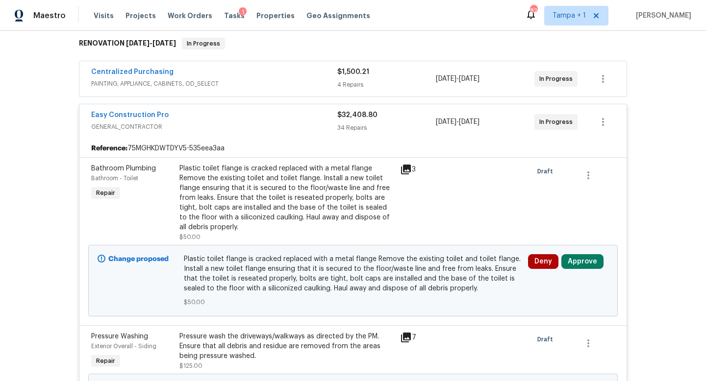
scroll to position [170, 0]
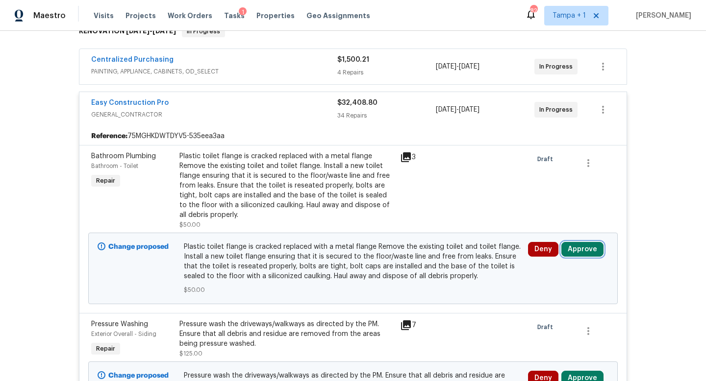
click at [580, 249] on button "Approve" at bounding box center [582, 249] width 42 height 15
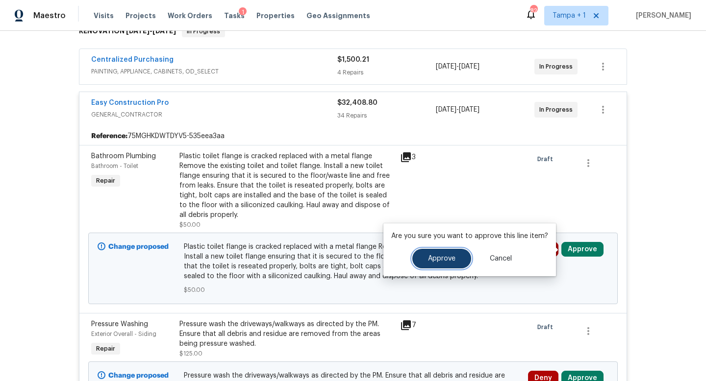
click at [441, 263] on button "Approve" at bounding box center [441, 259] width 59 height 20
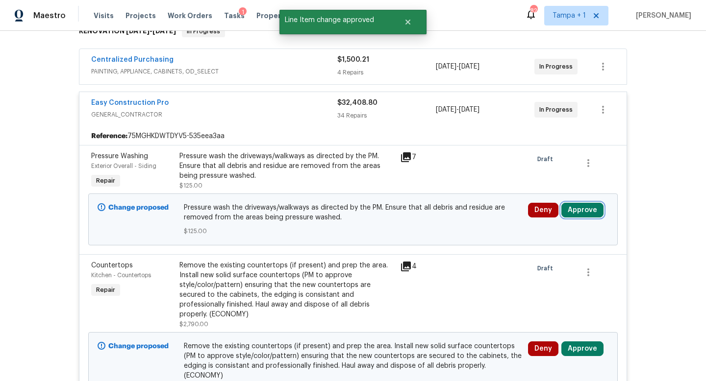
click at [580, 214] on button "Approve" at bounding box center [582, 210] width 42 height 15
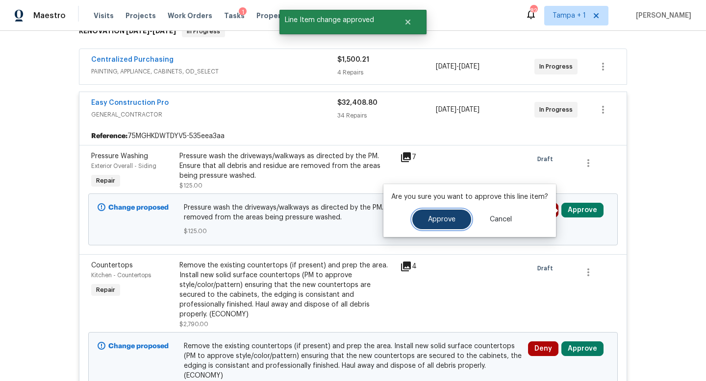
click at [439, 213] on button "Approve" at bounding box center [441, 220] width 59 height 20
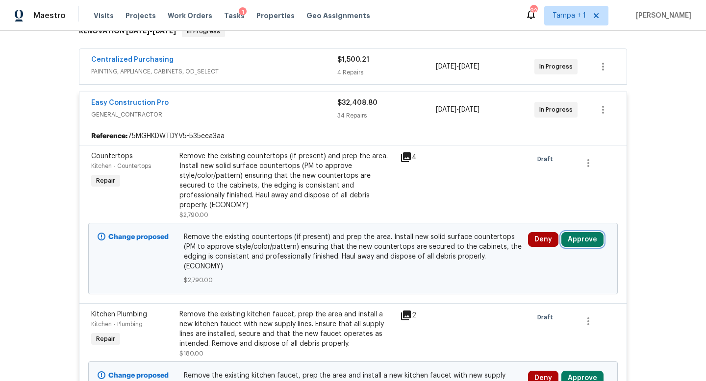
click at [580, 232] on button "Approve" at bounding box center [582, 239] width 42 height 15
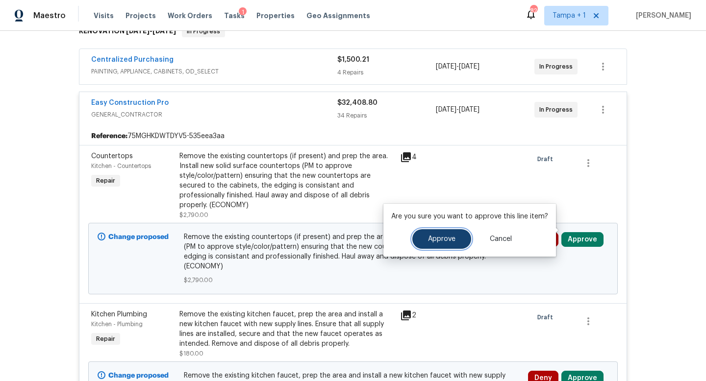
click at [453, 236] on span "Approve" at bounding box center [441, 239] width 27 height 7
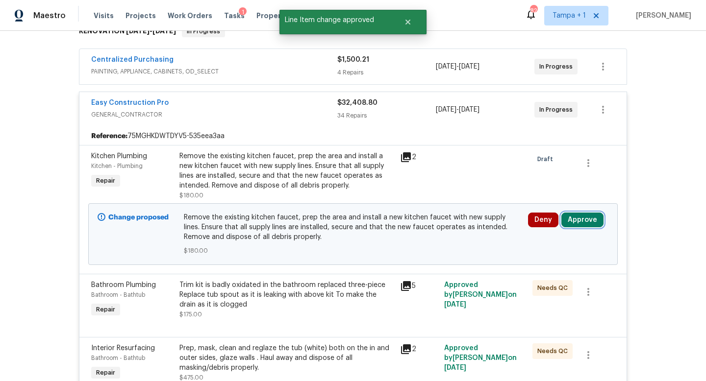
click at [579, 217] on button "Approve" at bounding box center [582, 220] width 42 height 15
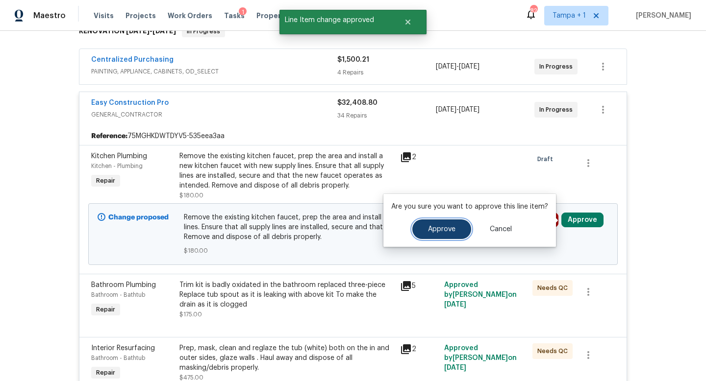
click at [443, 233] on span "Approve" at bounding box center [441, 229] width 27 height 7
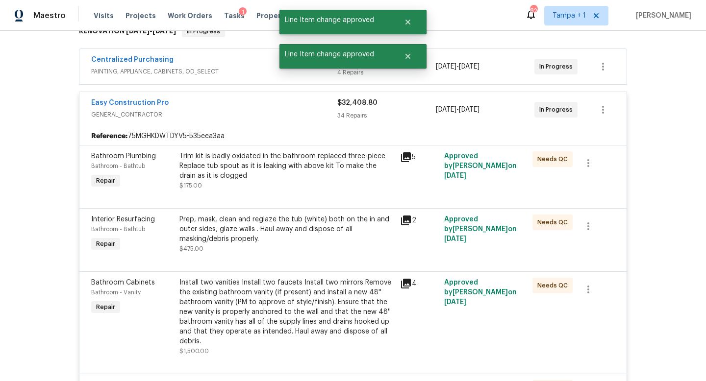
click at [276, 105] on div "Easy Construction Pro" at bounding box center [214, 104] width 246 height 12
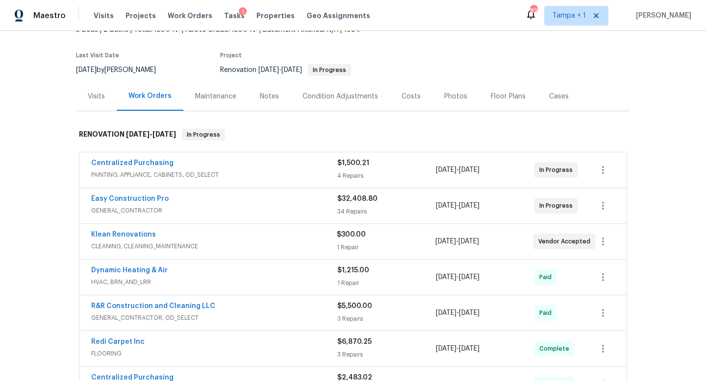
scroll to position [0, 0]
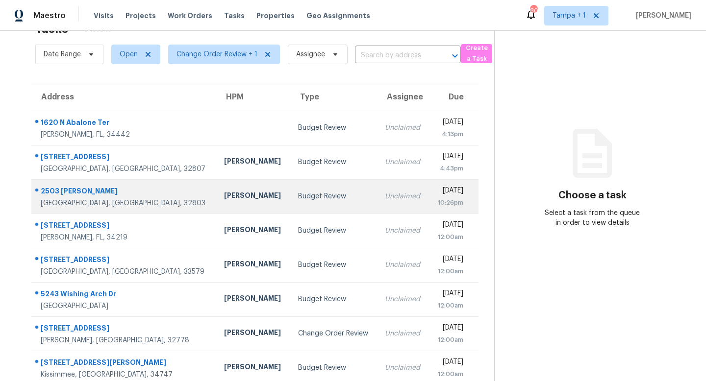
scroll to position [42, 0]
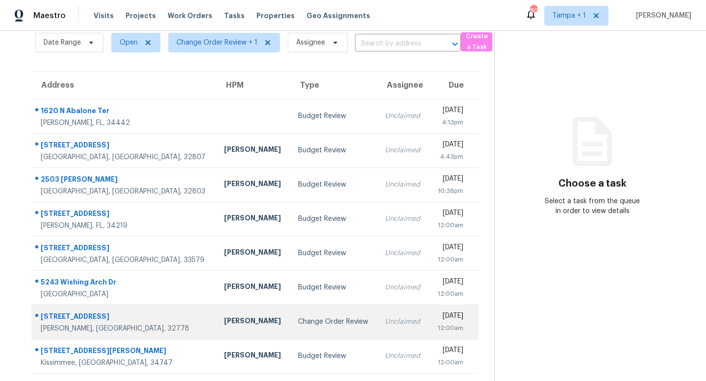
click at [298, 318] on div "Change Order Review" at bounding box center [334, 322] width 72 height 10
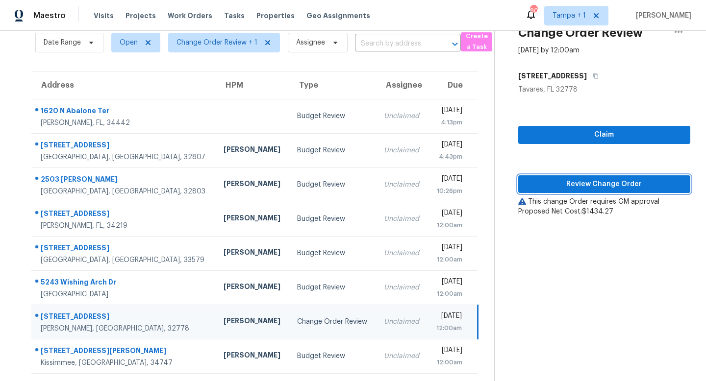
click at [600, 190] on button "Review Change Order" at bounding box center [604, 185] width 172 height 18
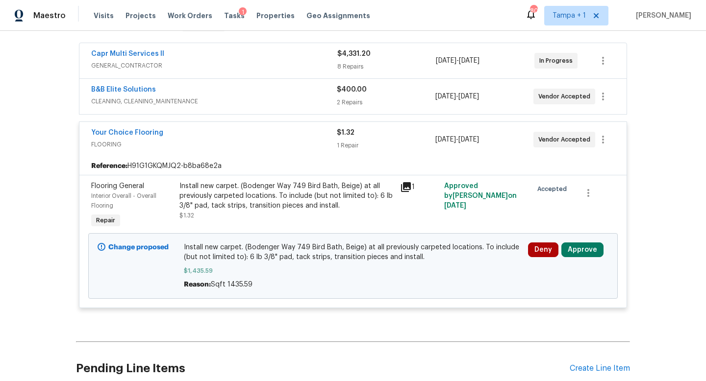
scroll to position [202, 0]
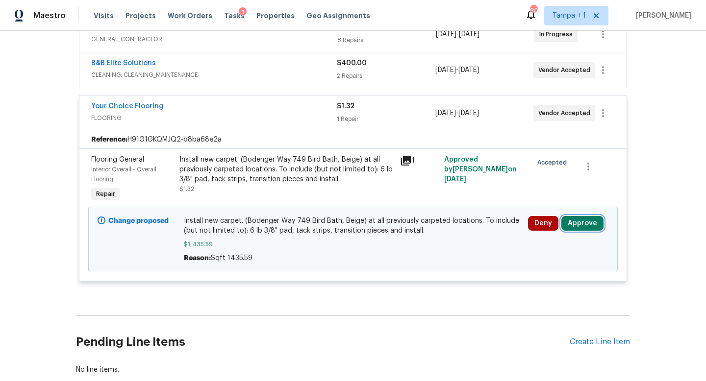
click at [591, 220] on button "Approve" at bounding box center [582, 223] width 42 height 15
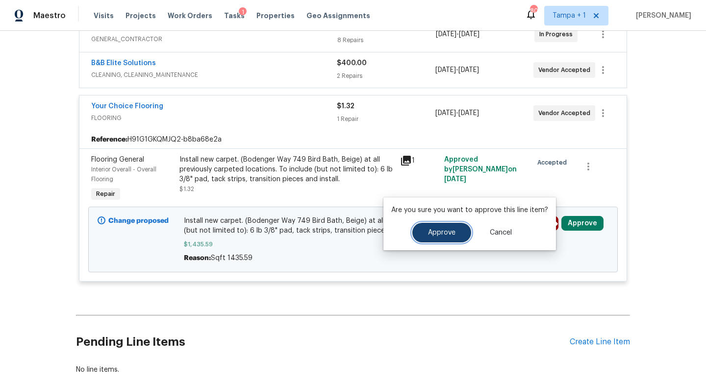
click at [435, 229] on span "Approve" at bounding box center [441, 232] width 27 height 7
